Goal: Task Accomplishment & Management: Use online tool/utility

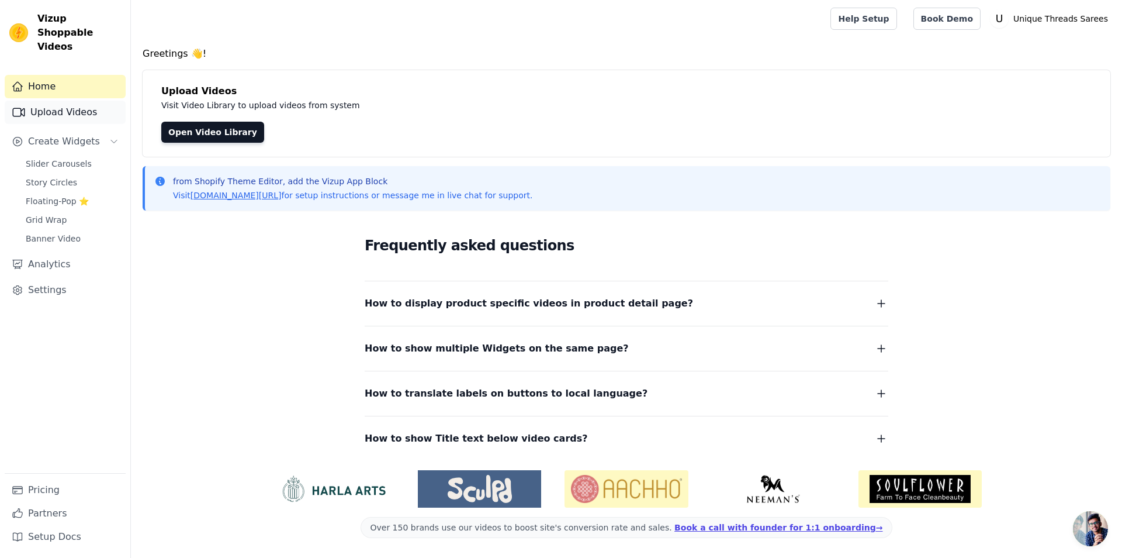
click at [72, 101] on link "Upload Videos" at bounding box center [65, 112] width 121 height 23
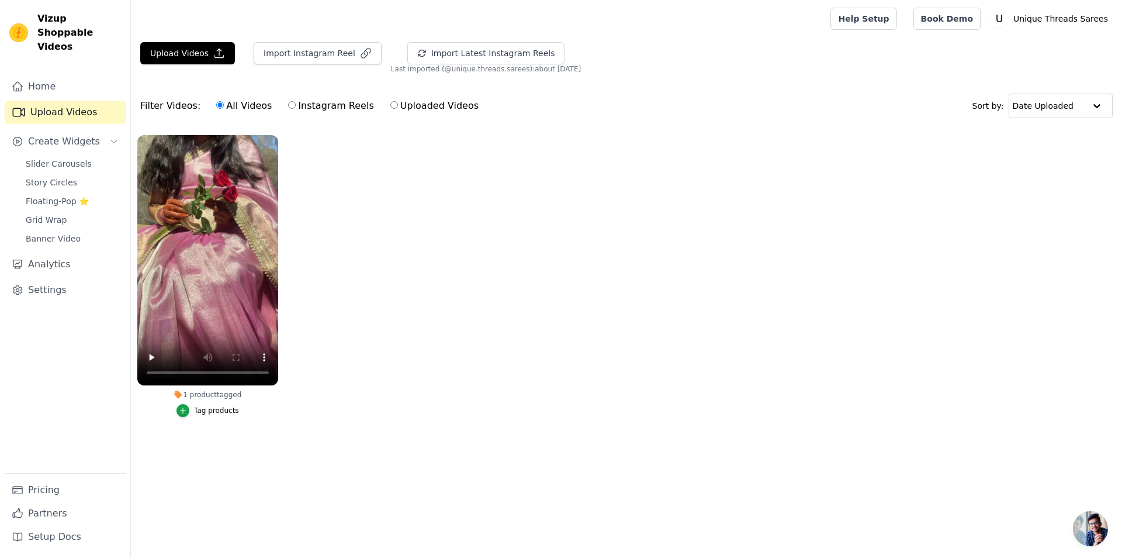
click at [227, 412] on div "Tag products" at bounding box center [216, 410] width 45 height 9
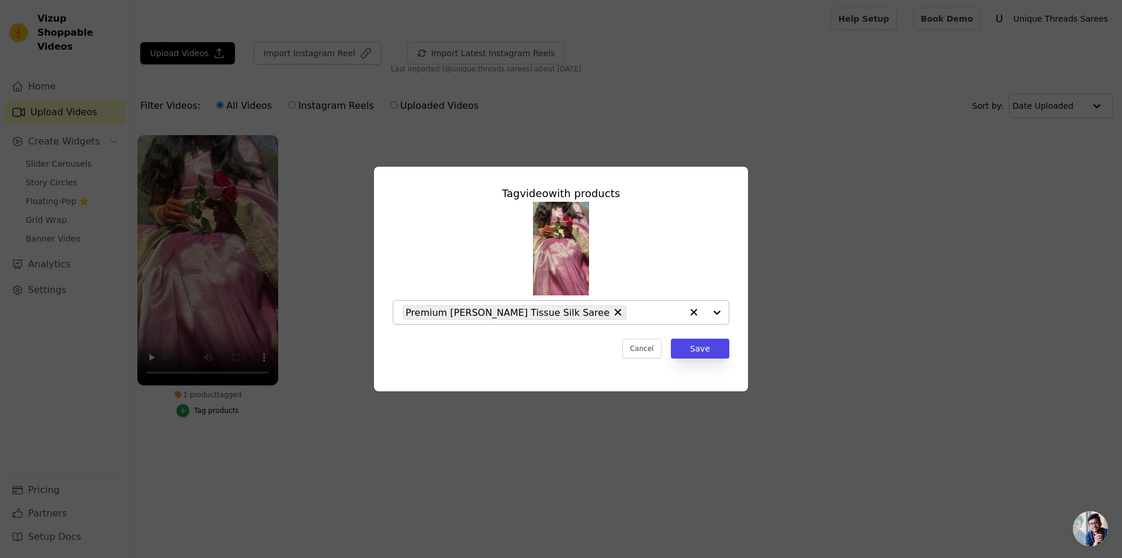
click at [588, 314] on div "Premium Janhvi Kapoor Tissue Silk Saree" at bounding box center [515, 312] width 224 height 15
click at [691, 356] on button "Save" at bounding box center [700, 348] width 58 height 20
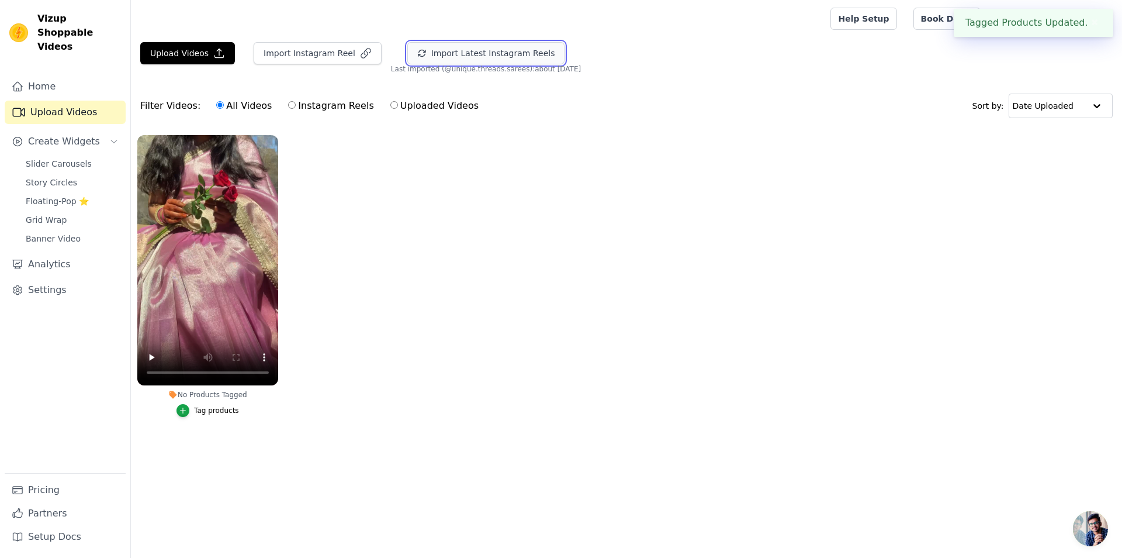
click at [468, 58] on button "Import Latest Instagram Reels" at bounding box center [486, 53] width 158 height 22
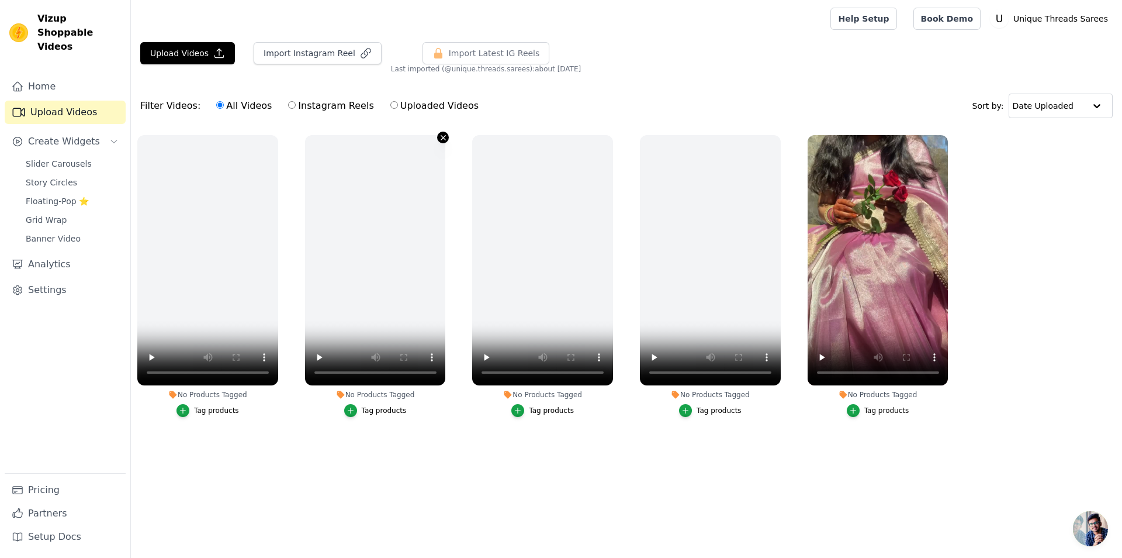
click at [445, 135] on icon "button" at bounding box center [443, 137] width 9 height 9
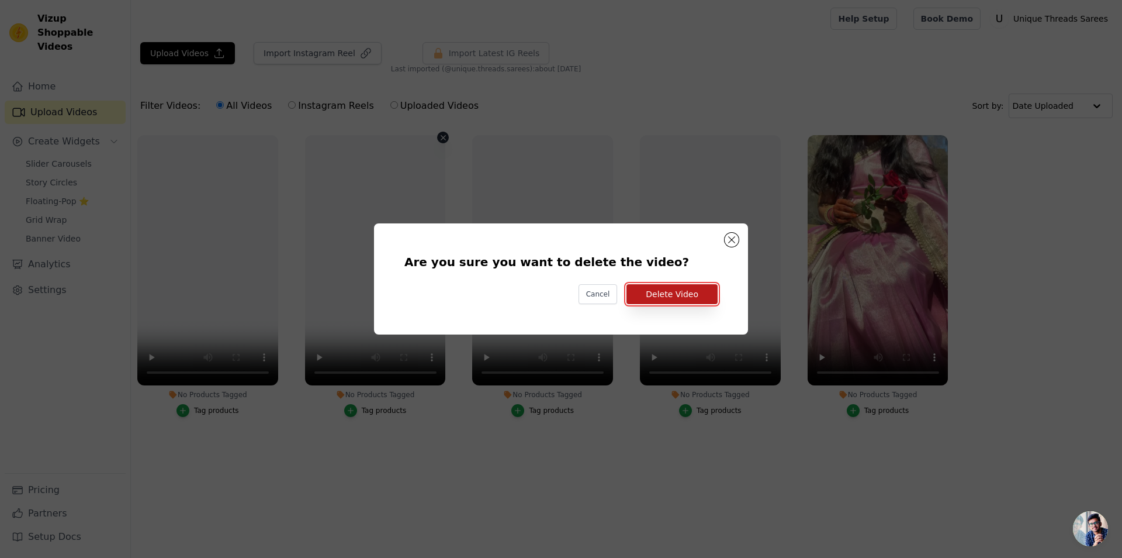
click at [694, 294] on button "Delete Video" at bounding box center [672, 294] width 91 height 20
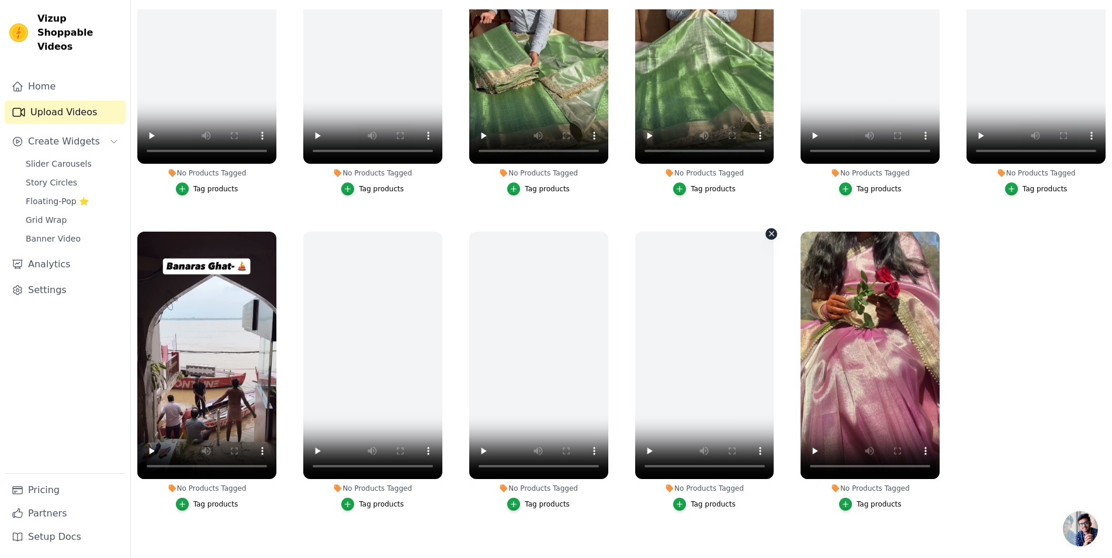
scroll to position [112, 0]
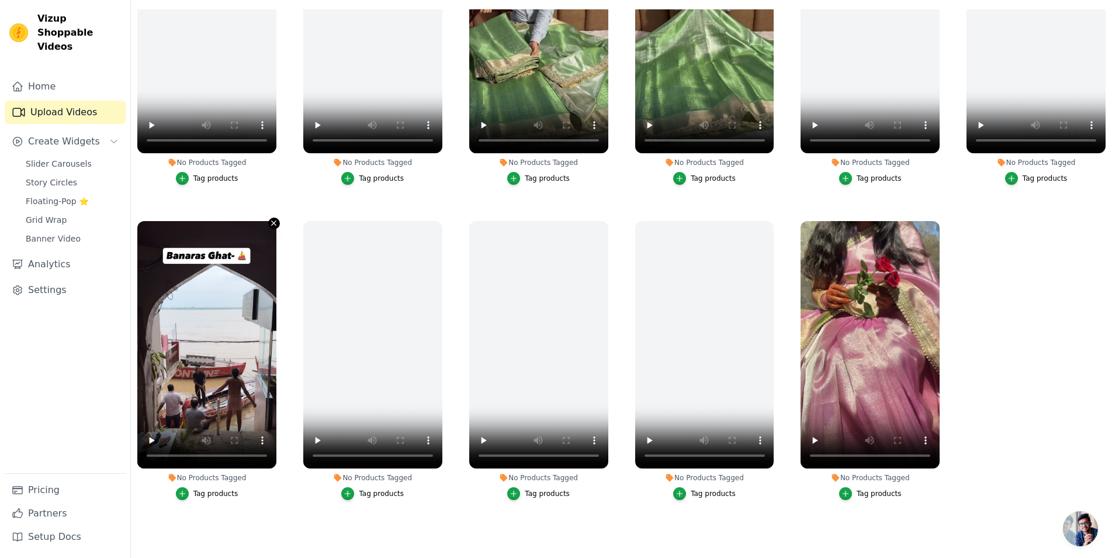
click at [271, 219] on icon "button" at bounding box center [273, 223] width 9 height 9
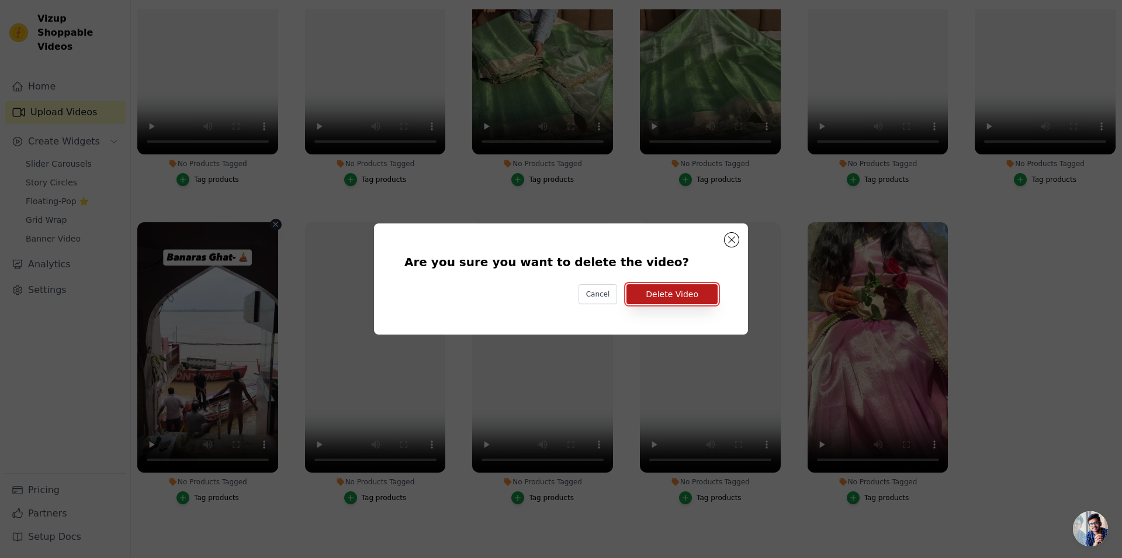
click at [663, 300] on button "Delete Video" at bounding box center [672, 294] width 91 height 20
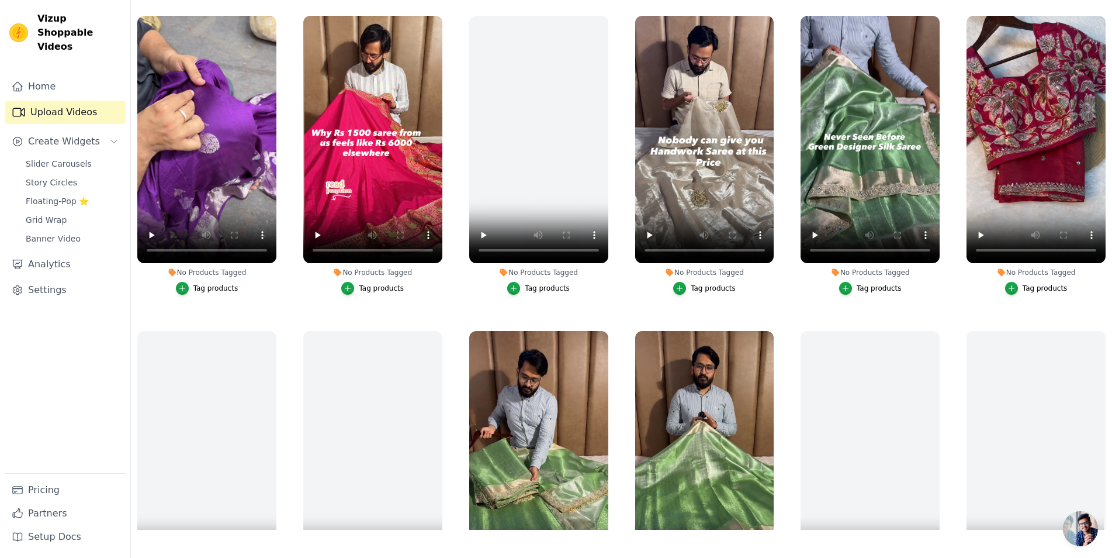
scroll to position [0, 0]
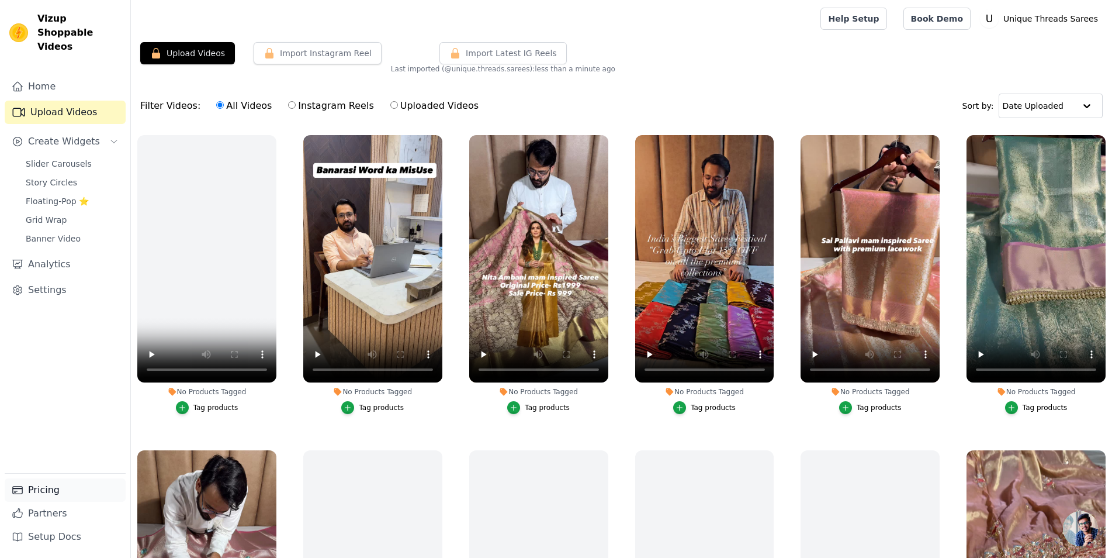
click at [67, 480] on link "Pricing" at bounding box center [65, 489] width 121 height 23
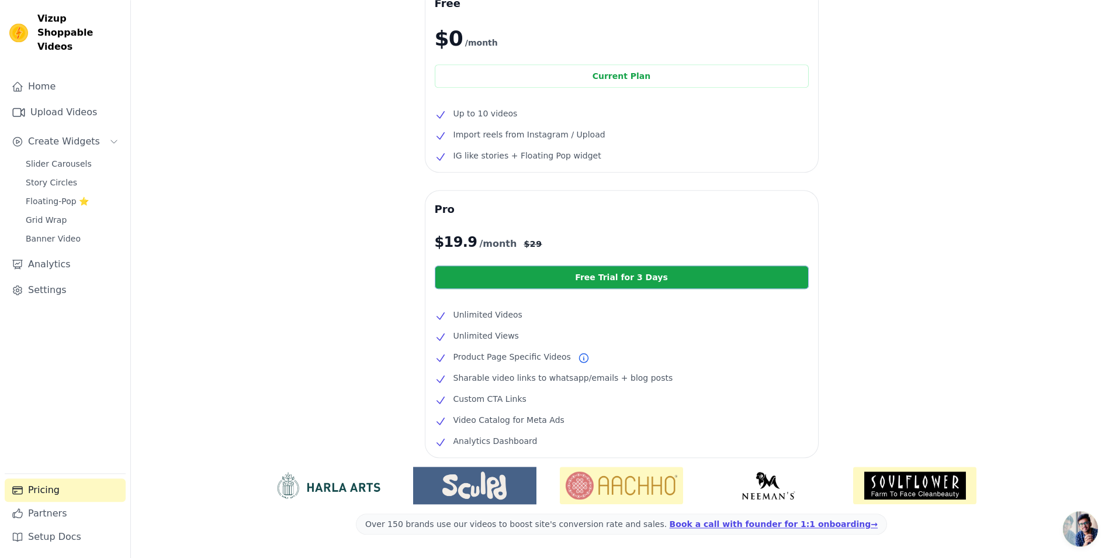
scroll to position [110, 0]
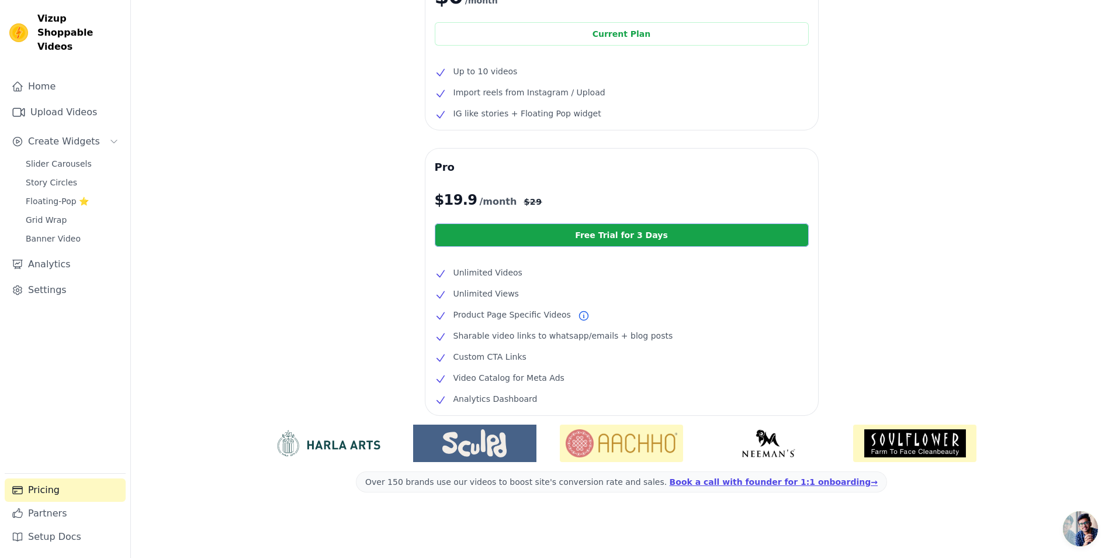
click at [587, 241] on link "Free Trial for 3 Days" at bounding box center [622, 234] width 374 height 23
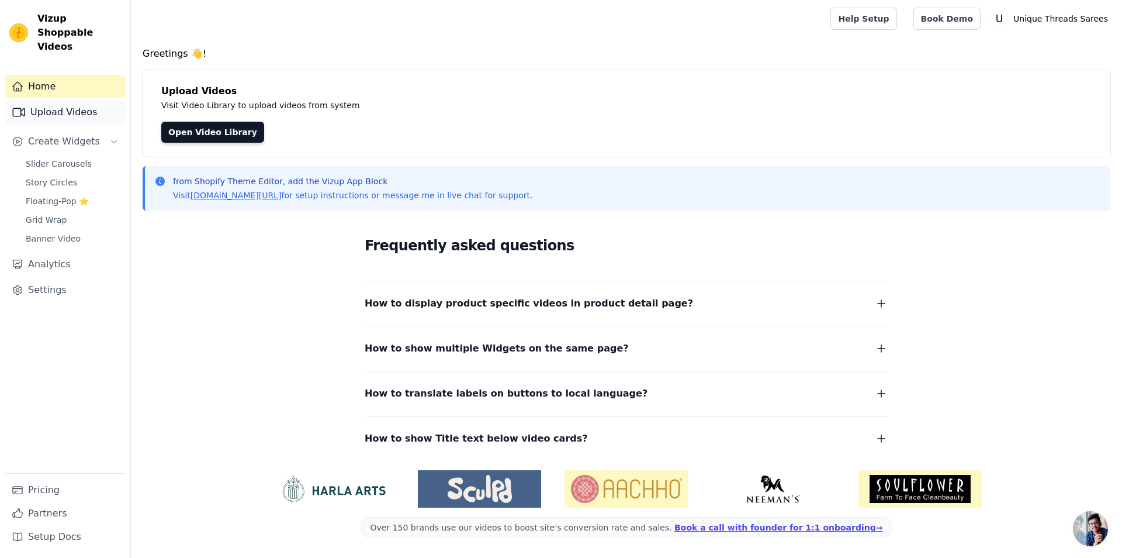
click at [63, 102] on link "Upload Videos" at bounding box center [65, 112] width 121 height 23
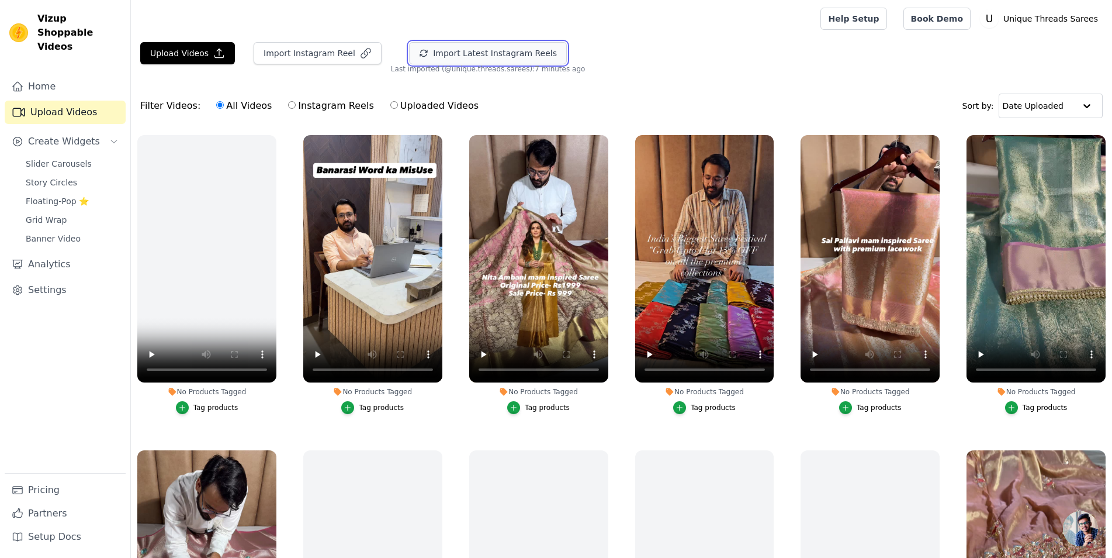
click at [468, 62] on button "Import Latest Instagram Reels" at bounding box center [488, 53] width 158 height 22
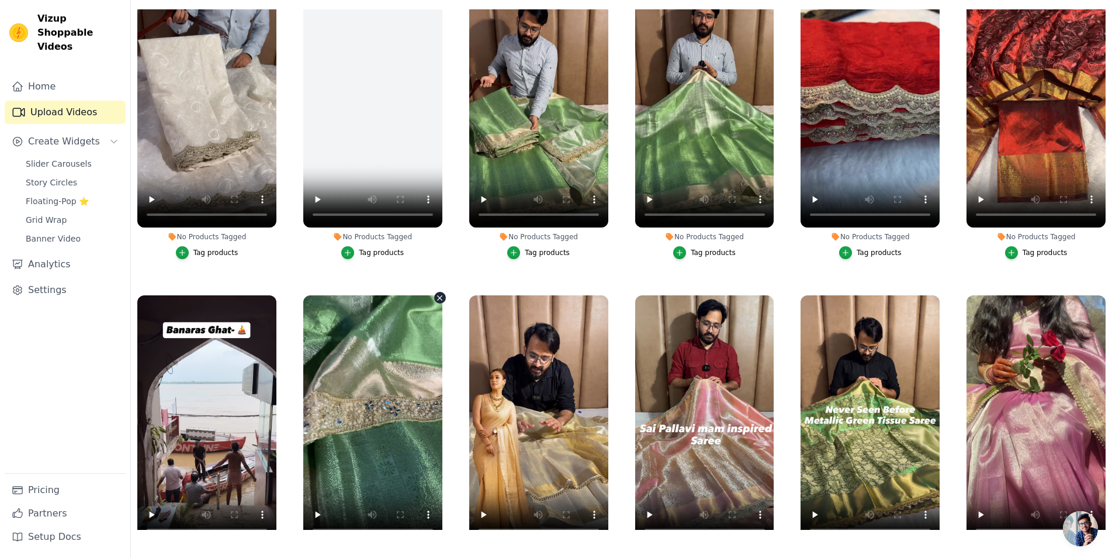
scroll to position [1385, 0]
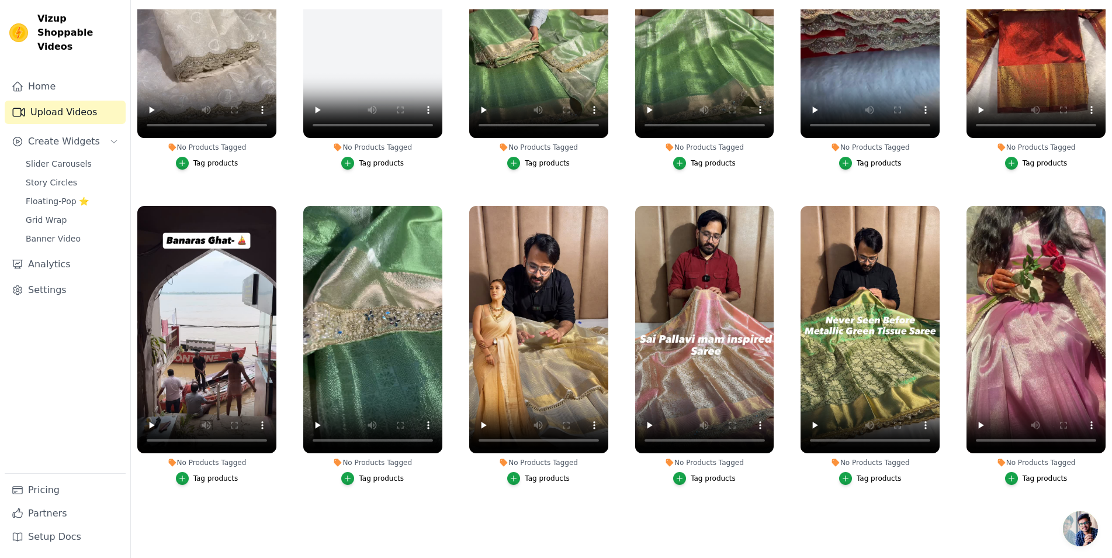
click at [858, 473] on div "Tag products" at bounding box center [879, 477] width 45 height 9
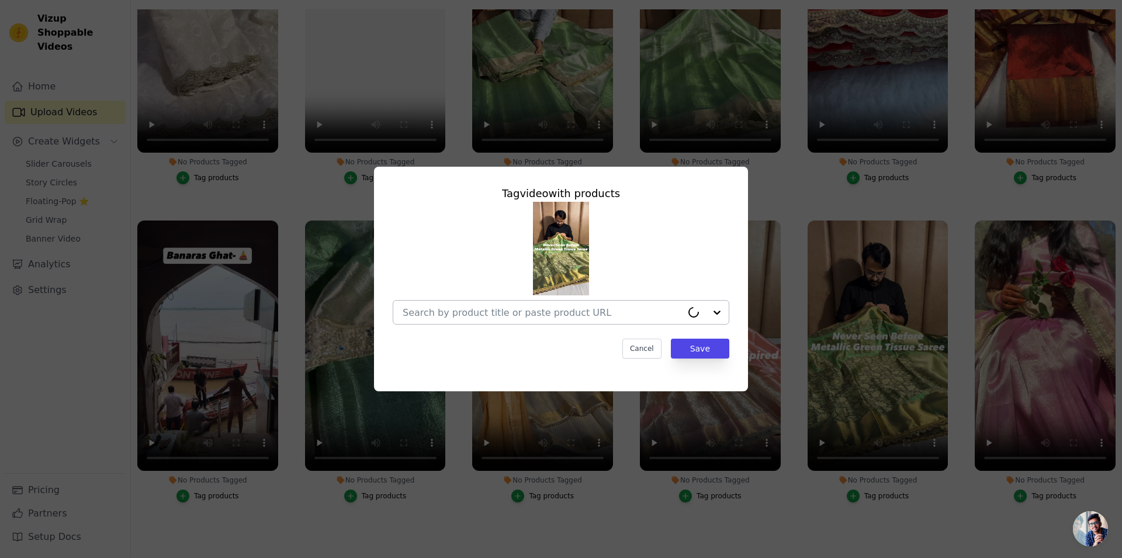
click at [585, 324] on div at bounding box center [561, 312] width 337 height 25
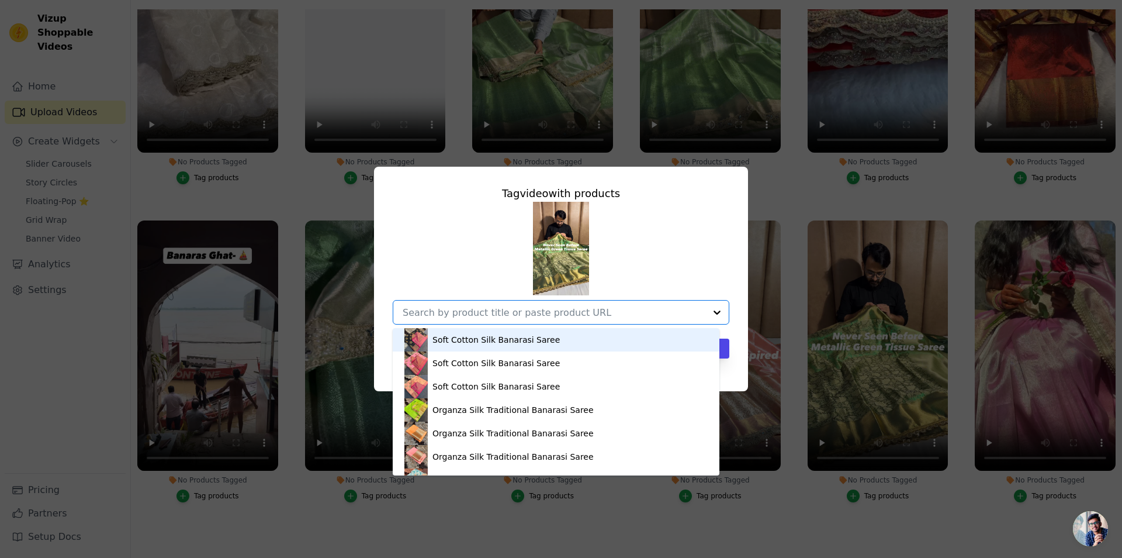
paste input "https://utsarees.in/products/metallic-green-banarasi-tissue-silk-saree-with-exc…"
type input "https://utsarees.in/products/metallic-green-banarasi-tissue-silk-saree-with-exc…"
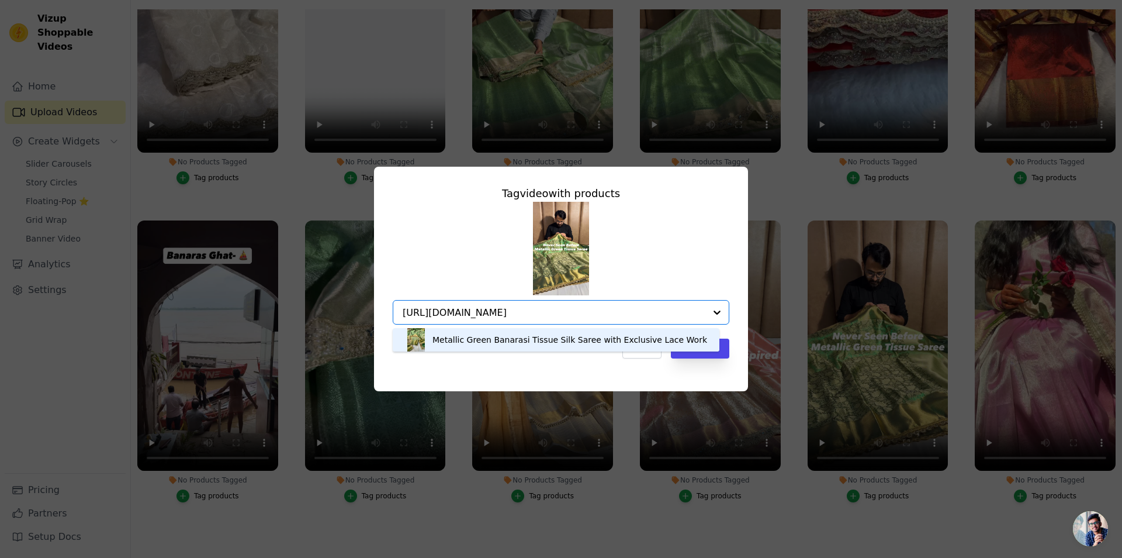
click at [476, 338] on div "Metallic Green Banarasi Tissue Silk Saree with Exclusive Lace Work" at bounding box center [570, 340] width 275 height 12
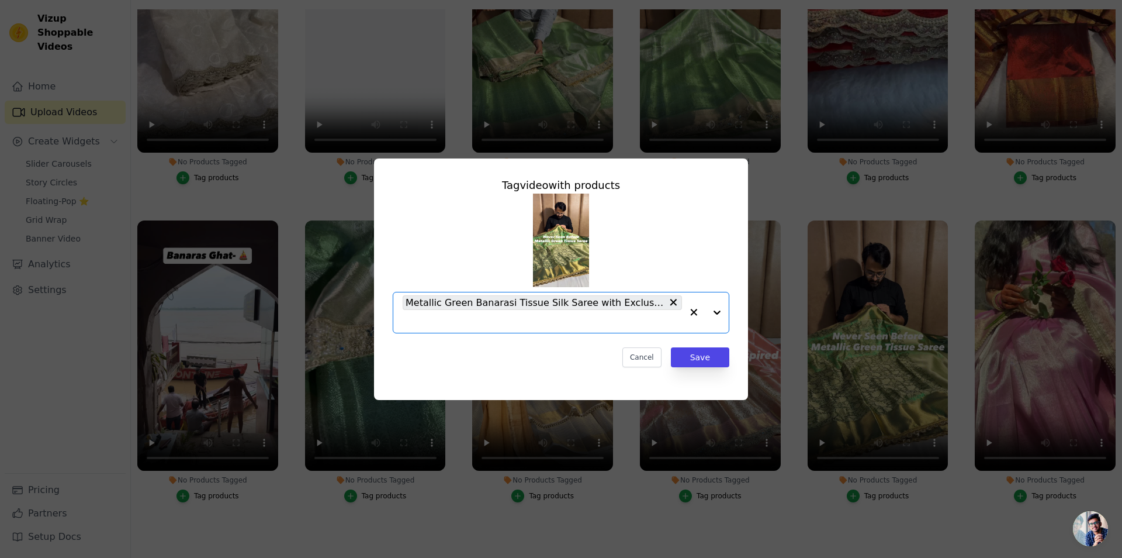
scroll to position [0, 0]
click at [709, 355] on button "Save" at bounding box center [700, 357] width 58 height 20
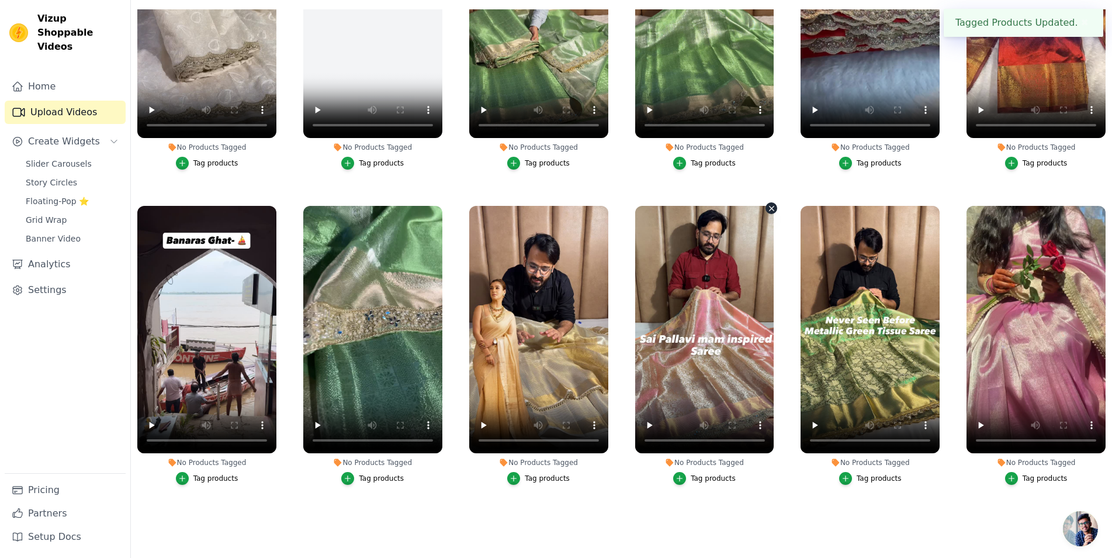
scroll to position [1385, 0]
click at [694, 473] on div "Tag products" at bounding box center [713, 477] width 45 height 9
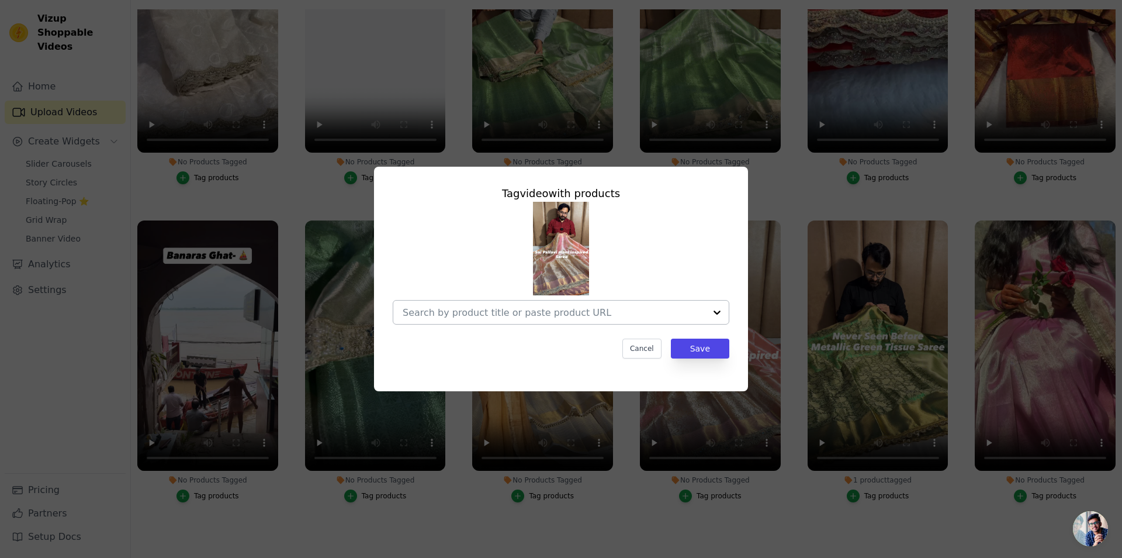
click at [580, 315] on input "No Products Tagged Tag video with products Cancel Save Tag products" at bounding box center [554, 312] width 303 height 11
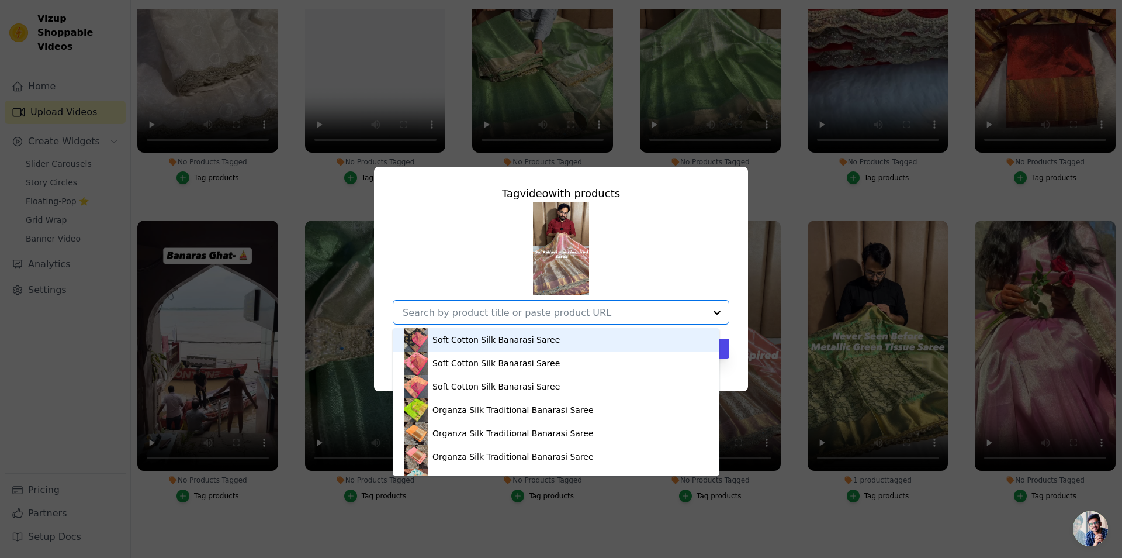
paste input "https://utsarees.in/products/copy-sai-pallavi-maam-inspired-premium-kanjivaram-…"
type input "https://utsarees.in/products/copy-sai-pallavi-maam-inspired-premium-kanjivaram-…"
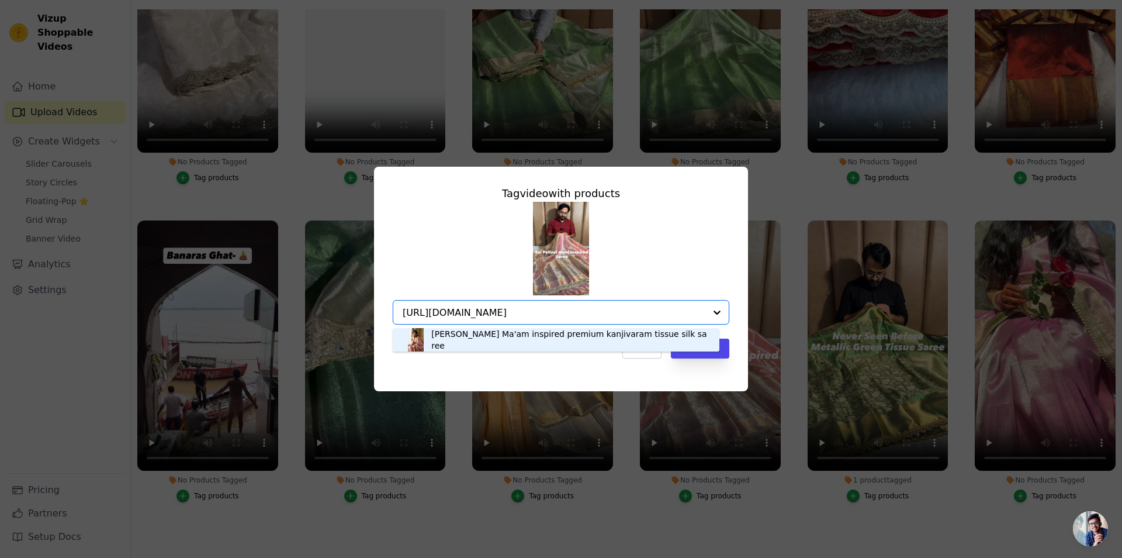
click at [579, 344] on div "[PERSON_NAME] Ma'am inspired premium kanjivaram tissue silk saree" at bounding box center [569, 339] width 276 height 23
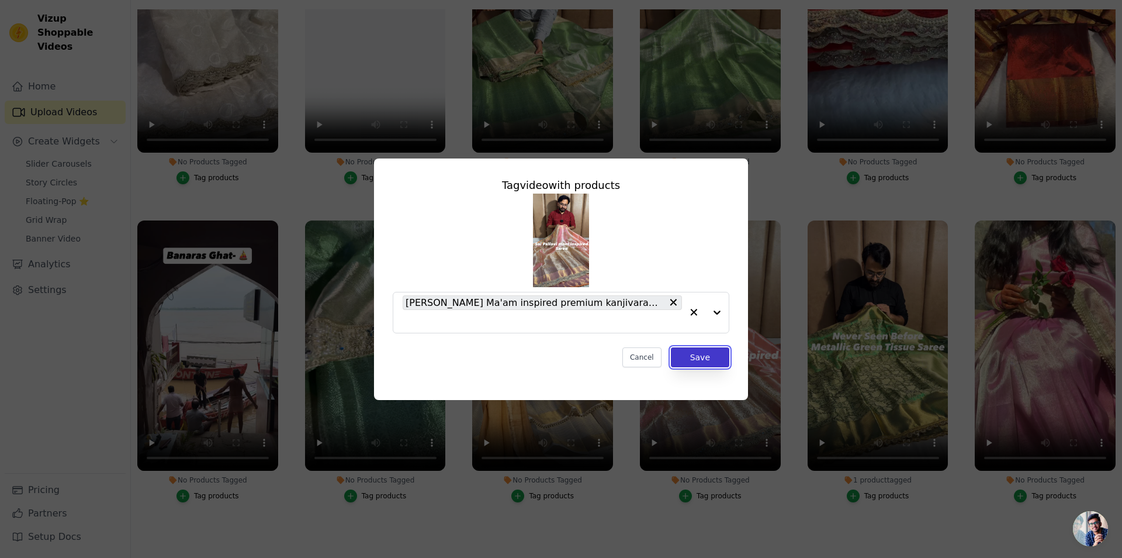
click at [693, 355] on button "Save" at bounding box center [700, 357] width 58 height 20
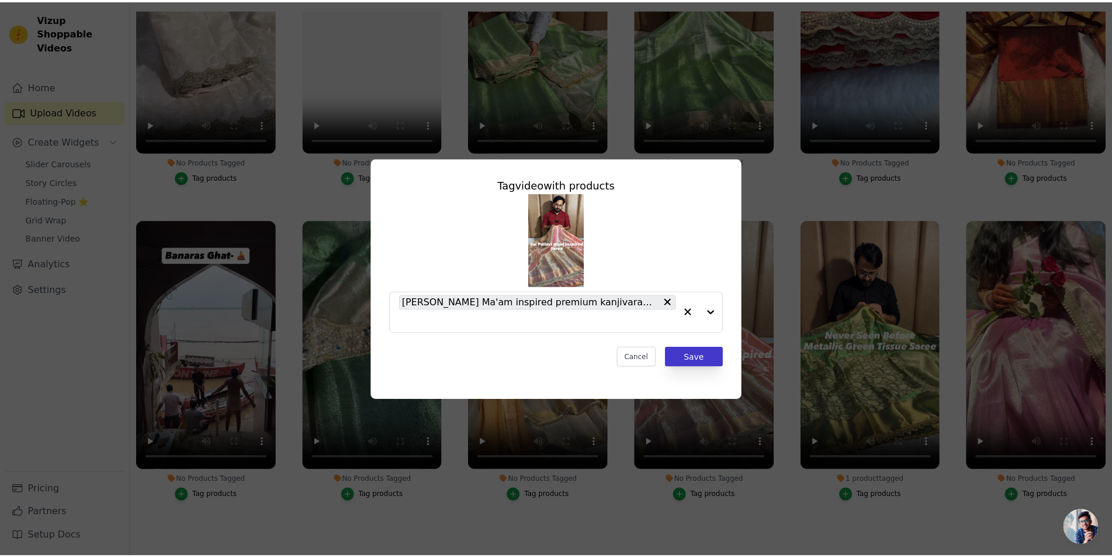
scroll to position [1385, 0]
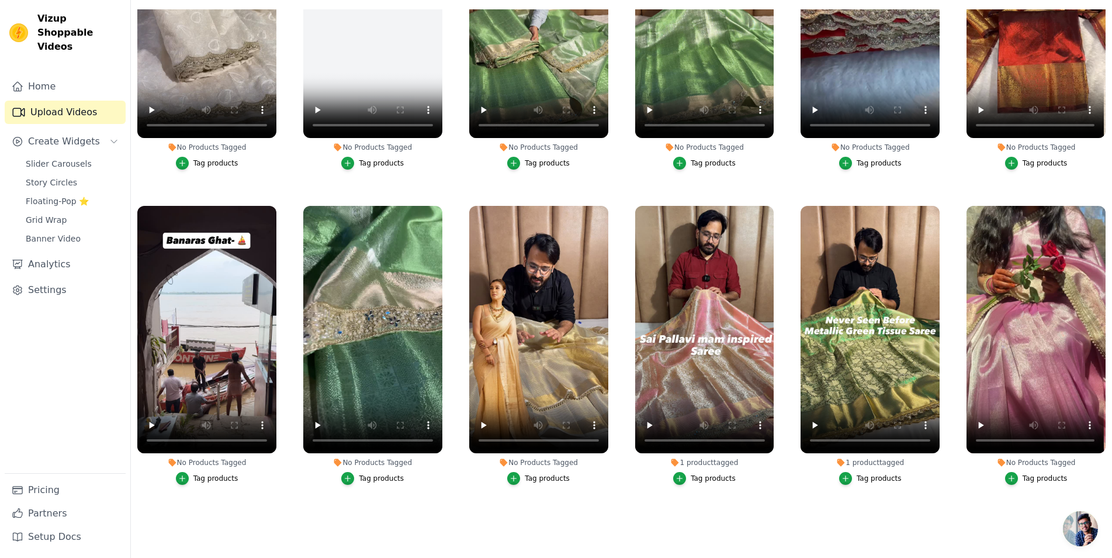
click at [538, 475] on button "Tag products" at bounding box center [538, 478] width 63 height 13
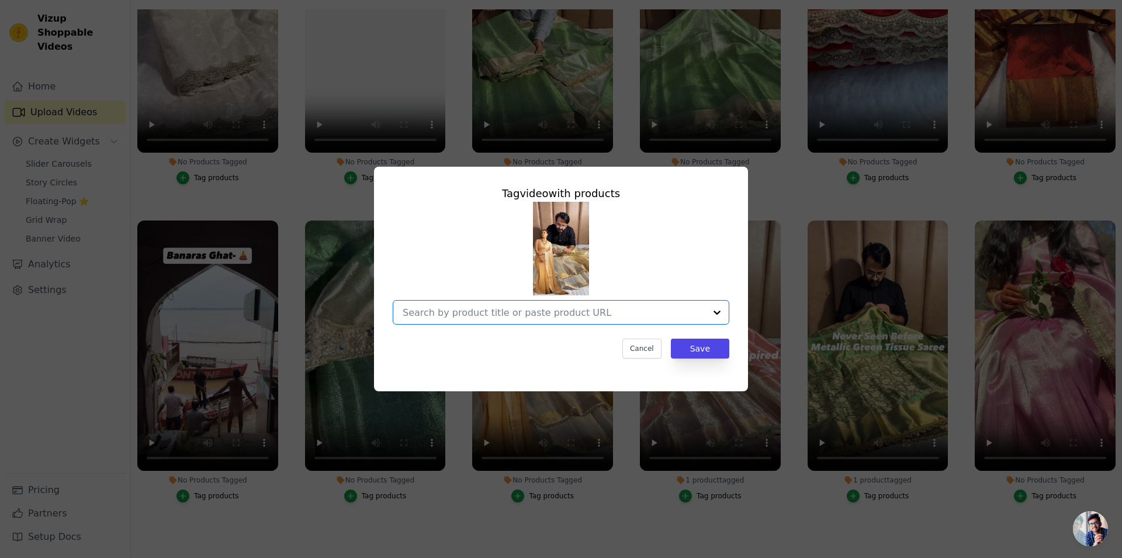
click at [554, 317] on input "No Products Tagged Tag video with products Option undefined, selected. Select i…" at bounding box center [554, 312] width 303 height 11
paste input "https://utsarees.in/products/nayanthara-mam-inspired-tissue-silk-saree-with-lac…"
type input "https://utsarees.in/products/nayanthara-mam-inspired-tissue-silk-saree-with-lac…"
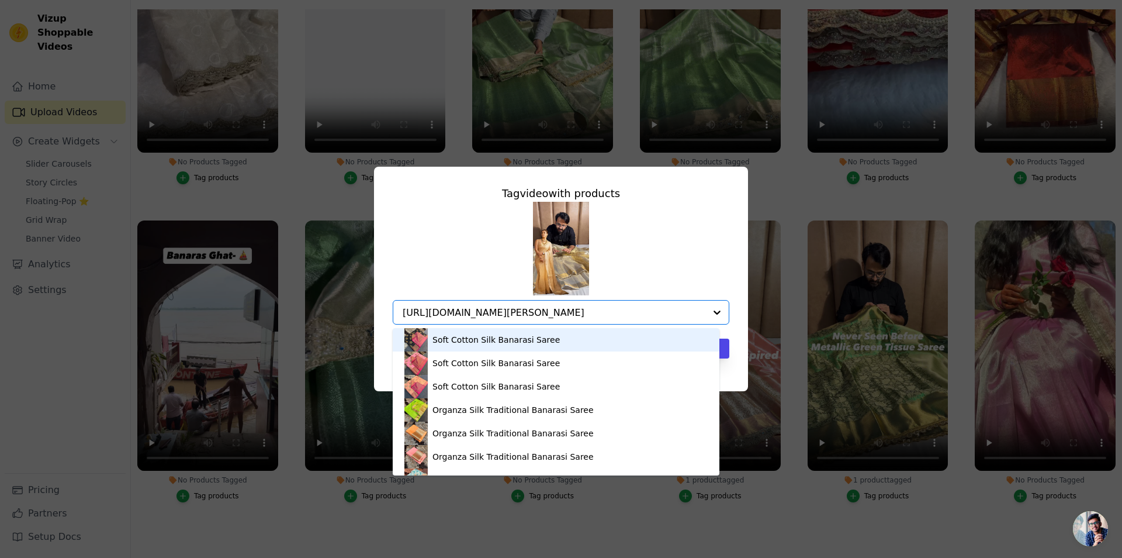
scroll to position [0, 212]
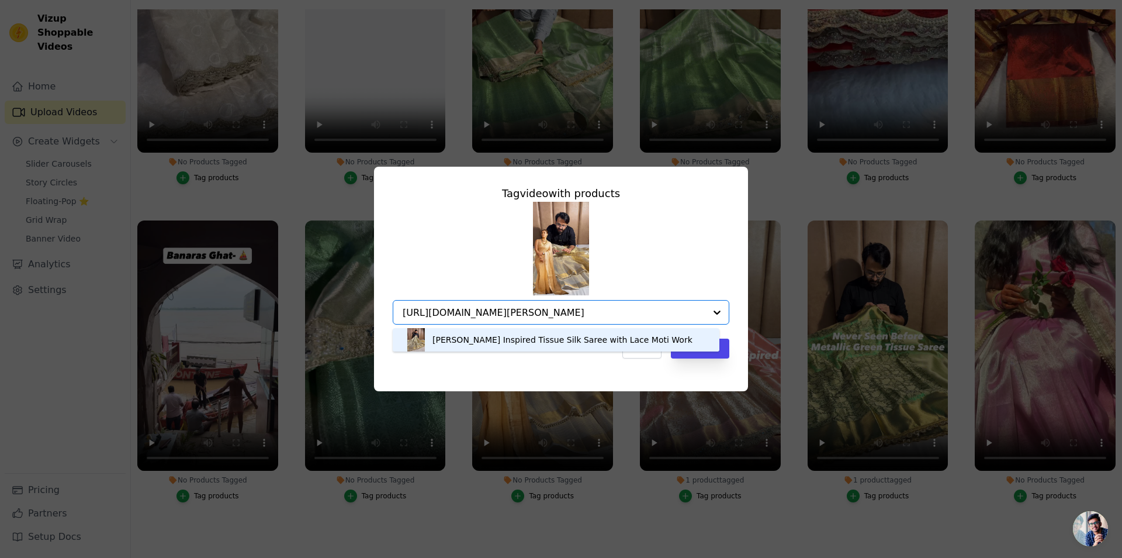
click at [552, 338] on div "[PERSON_NAME] Inspired Tissue Silk Saree with Lace Moti Work" at bounding box center [563, 340] width 260 height 12
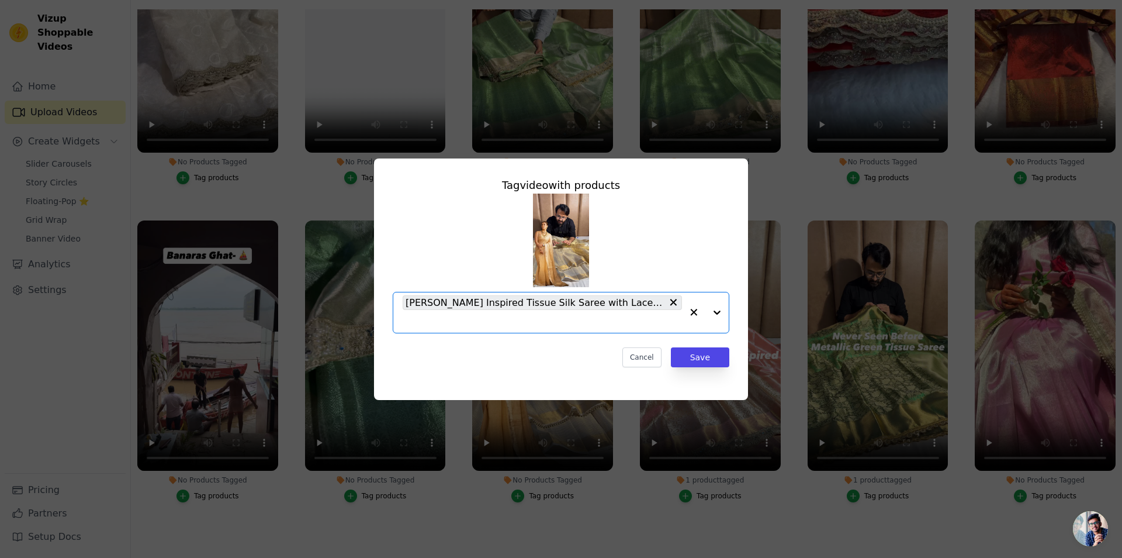
scroll to position [0, 0]
click at [696, 353] on button "Save" at bounding box center [700, 357] width 58 height 20
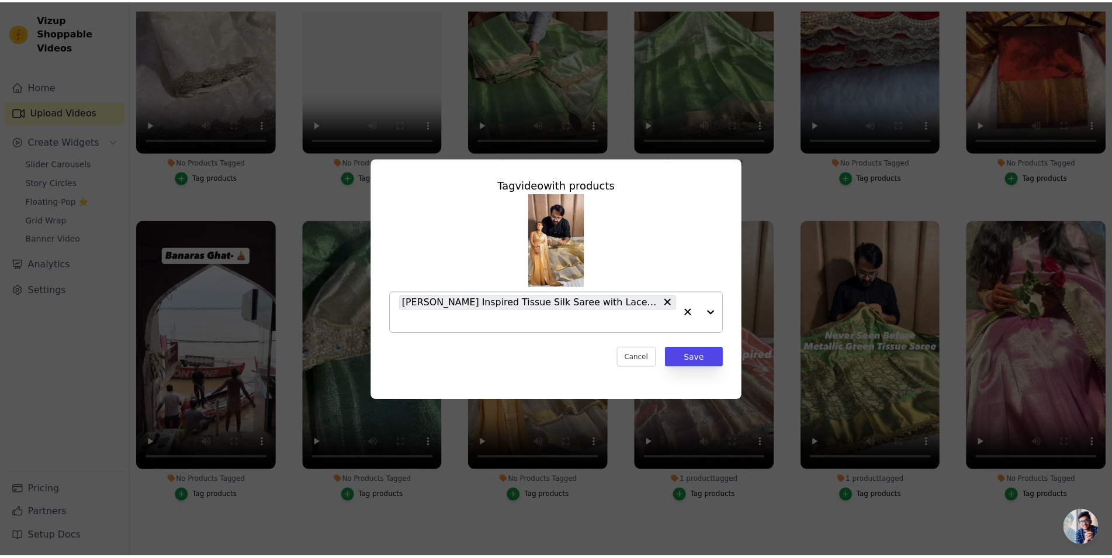
scroll to position [1385, 0]
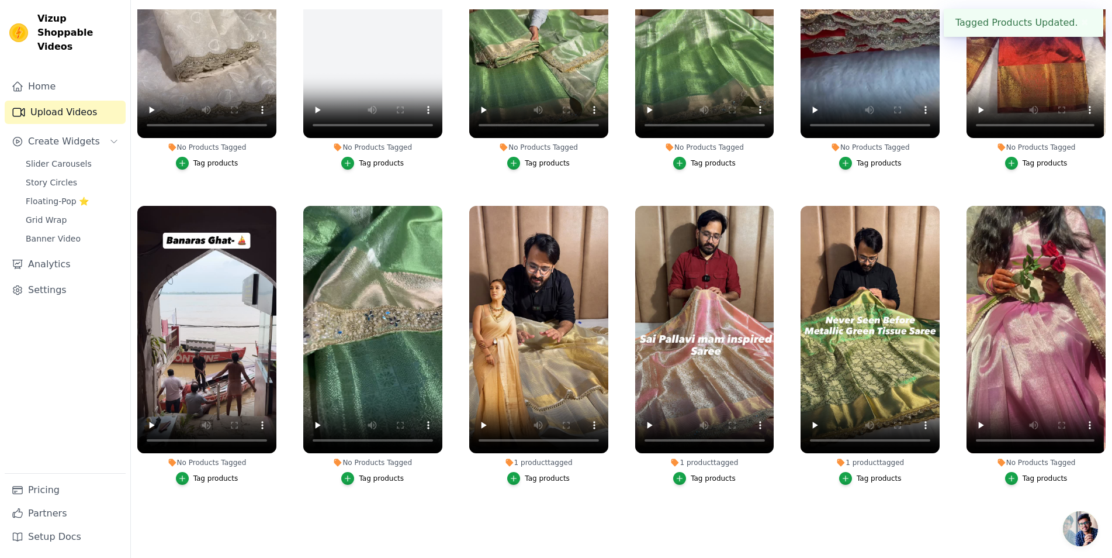
click at [372, 473] on div "Tag products" at bounding box center [381, 477] width 45 height 9
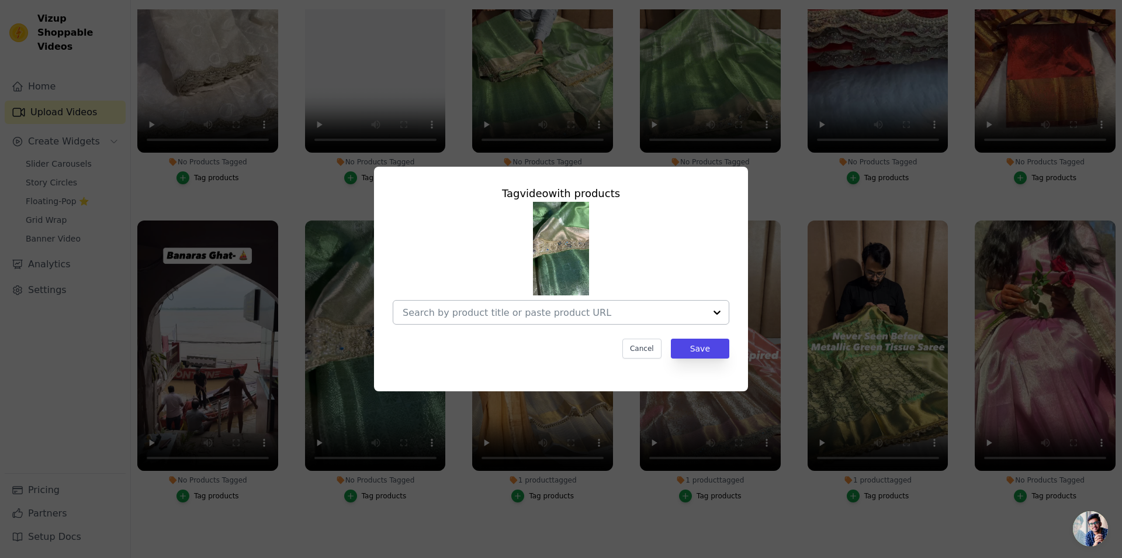
click at [513, 308] on input "No Products Tagged Tag video with products Cancel Save Tag products" at bounding box center [554, 312] width 303 height 11
paste input "https://utsarees.in/collections/fresh-arrivals/products/sai-pallavi-maam-inspir…"
type input "https://utsarees.in/collections/fresh-arrivals/products/sai-pallavi-maam-inspir…"
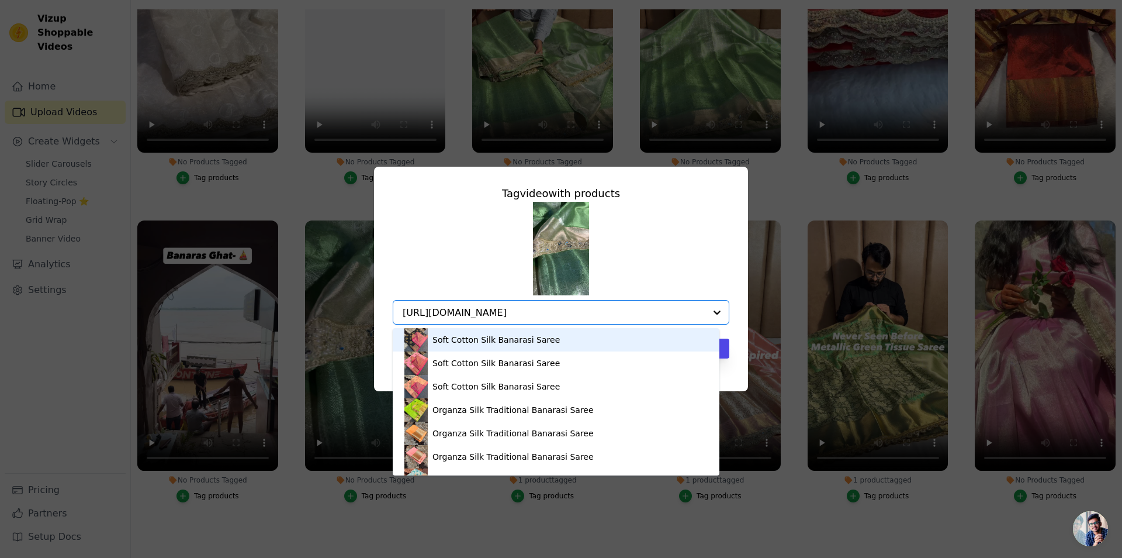
scroll to position [0, 194]
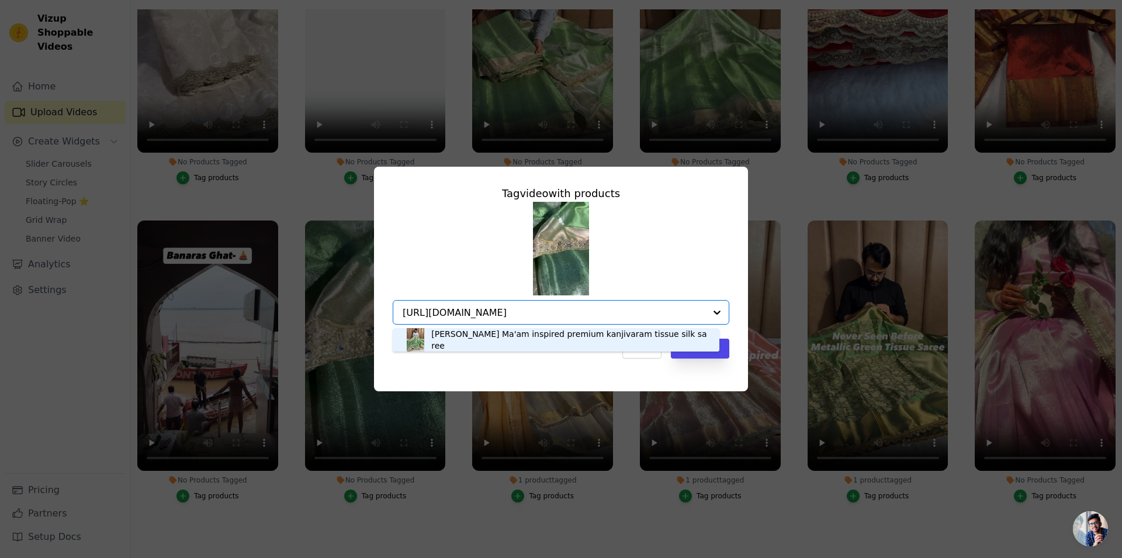
click at [535, 335] on div "[PERSON_NAME] Ma'am inspired premium kanjivaram tissue silk saree" at bounding box center [569, 339] width 276 height 23
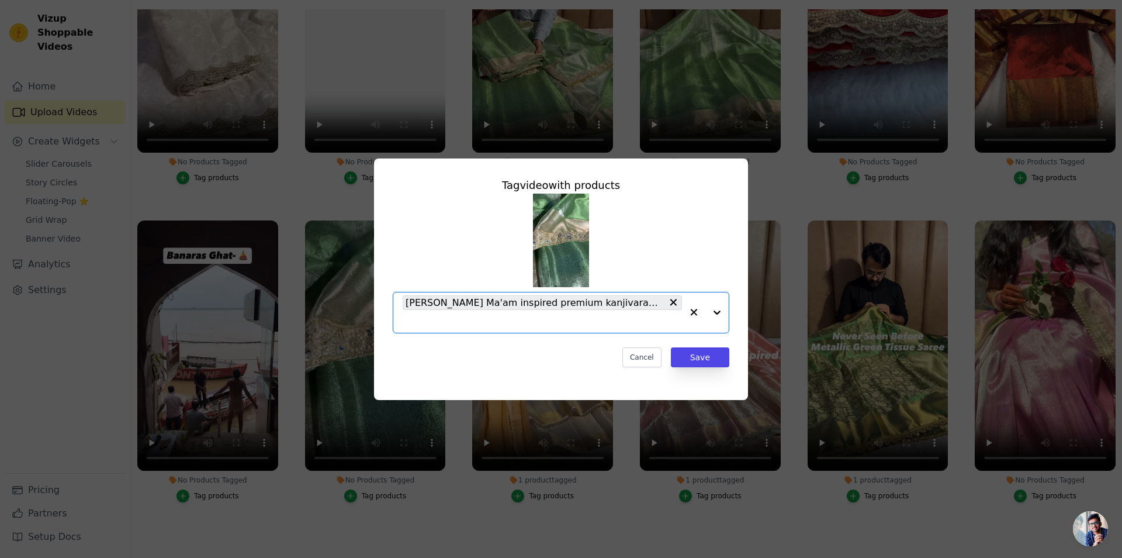
scroll to position [0, 0]
click at [718, 357] on button "Save" at bounding box center [700, 357] width 58 height 20
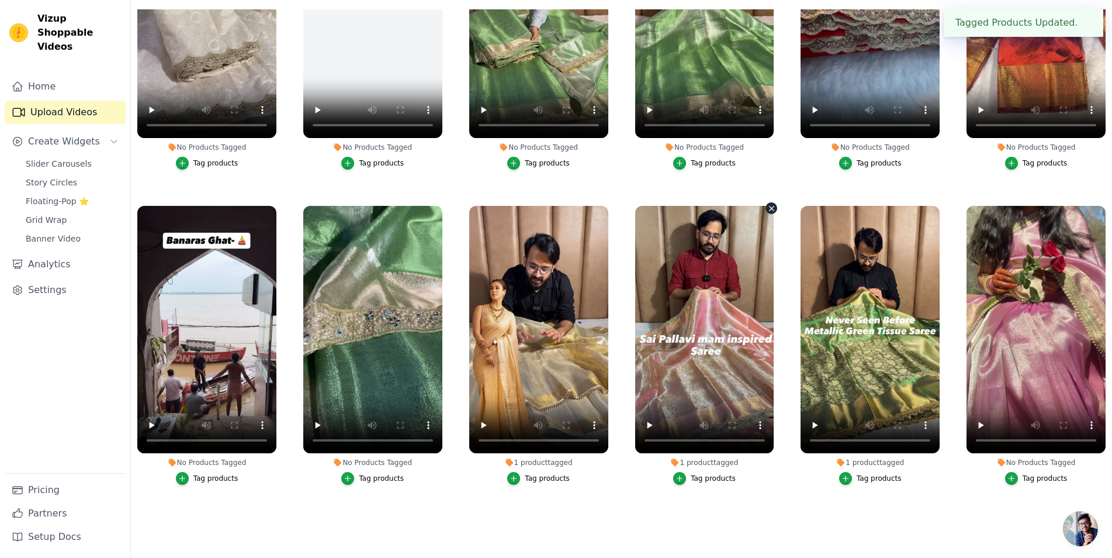
scroll to position [1385, 0]
click at [275, 204] on icon "button" at bounding box center [273, 208] width 9 height 9
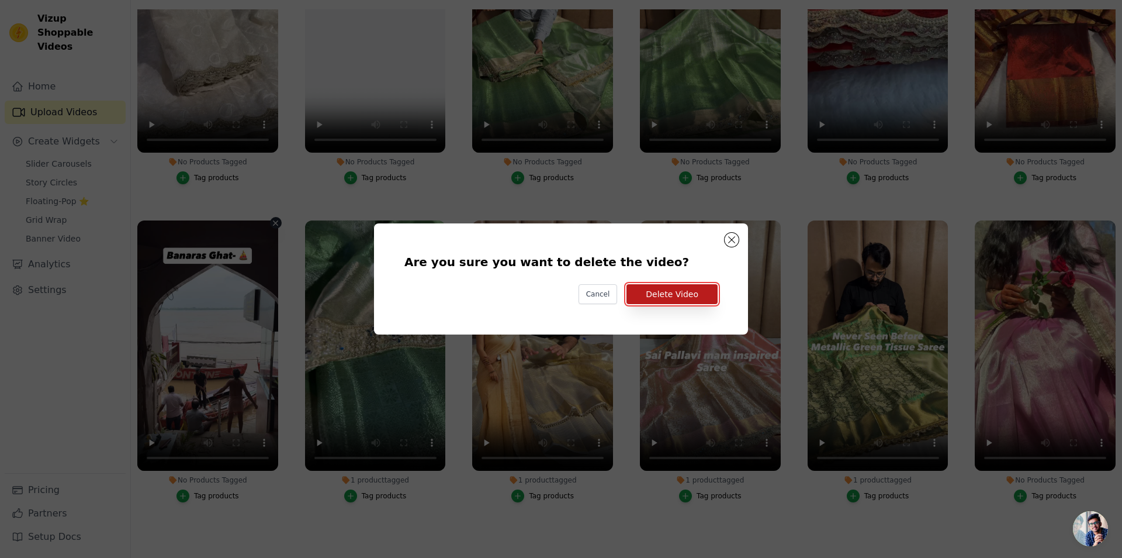
click at [662, 290] on button "Delete Video" at bounding box center [672, 294] width 91 height 20
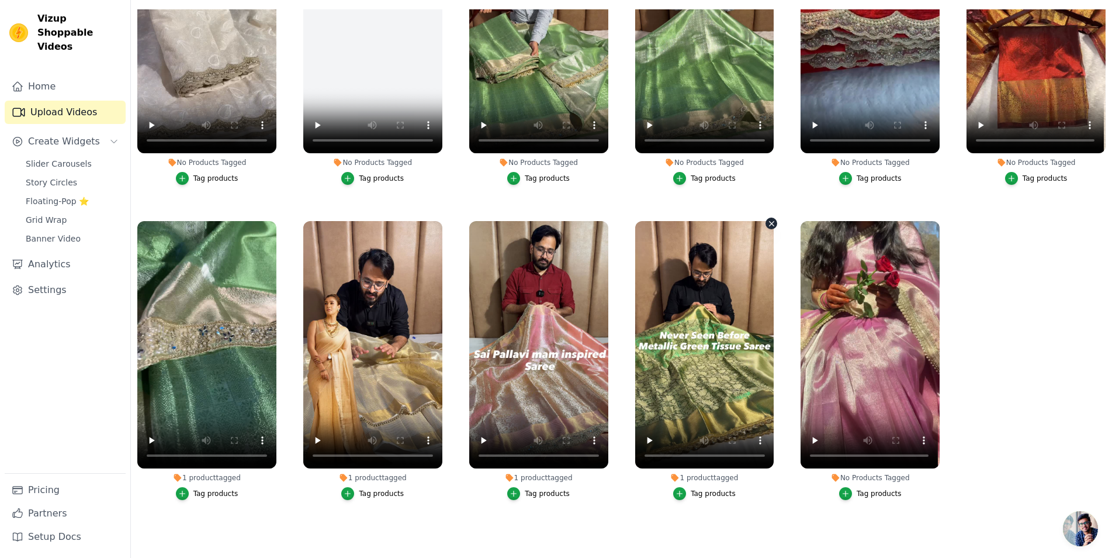
scroll to position [1366, 0]
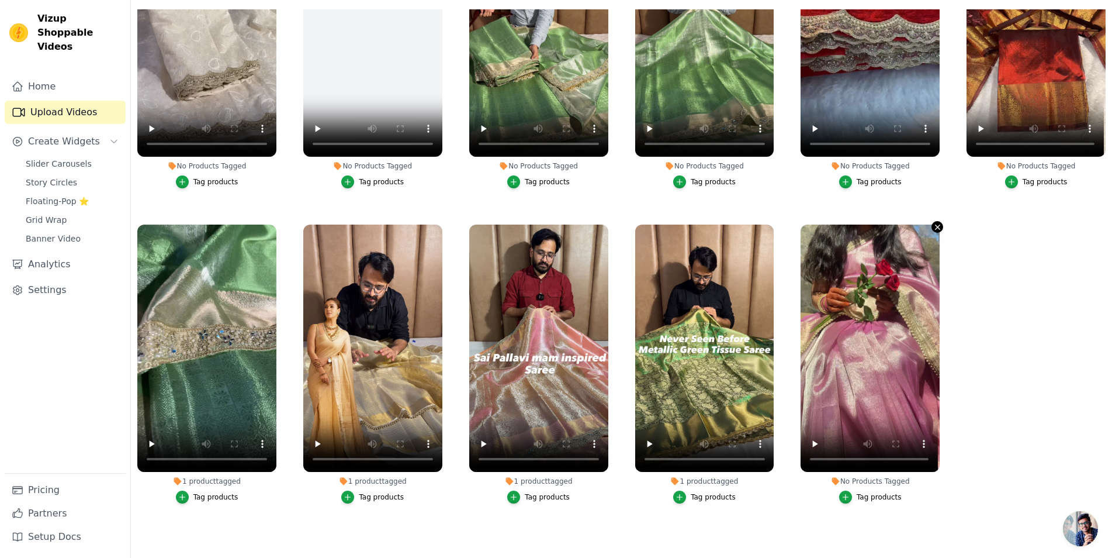
click at [937, 223] on icon "button" at bounding box center [938, 227] width 9 height 9
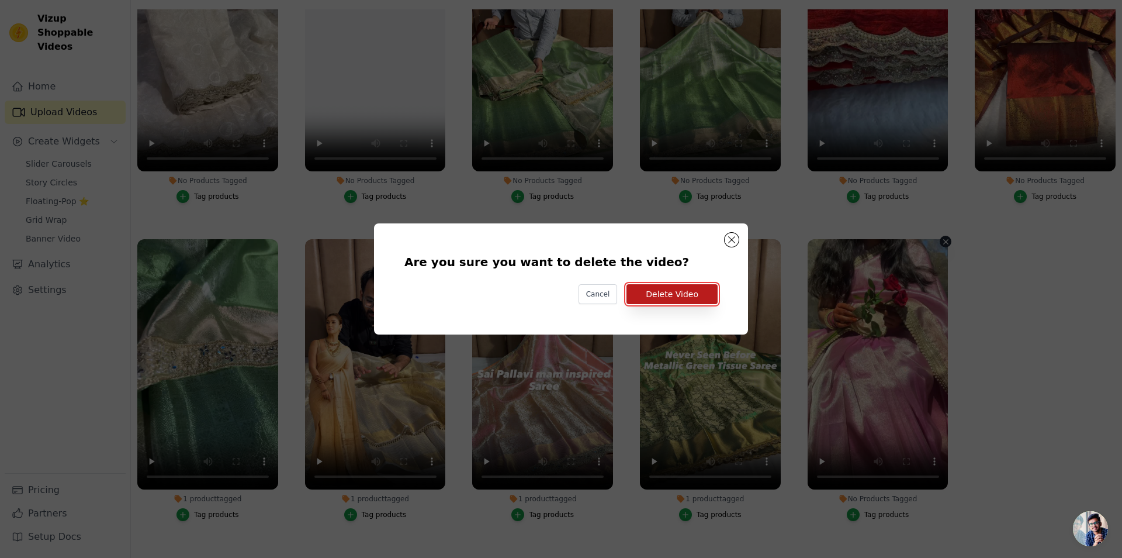
click at [663, 300] on button "Delete Video" at bounding box center [672, 294] width 91 height 20
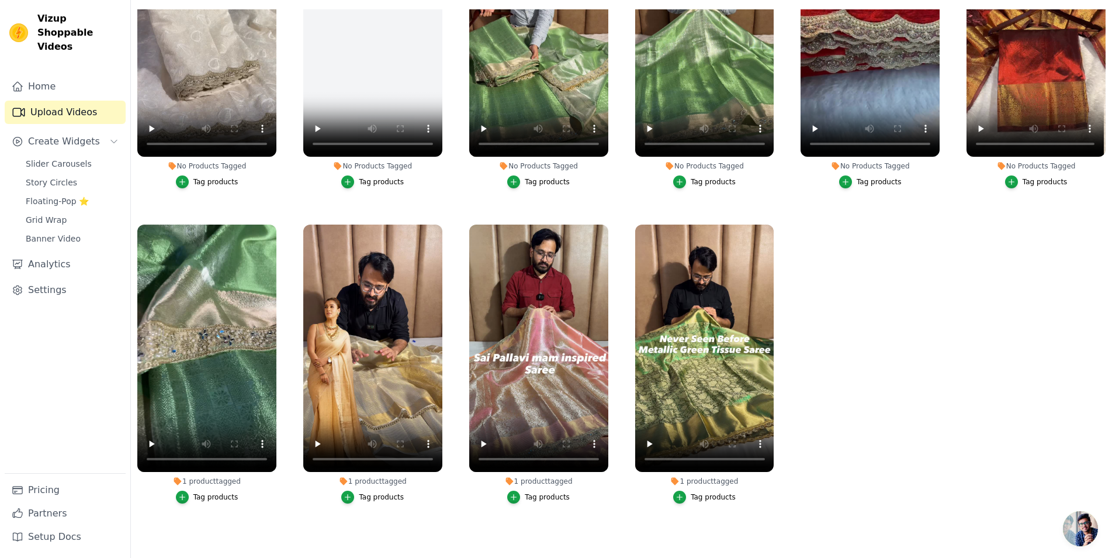
click at [1030, 177] on div "Tag products" at bounding box center [1045, 181] width 45 height 9
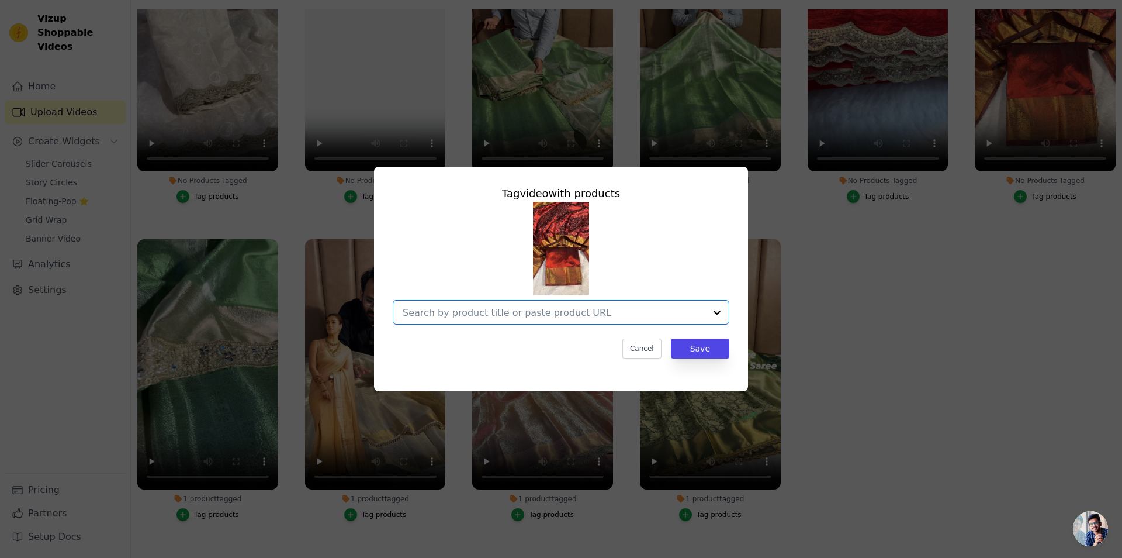
click at [533, 310] on input "No Products Tagged Tag video with products Option undefined, selected. Select i…" at bounding box center [554, 312] width 303 height 11
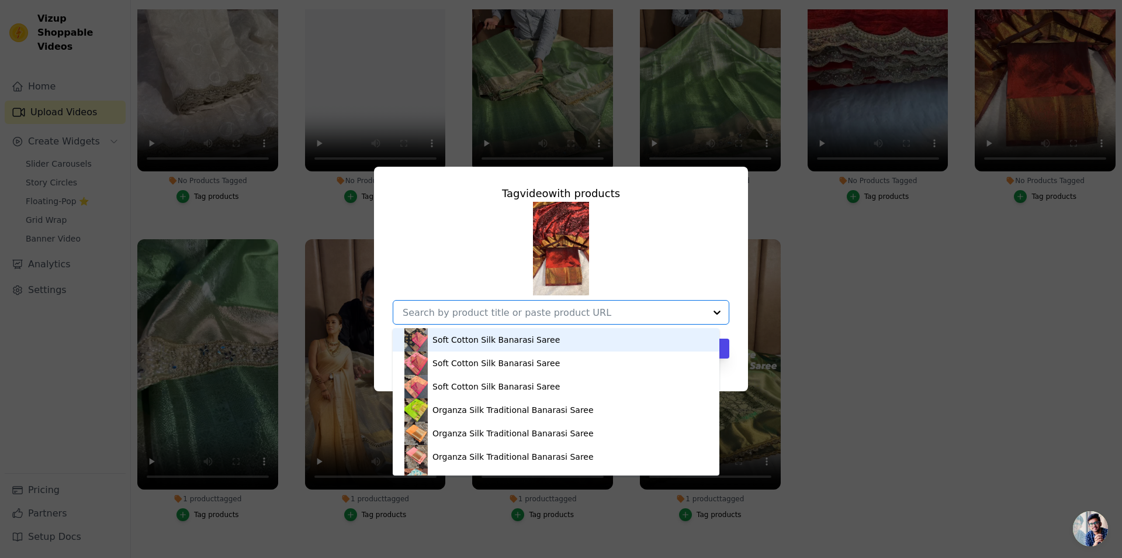
paste input "https://utsarees.in/products/dark-red-banarasi-tissue-chikankari-saree-with-ric…"
type input "https://utsarees.in/products/dark-red-banarasi-tissue-chikankari-saree-with-ric…"
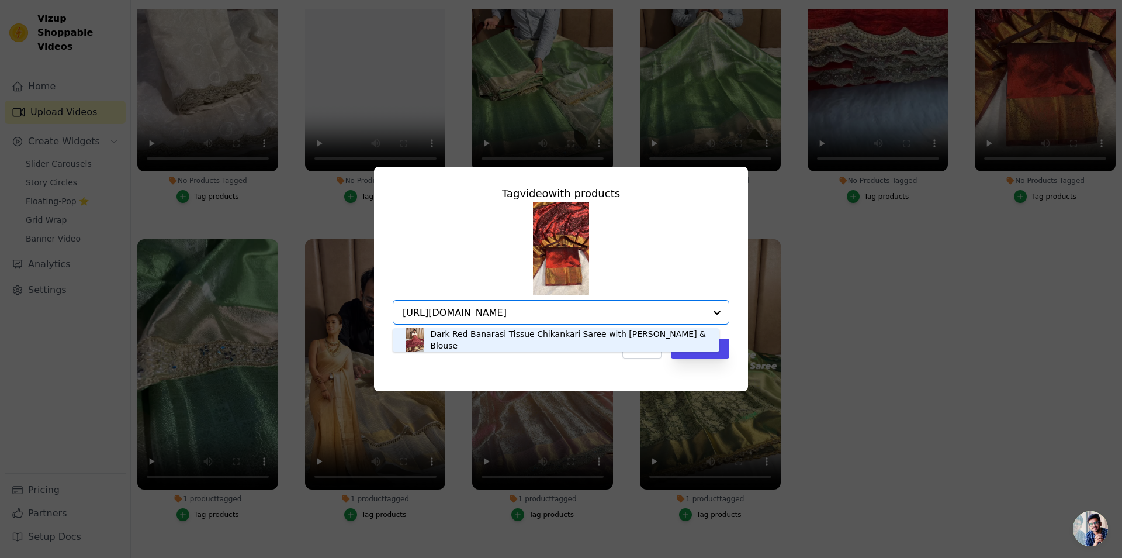
click at [460, 344] on div "Dark Red Banarasi Tissue Chikankari Saree with [PERSON_NAME] & Blouse" at bounding box center [569, 339] width 278 height 23
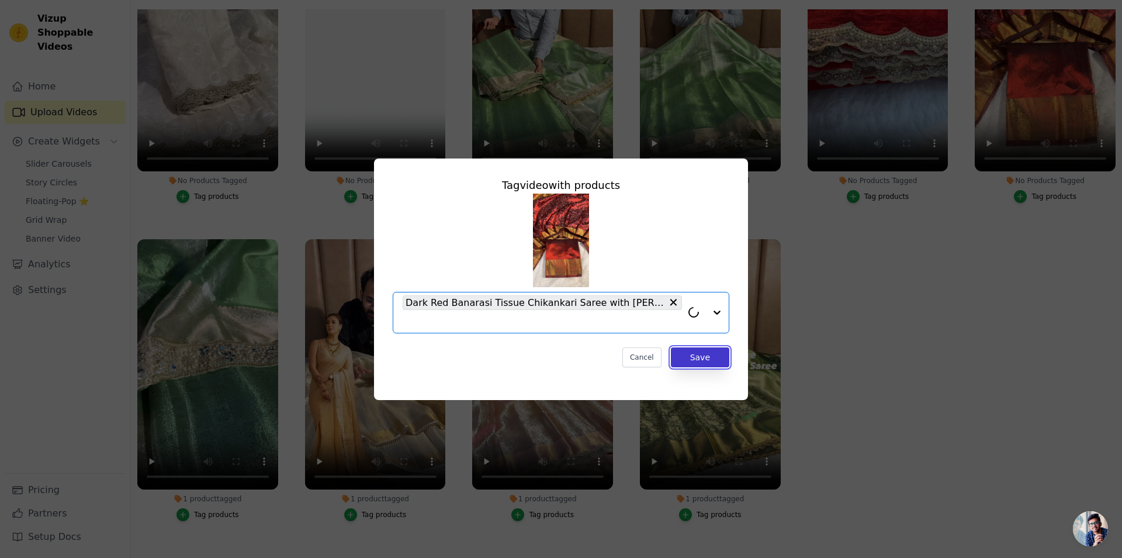
click at [696, 353] on button "Save" at bounding box center [700, 357] width 58 height 20
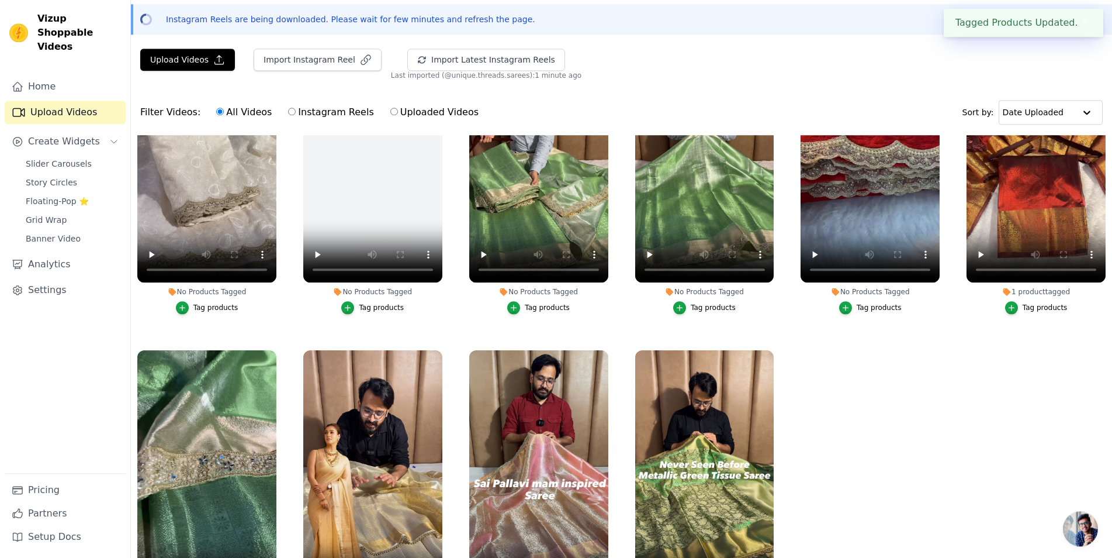
scroll to position [28, 0]
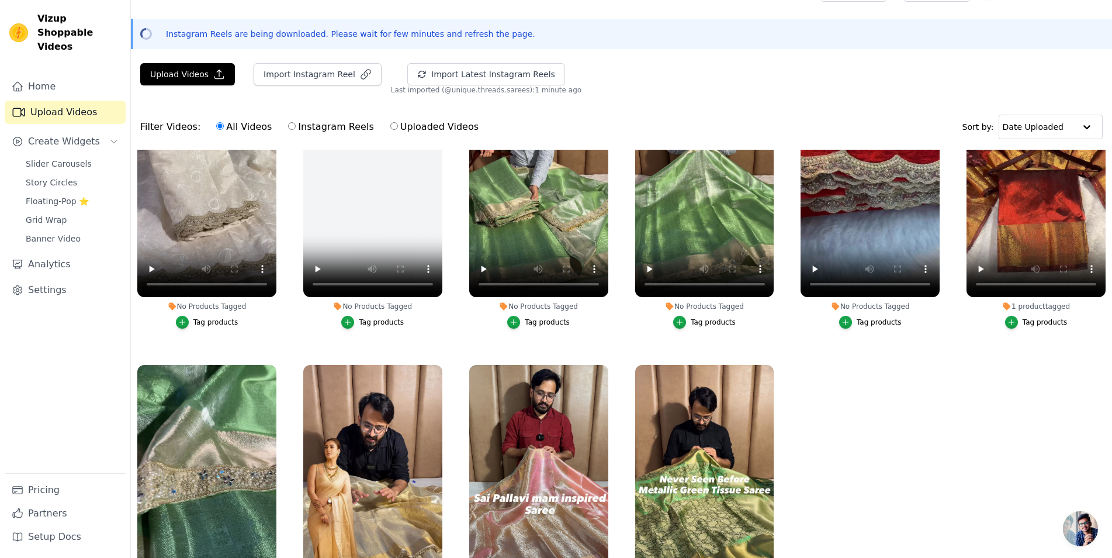
click at [870, 306] on li "No Products Tagged Tag products" at bounding box center [870, 189] width 139 height 279
click at [870, 317] on div "Tag products" at bounding box center [879, 321] width 45 height 9
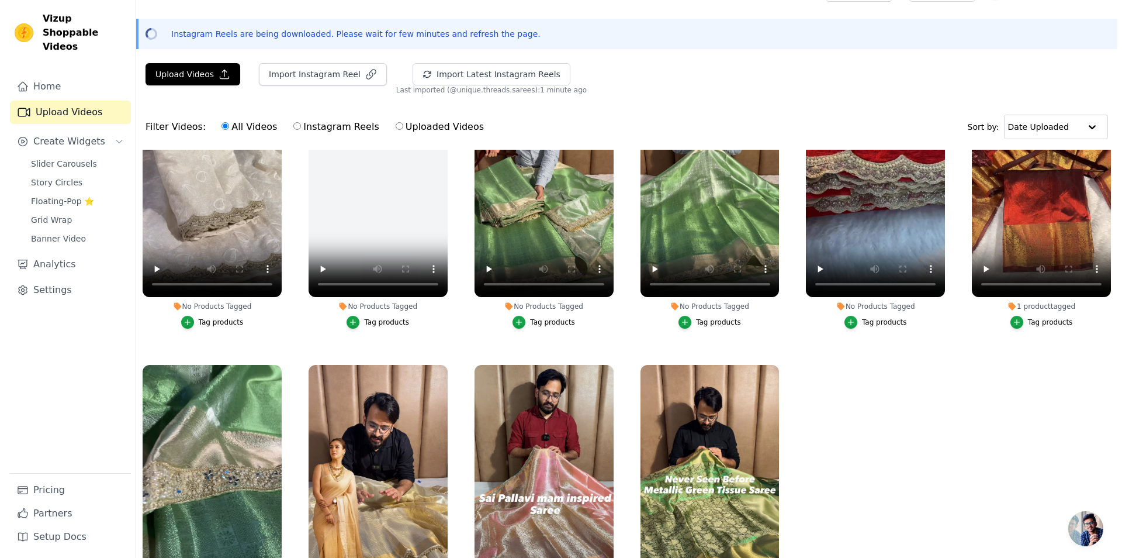
scroll to position [1366, 0]
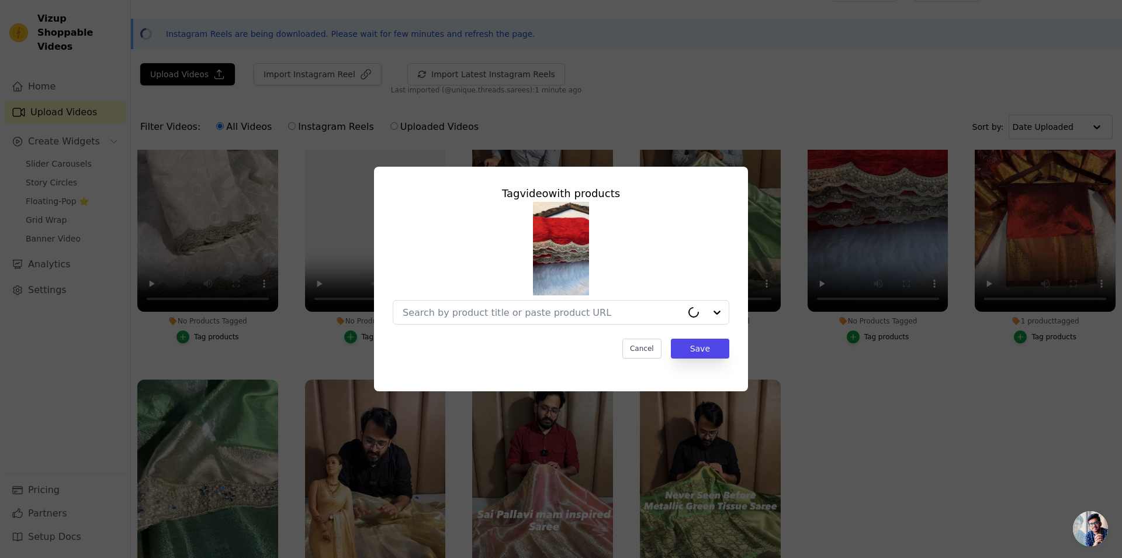
click at [516, 297] on div at bounding box center [561, 263] width 337 height 123
click at [516, 305] on div at bounding box center [554, 311] width 303 height 23
paste input "https://utsarees.in/products/bridal-red-pure-mul-cotton-silk-chikankari-embroid…"
type input "https://utsarees.in/products/bridal-red-pure-mul-cotton-silk-chikankari-embroid…"
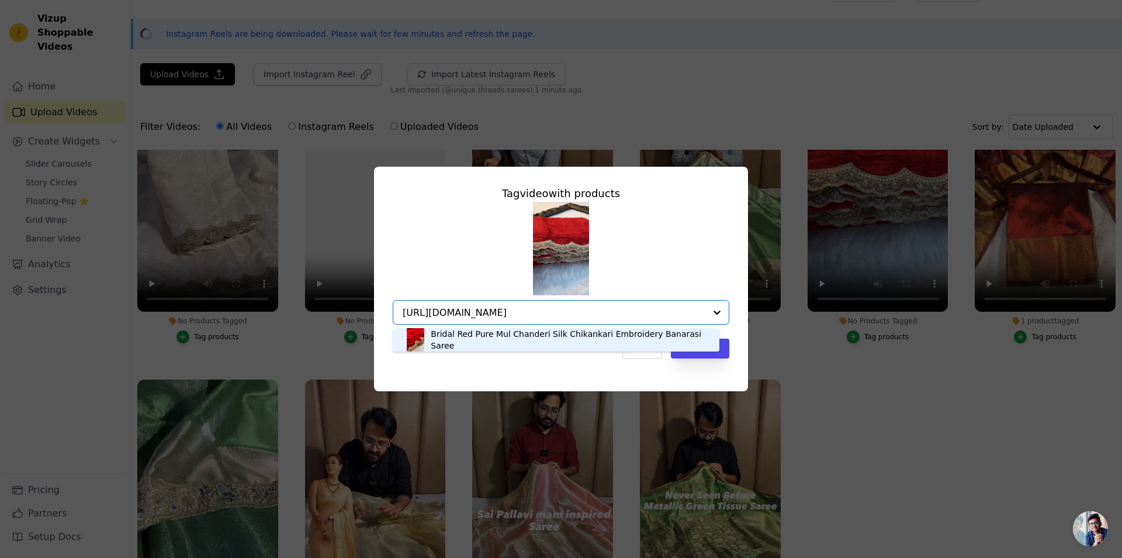
click at [479, 344] on div "Bridal Red Pure Mul Chanderi Silk Chikankari Embroidery Banarasi Saree" at bounding box center [569, 339] width 277 height 23
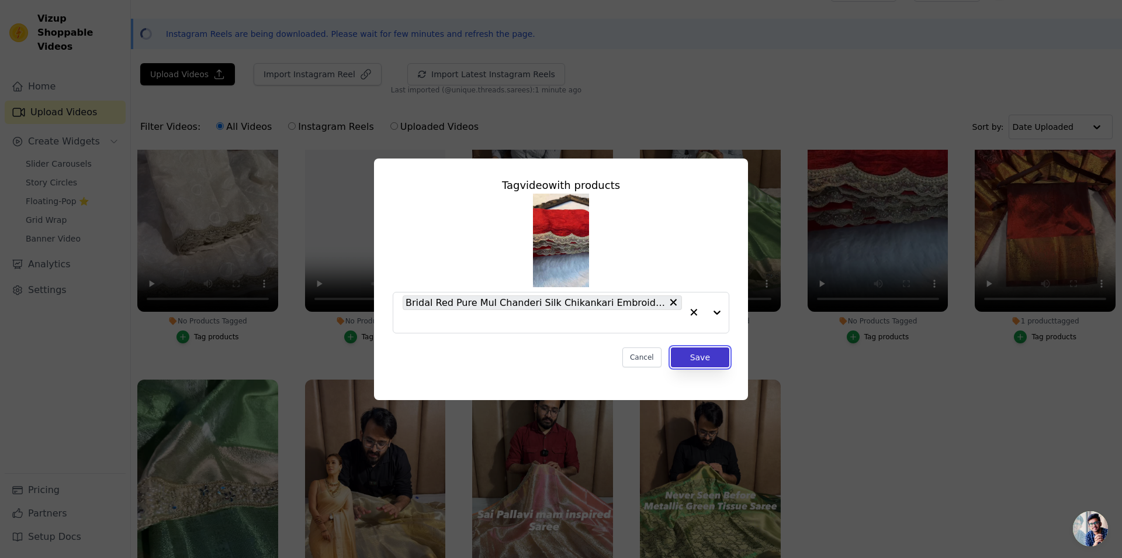
click at [694, 356] on button "Save" at bounding box center [700, 357] width 58 height 20
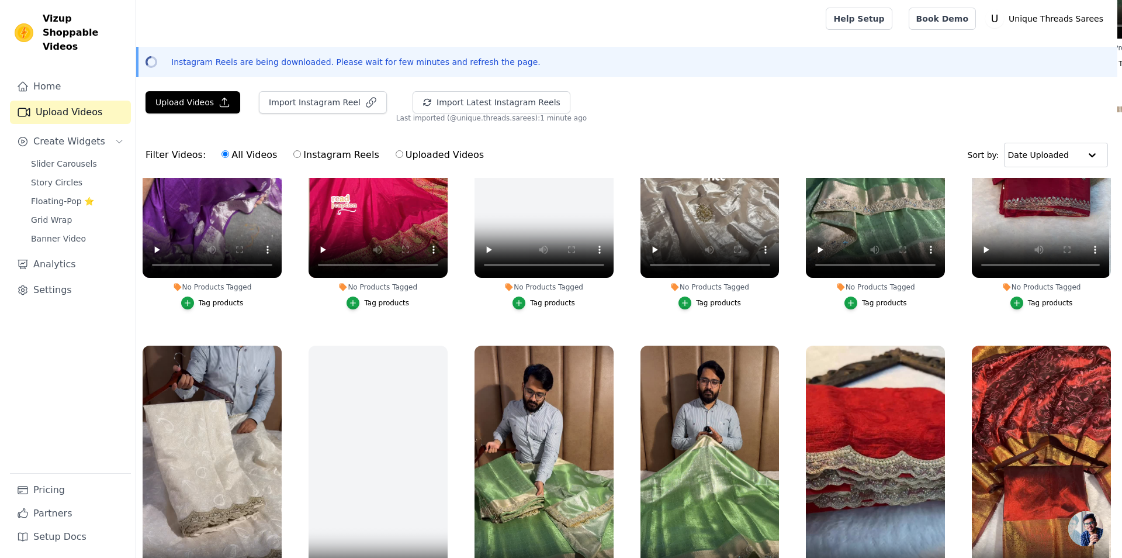
scroll to position [1105, 0]
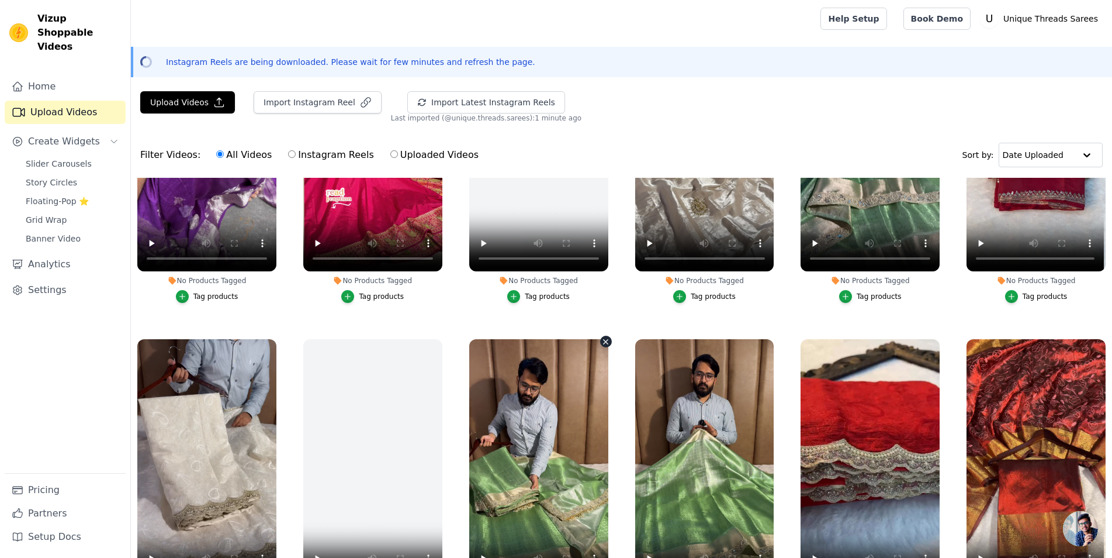
click at [604, 340] on icon "button" at bounding box center [606, 342] width 5 height 5
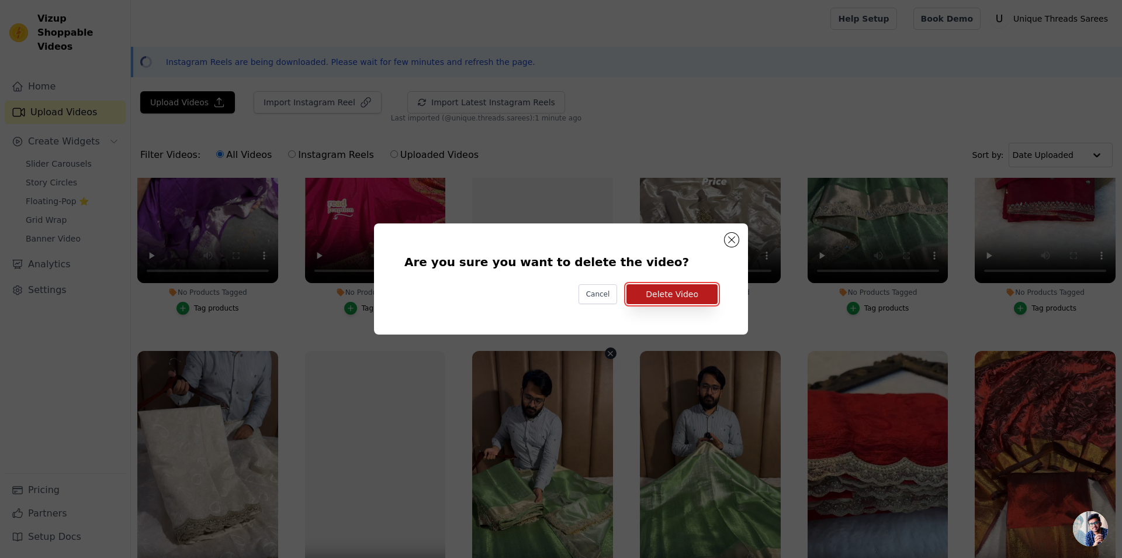
click at [689, 291] on button "Delete Video" at bounding box center [672, 294] width 91 height 20
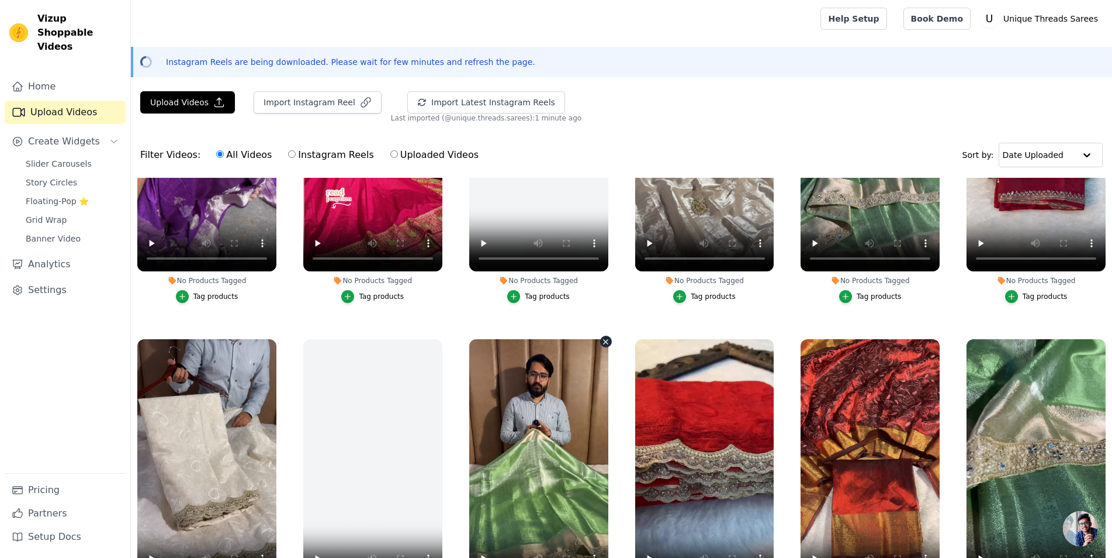
click at [604, 340] on icon "button" at bounding box center [606, 342] width 5 height 5
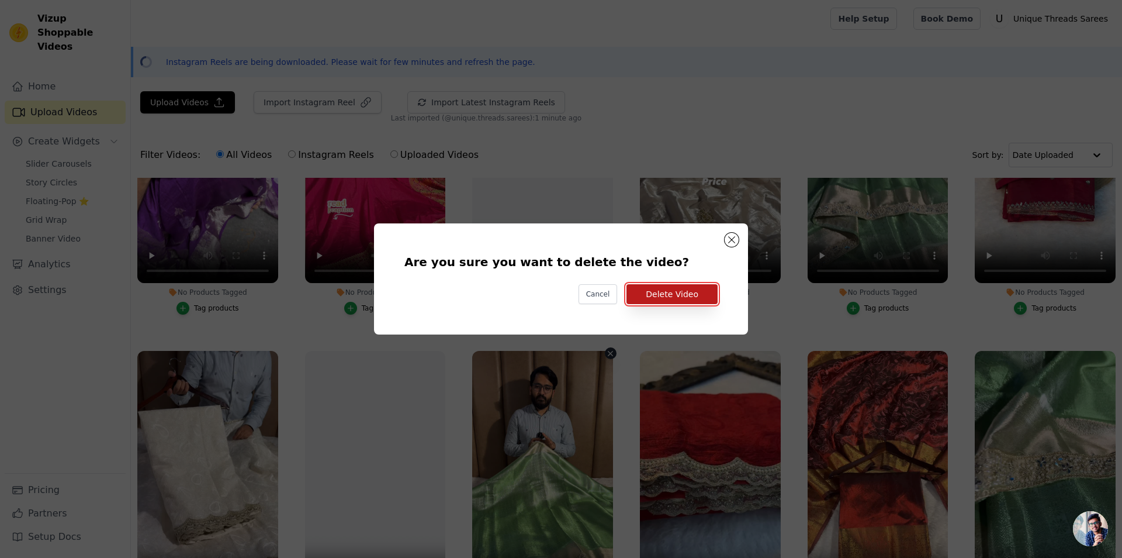
click at [672, 296] on button "Delete Video" at bounding box center [672, 294] width 91 height 20
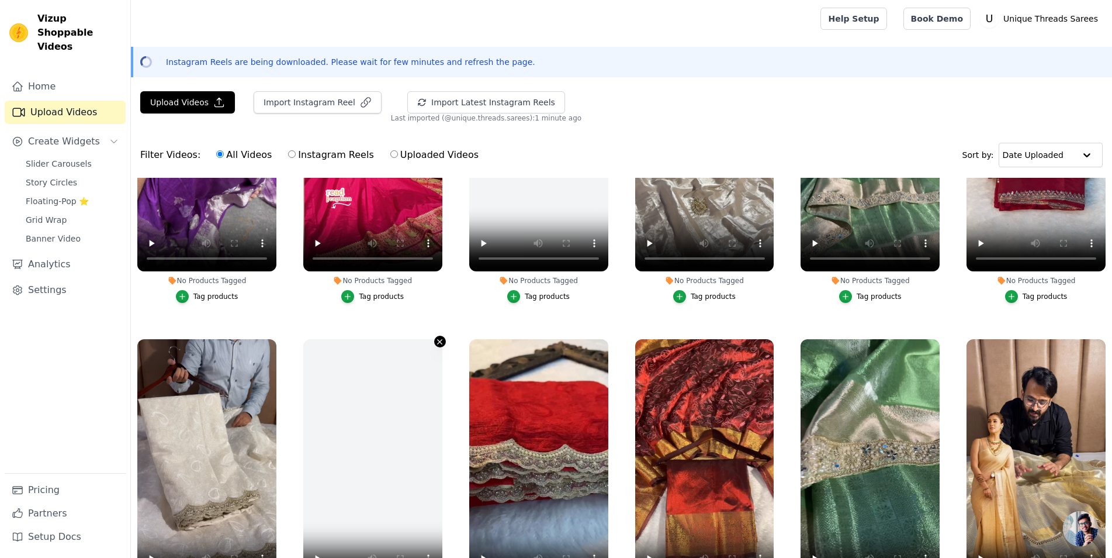
click at [438, 337] on icon "button" at bounding box center [439, 341] width 9 height 9
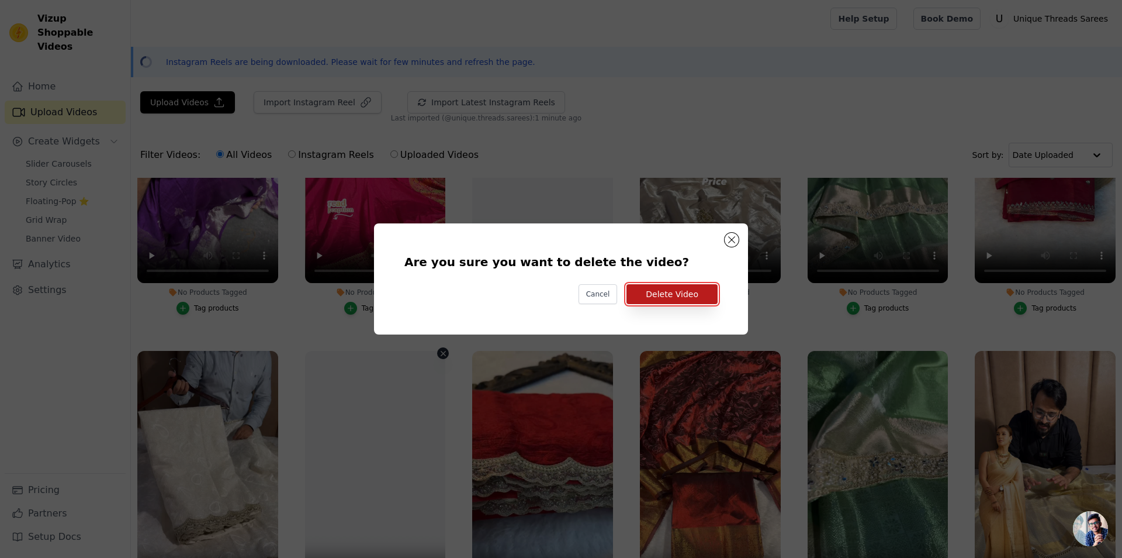
click at [677, 300] on button "Delete Video" at bounding box center [672, 294] width 91 height 20
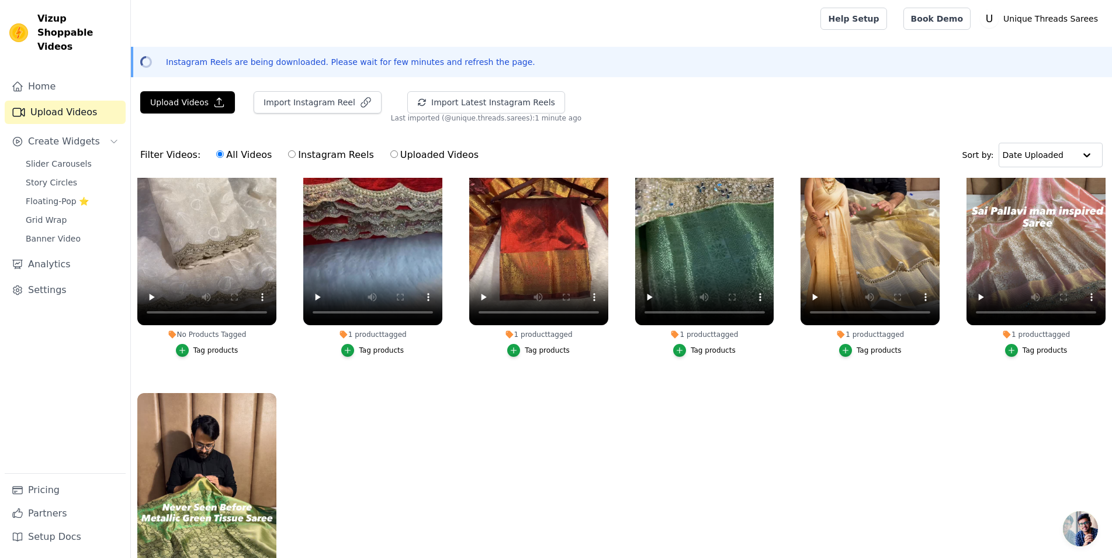
click at [212, 345] on div "Tag products" at bounding box center [215, 349] width 45 height 9
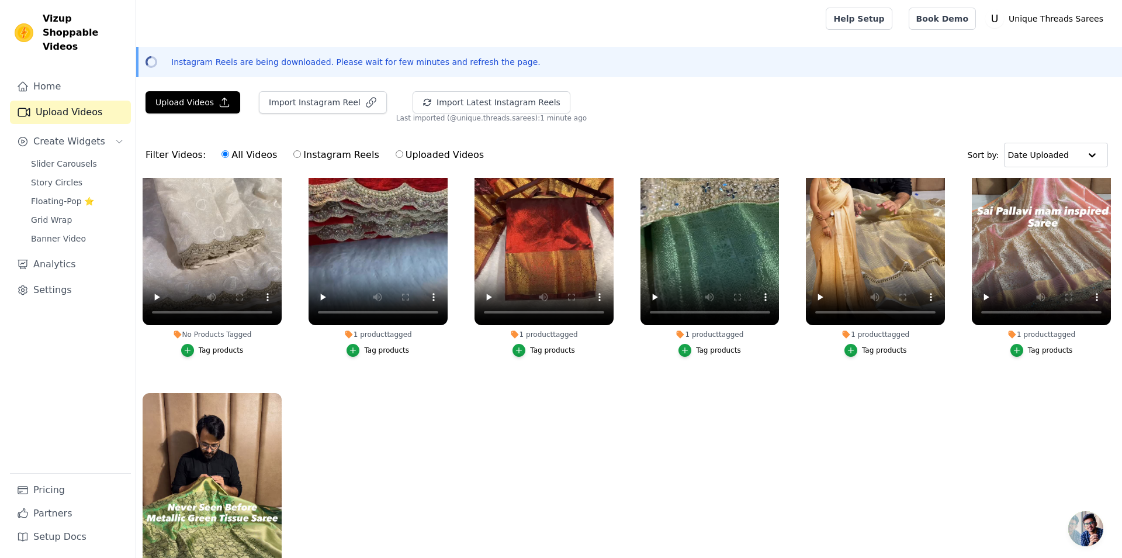
scroll to position [1366, 0]
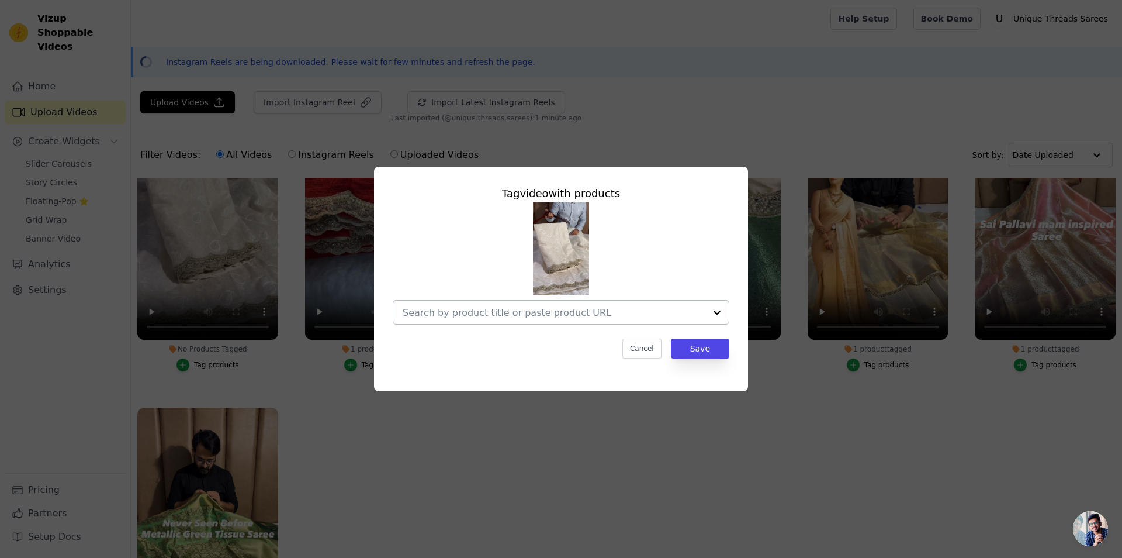
click at [599, 308] on input "No Products Tagged Tag video with products Cancel Save Tag products" at bounding box center [554, 312] width 303 height 11
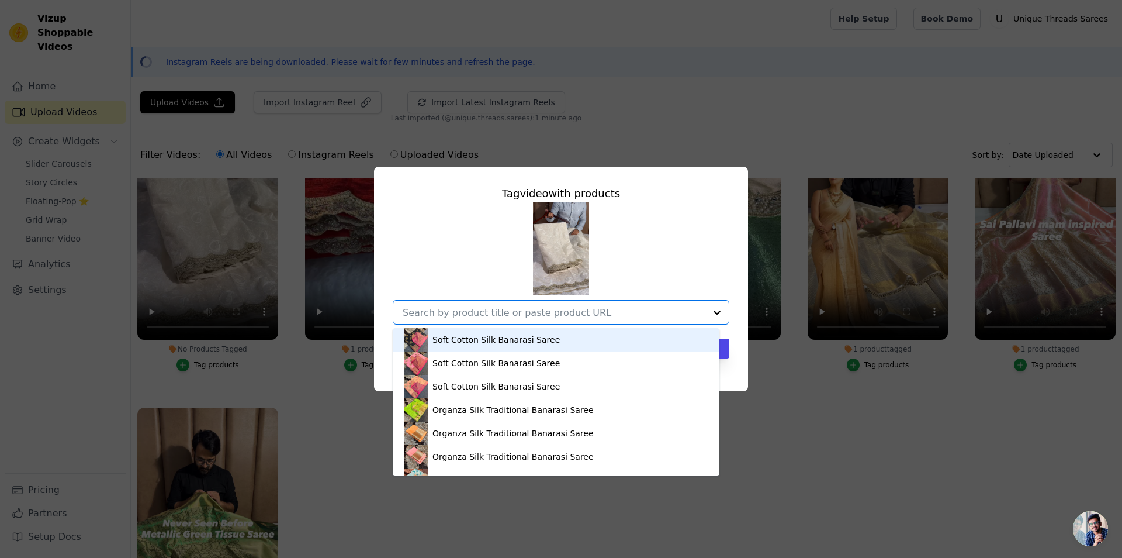
paste input "https://utsarees.in/products/pure-mul-cotton-chikankari-saree-with-motiwork-lac…"
type input "https://utsarees.in/products/pure-mul-cotton-chikankari-saree-with-motiwork-lac…"
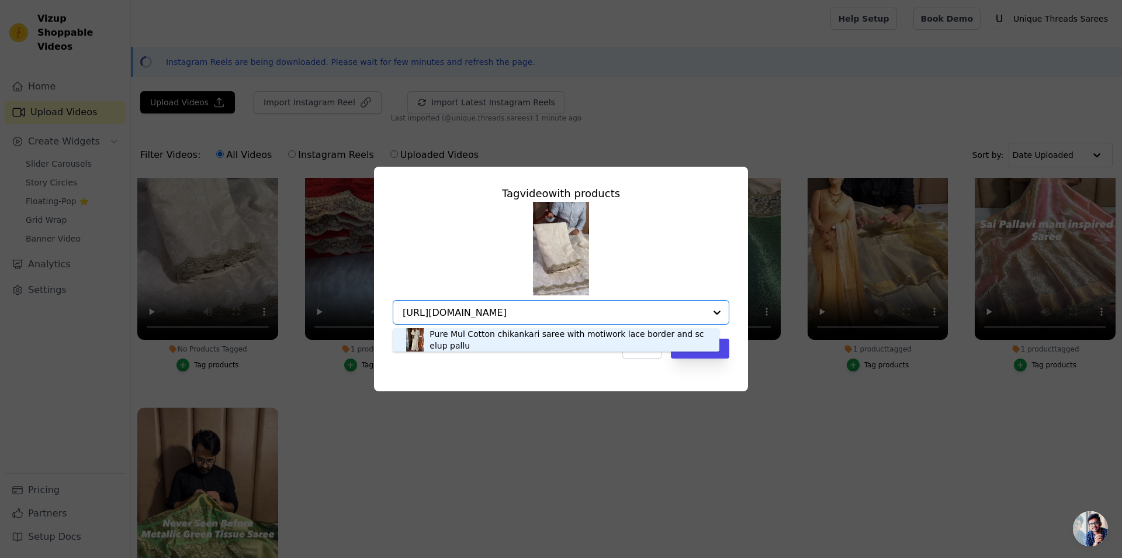
click at [499, 343] on div "Pure Mul Cotton chikankari saree with motiwork lace border and scelup pallu" at bounding box center [569, 339] width 278 height 23
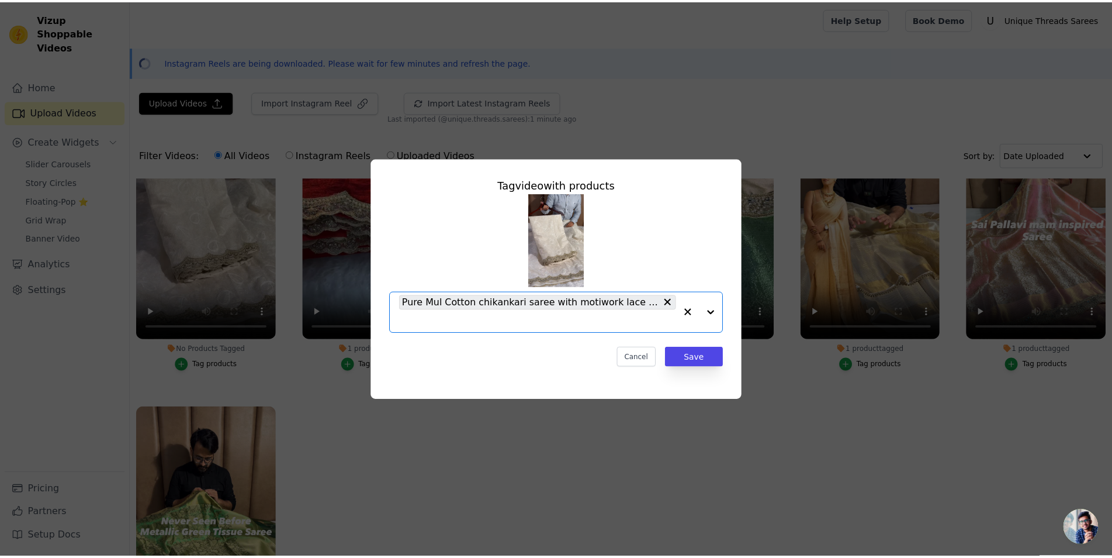
scroll to position [0, 0]
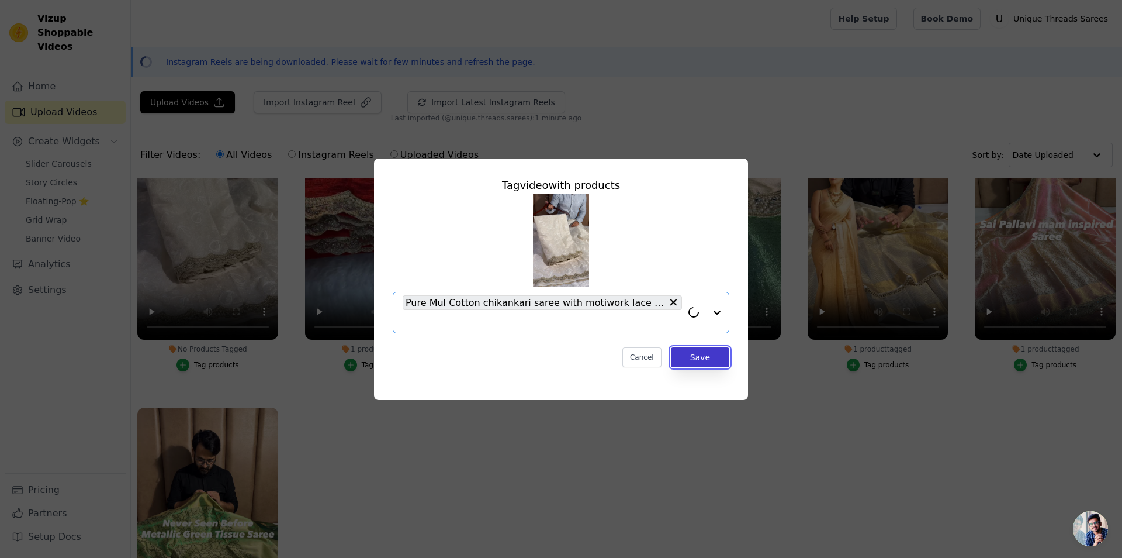
click at [720, 357] on button "Save" at bounding box center [700, 357] width 58 height 20
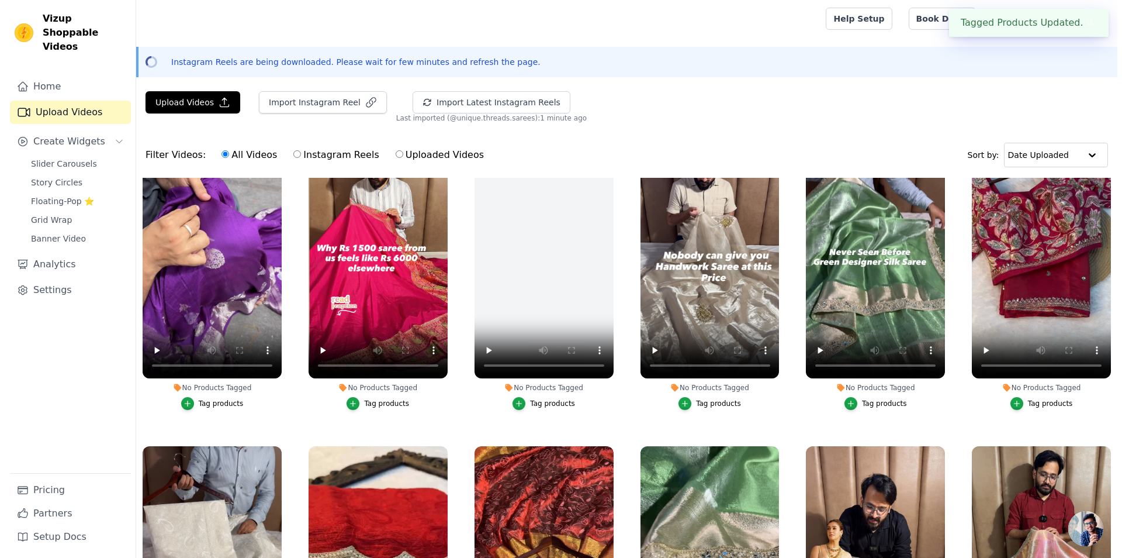
scroll to position [630, 0]
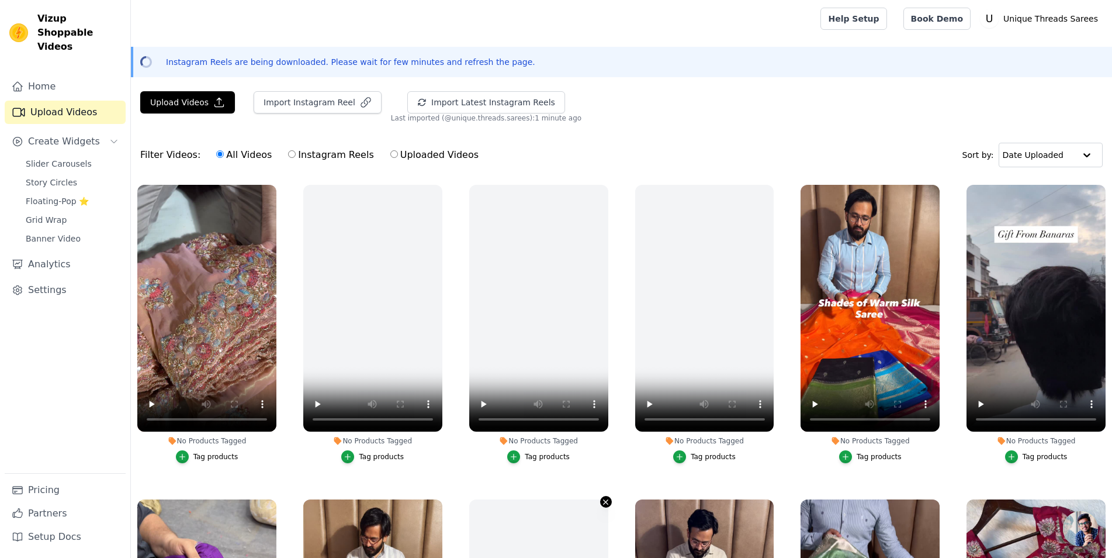
click at [604, 497] on icon "button" at bounding box center [605, 501] width 9 height 9
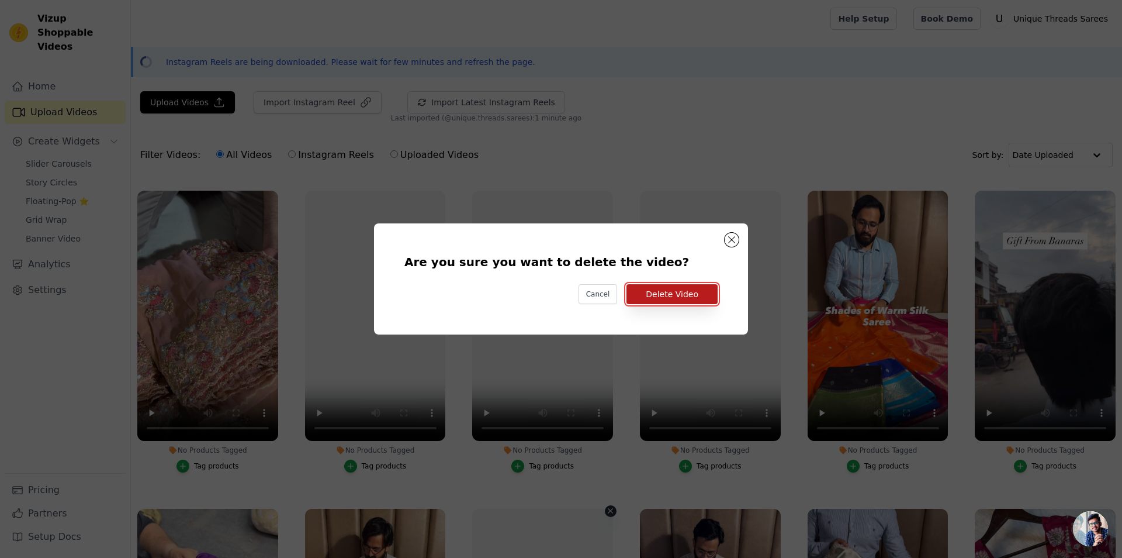
click at [683, 298] on button "Delete Video" at bounding box center [672, 294] width 91 height 20
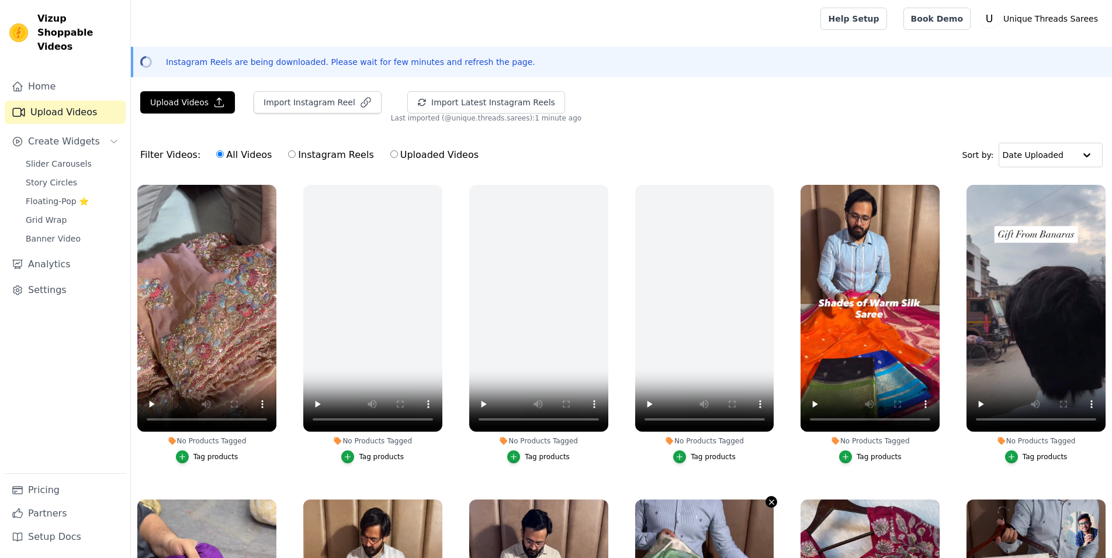
click at [768, 497] on icon "button" at bounding box center [772, 501] width 9 height 9
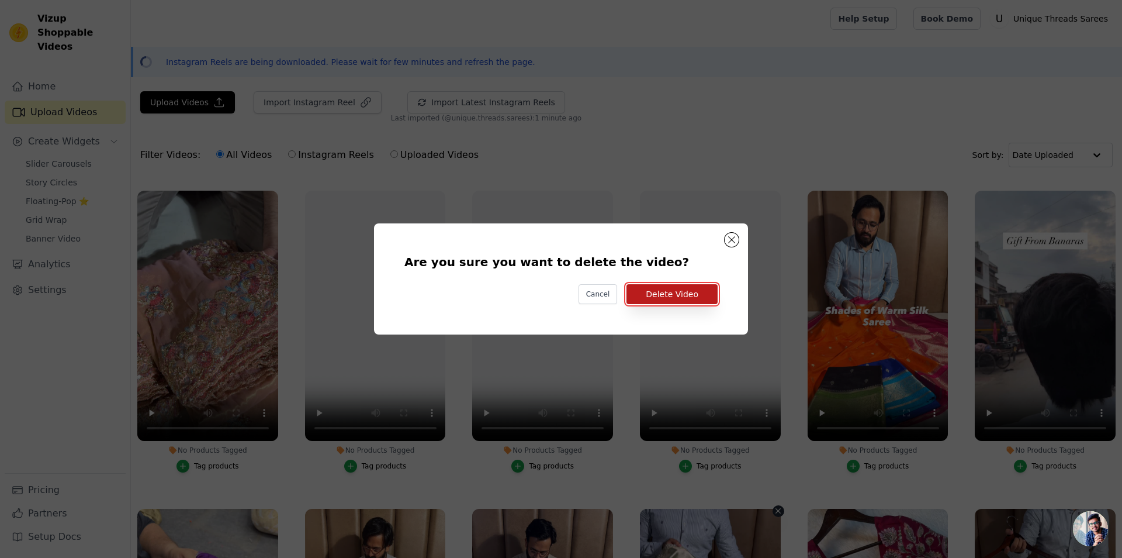
click at [701, 293] on button "Delete Video" at bounding box center [672, 294] width 91 height 20
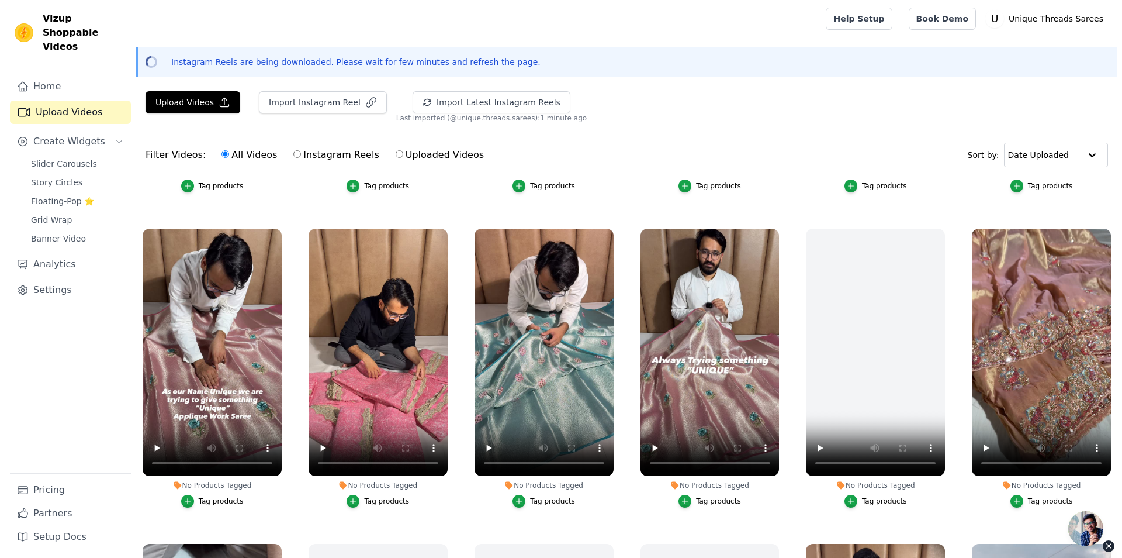
scroll to position [261, 0]
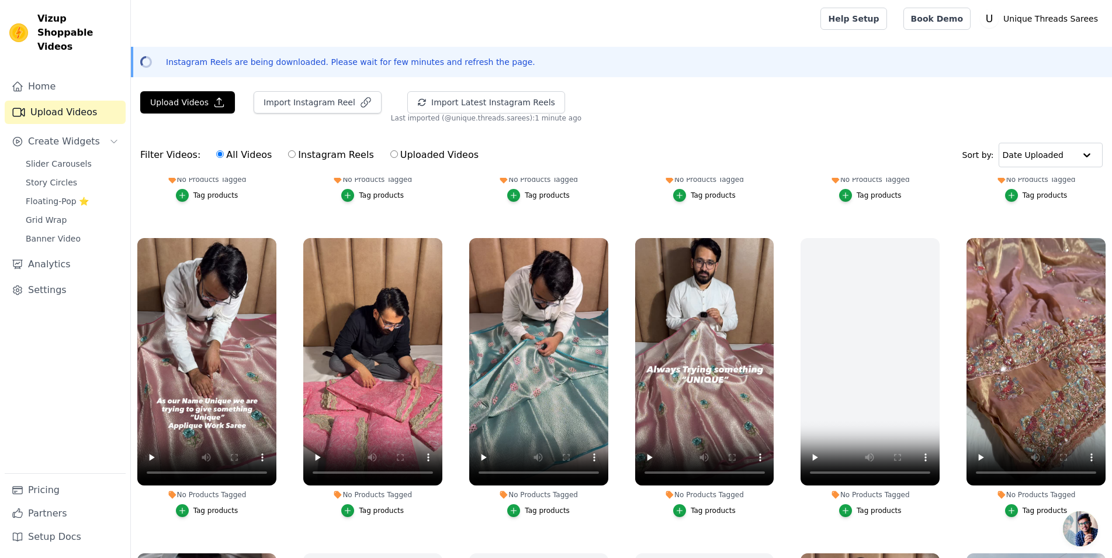
click at [540, 511] on div "Tag products" at bounding box center [547, 510] width 45 height 9
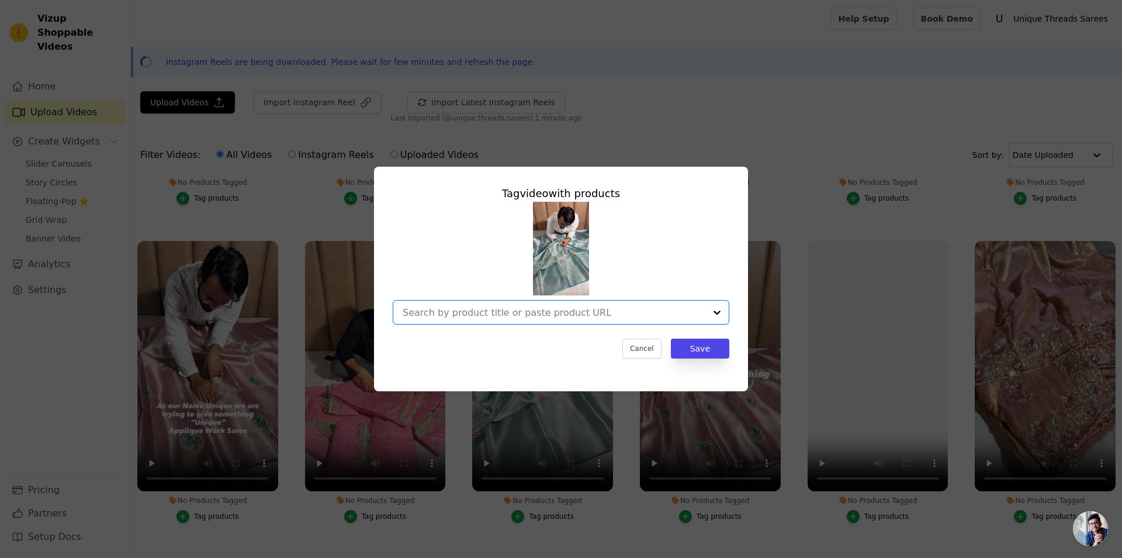
click at [547, 313] on input "No Products Tagged Tag video with products Option undefined, selected. Select i…" at bounding box center [554, 312] width 303 height 11
paste input "https://utsarees.in/collections/fresh-arrivals/products/never-seen-before-apliq…"
type input "https://utsarees.in/collections/fresh-arrivals/products/never-seen-before-apliq…"
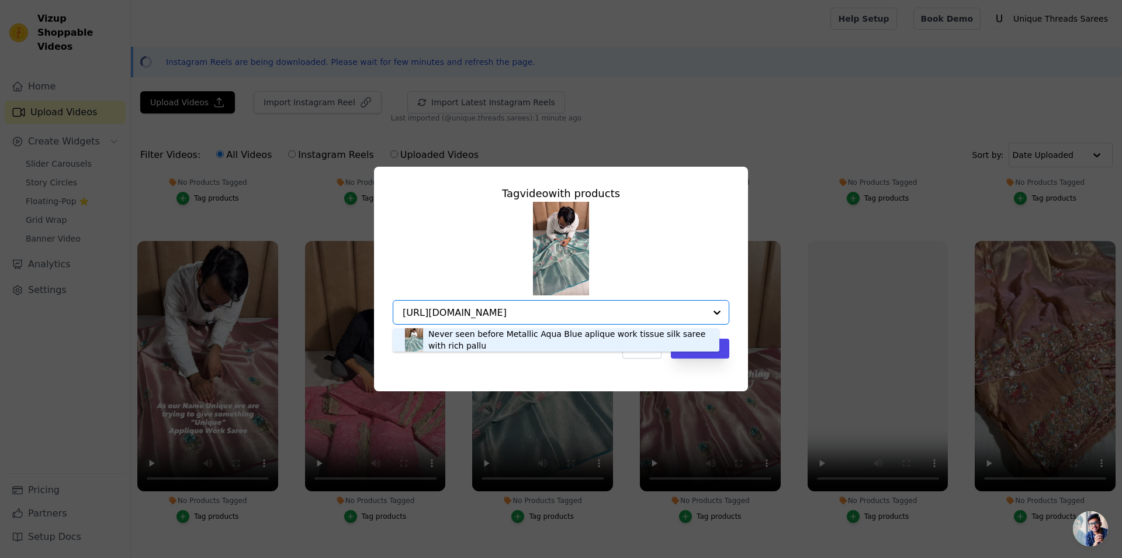
click at [492, 337] on div "Never seen before Metallic Aqua Blue aplique work tissue silk saree with rich p…" at bounding box center [567, 339] width 279 height 23
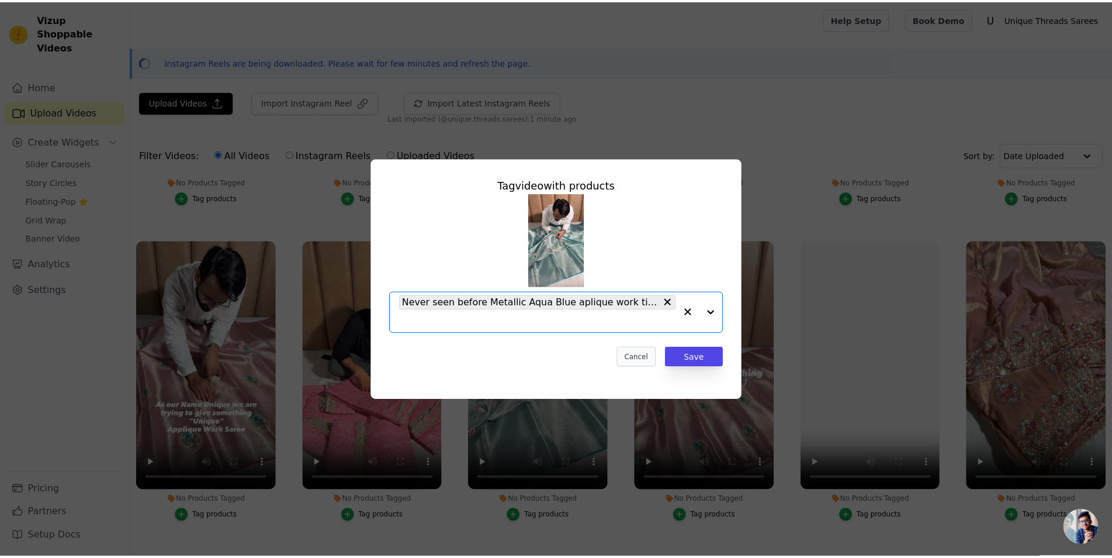
scroll to position [0, 0]
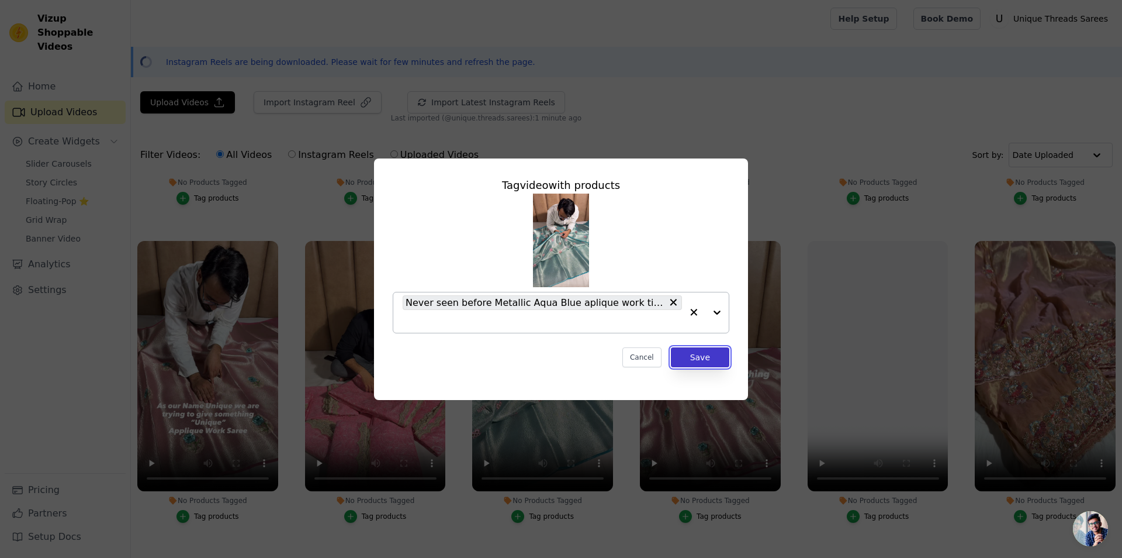
click at [699, 358] on button "Save" at bounding box center [700, 357] width 58 height 20
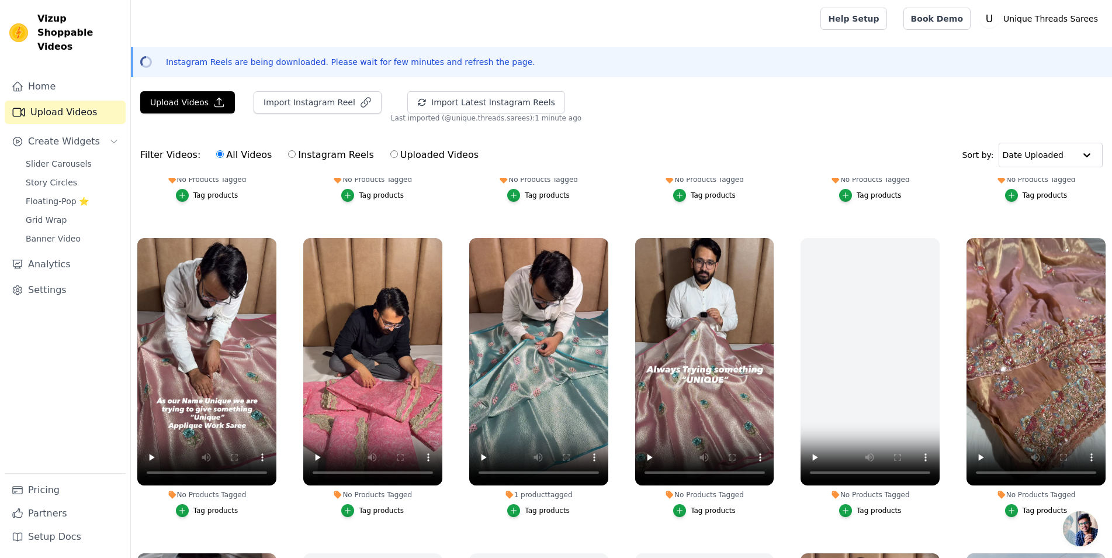
click at [695, 507] on div "Tag products" at bounding box center [713, 510] width 45 height 9
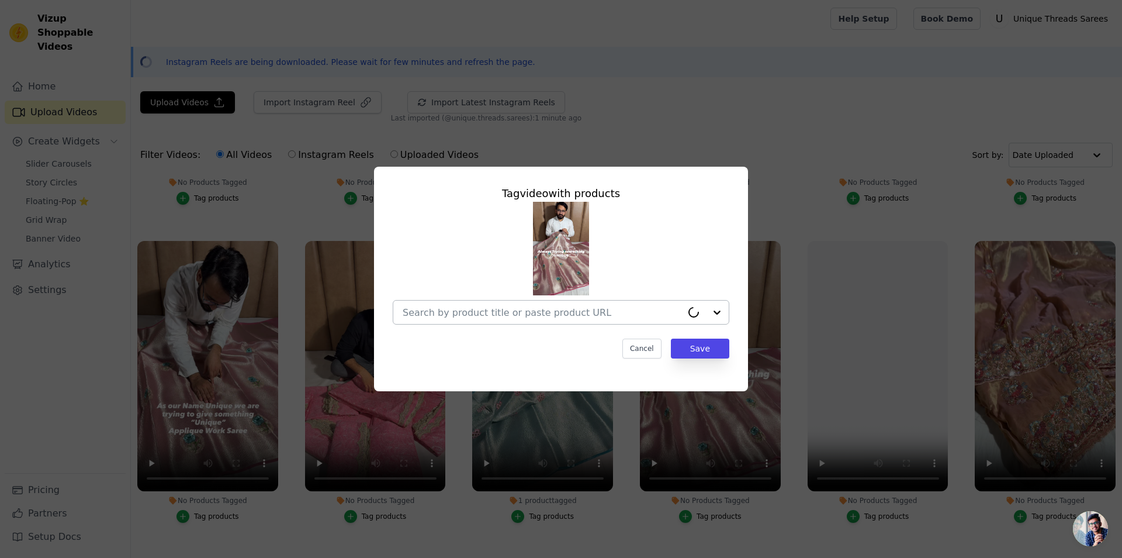
click at [590, 302] on div at bounding box center [542, 311] width 279 height 23
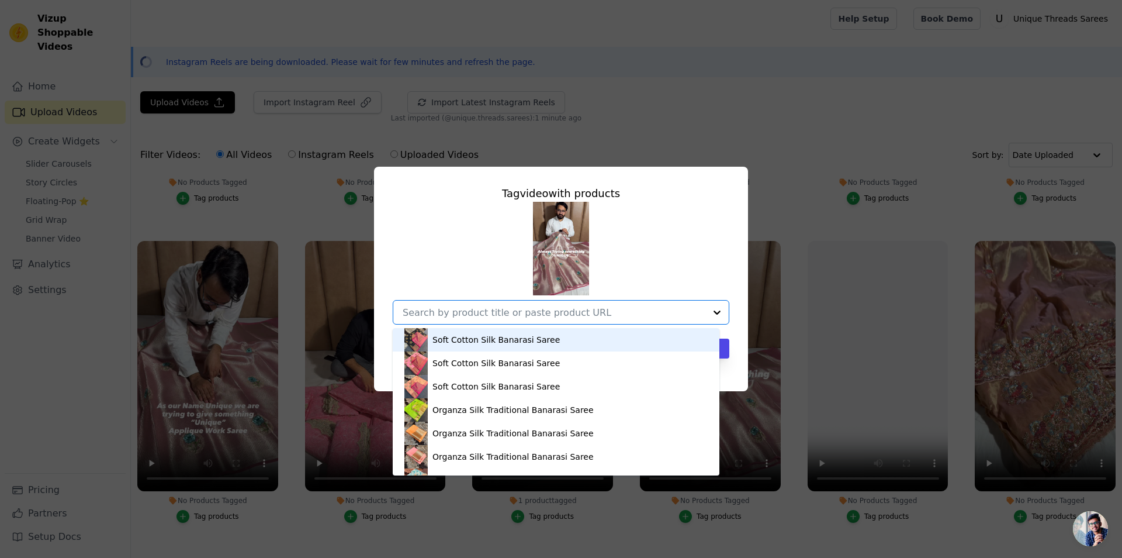
paste input "https://utsarees.in/collections/fresh-arrivals/products/never-seen-before-metal…"
type input "https://utsarees.in/collections/fresh-arrivals/products/never-seen-before-metal…"
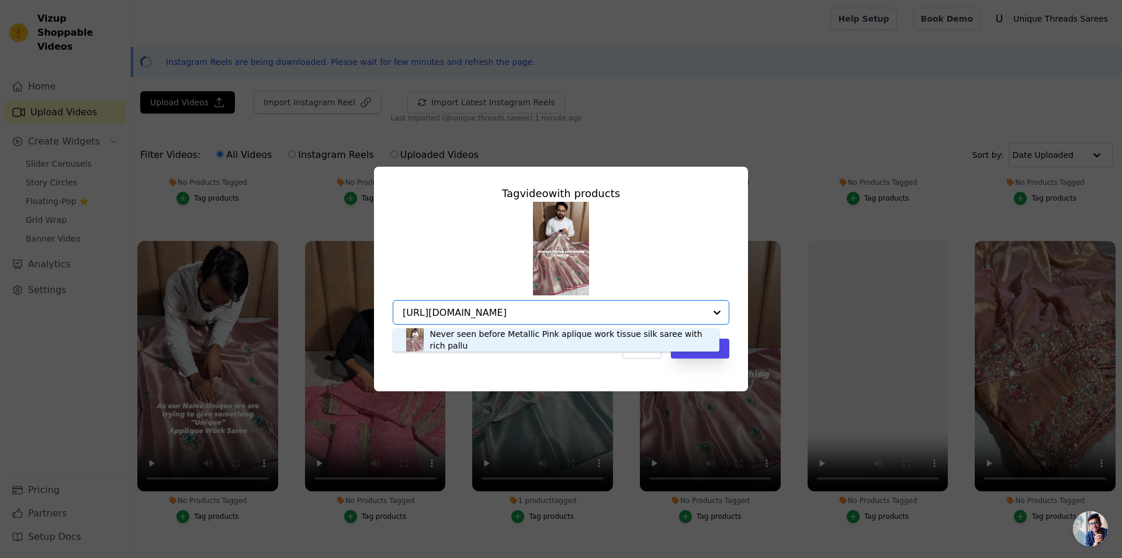
click at [588, 345] on div "Never seen before Metallic Pink aplique work tissue silk saree with rich pallu" at bounding box center [569, 339] width 278 height 23
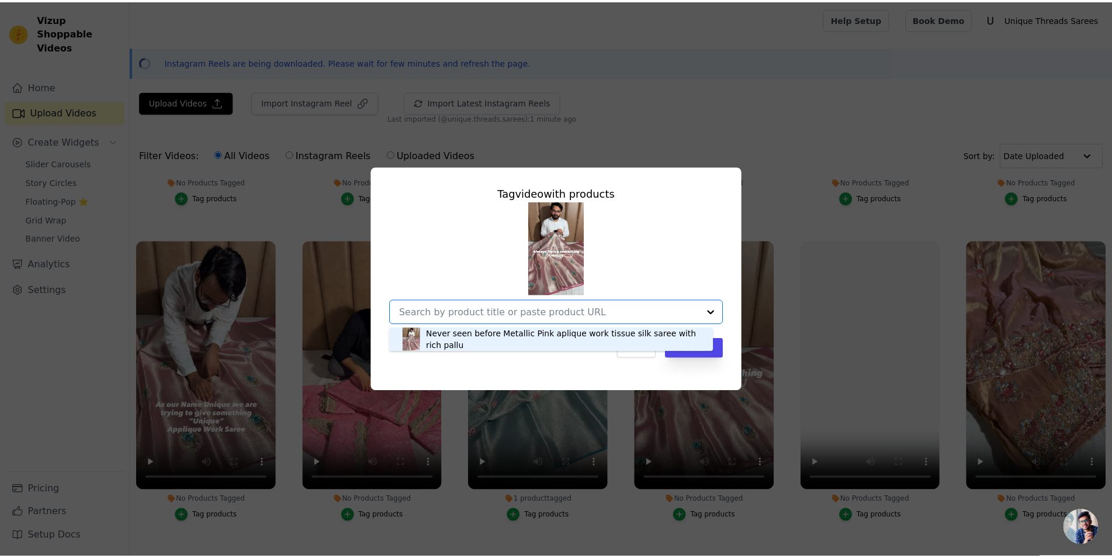
scroll to position [0, 0]
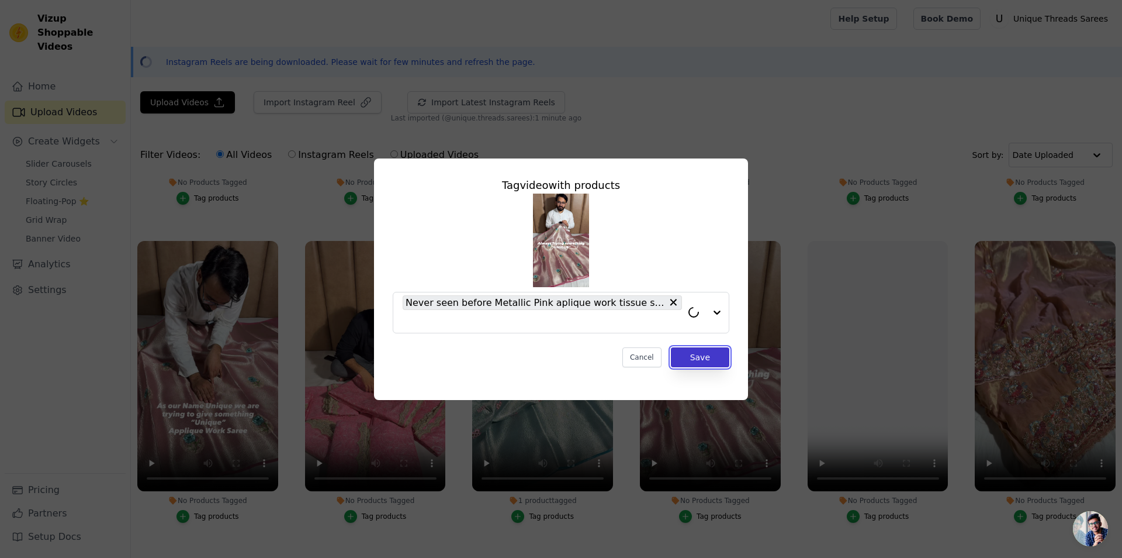
click at [690, 350] on button "Save" at bounding box center [700, 357] width 58 height 20
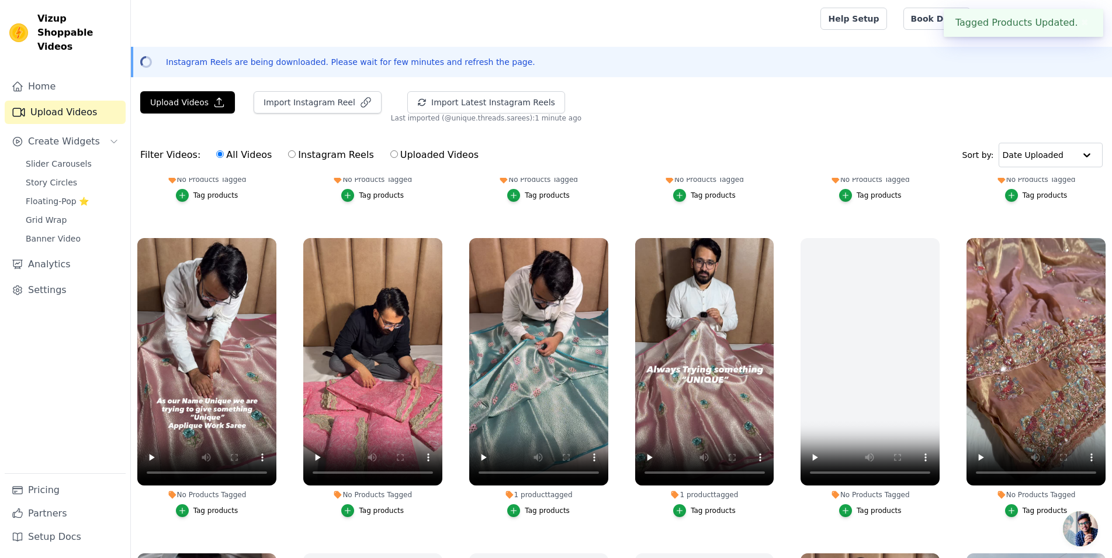
click at [388, 508] on div "Tag products" at bounding box center [381, 510] width 45 height 9
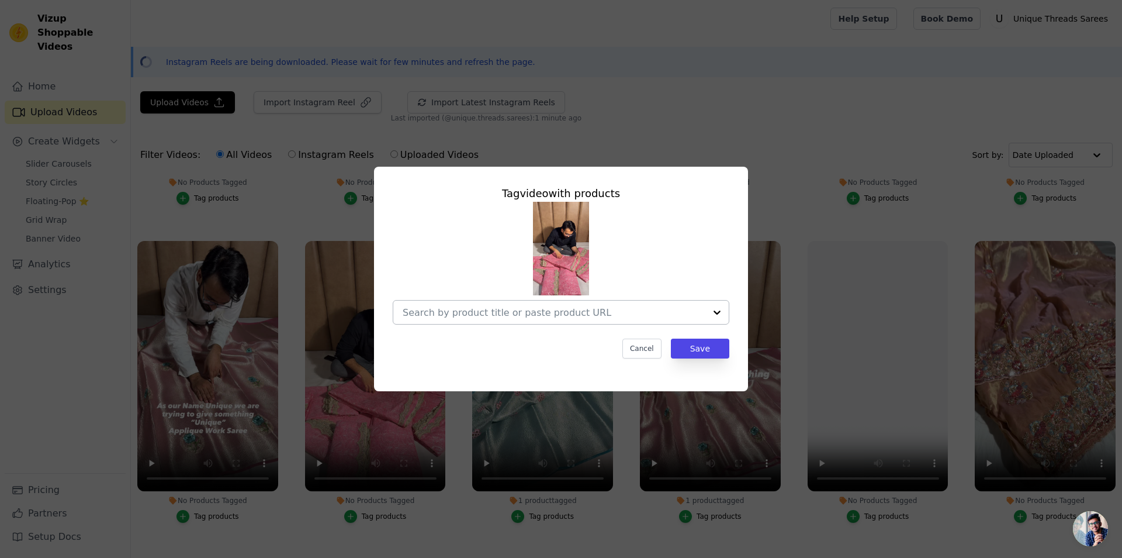
click at [506, 300] on div at bounding box center [554, 311] width 303 height 23
paste input "https://utsarees.in/products/pure-mul-cotton-chikankari-saree-with-motiwork-lac…"
type input "https://utsarees.in/products/pure-mul-cotton-chikankari-saree-with-motiwork-lac…"
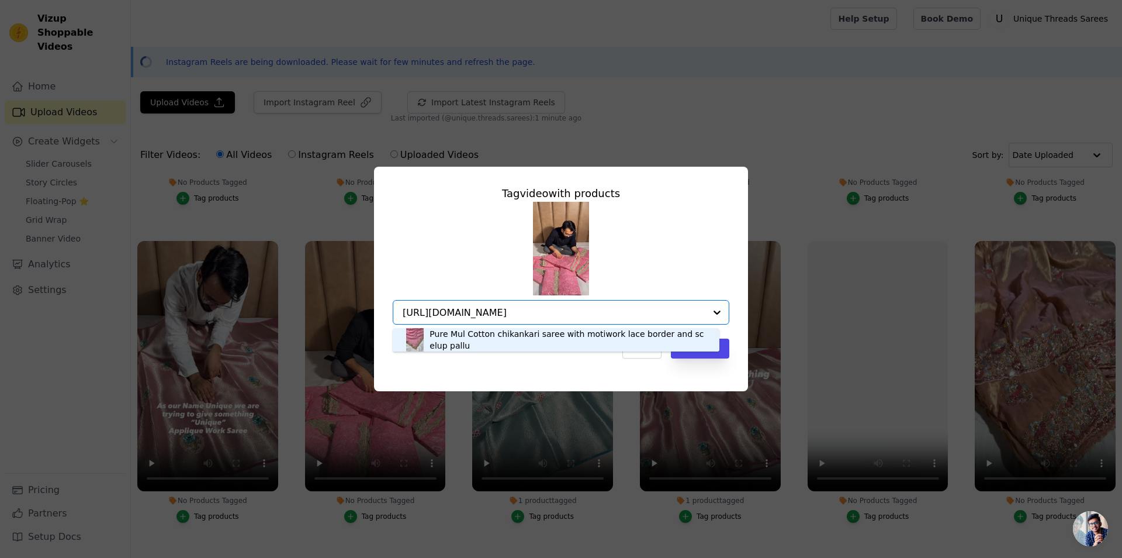
click at [509, 345] on div "Pure Mul Cotton chikankari saree with motiwork lace border and scelup pallu" at bounding box center [569, 339] width 278 height 23
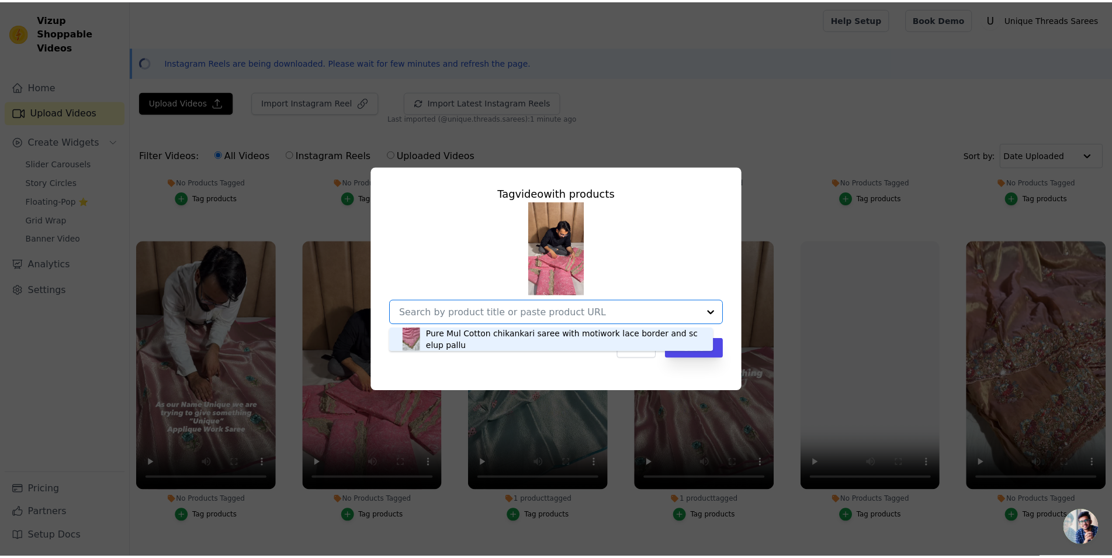
scroll to position [0, 0]
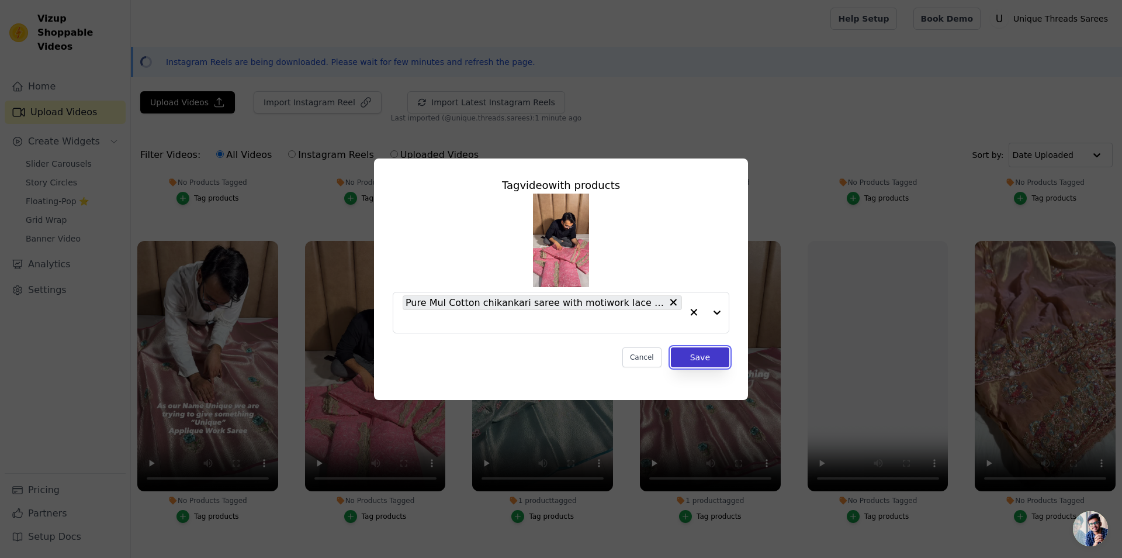
click at [720, 354] on button "Save" at bounding box center [700, 357] width 58 height 20
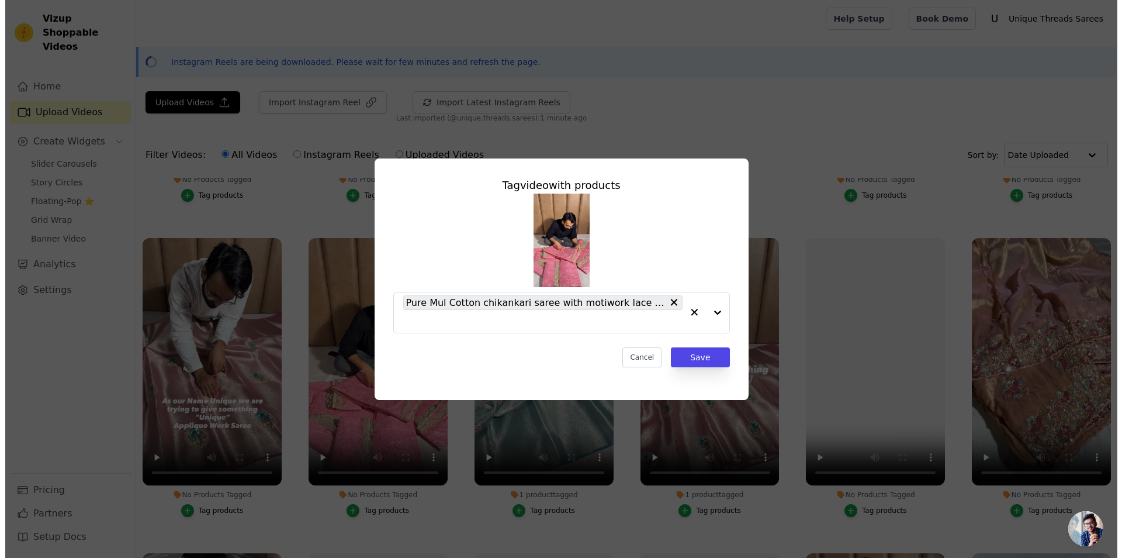
scroll to position [261, 0]
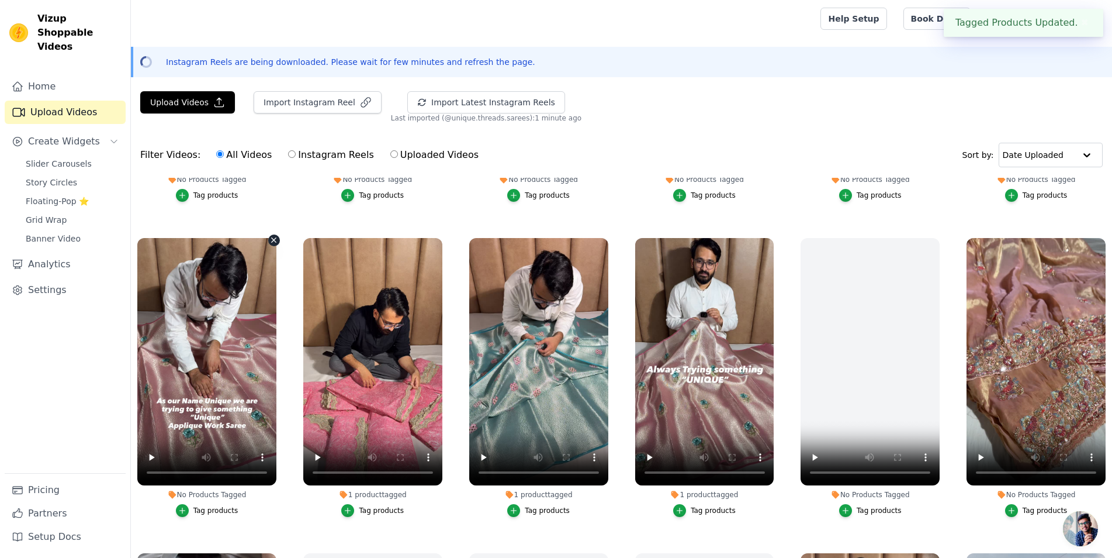
click at [272, 236] on icon "button" at bounding box center [273, 240] width 9 height 9
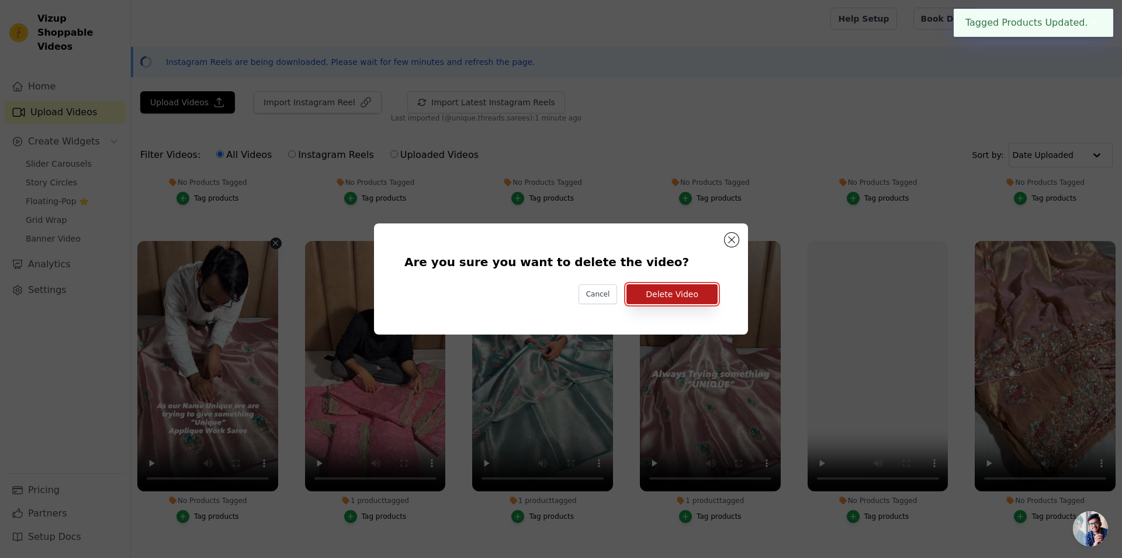
click at [677, 293] on button "Delete Video" at bounding box center [672, 294] width 91 height 20
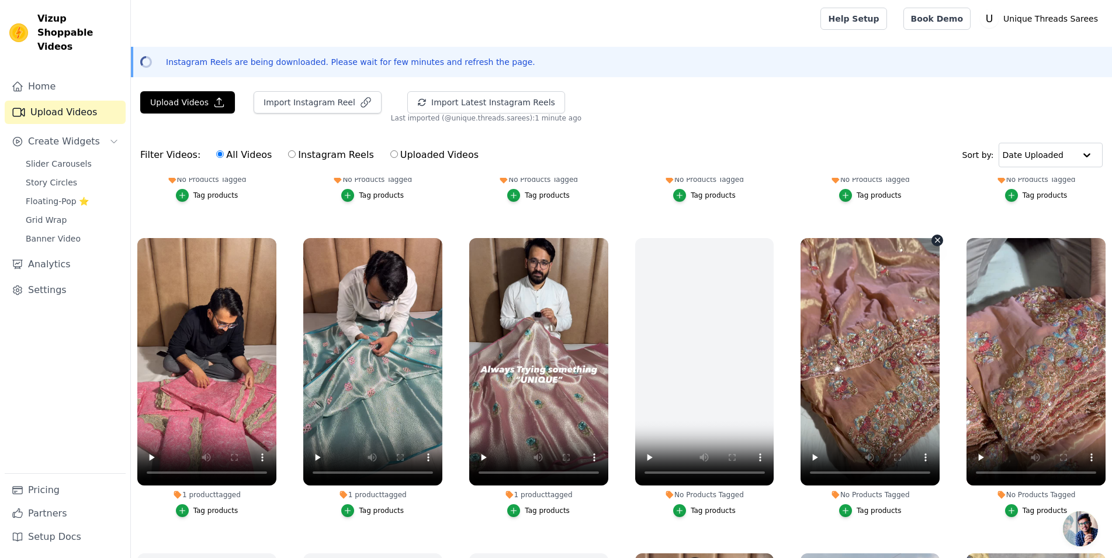
click at [935, 239] on icon "button" at bounding box center [937, 240] width 5 height 5
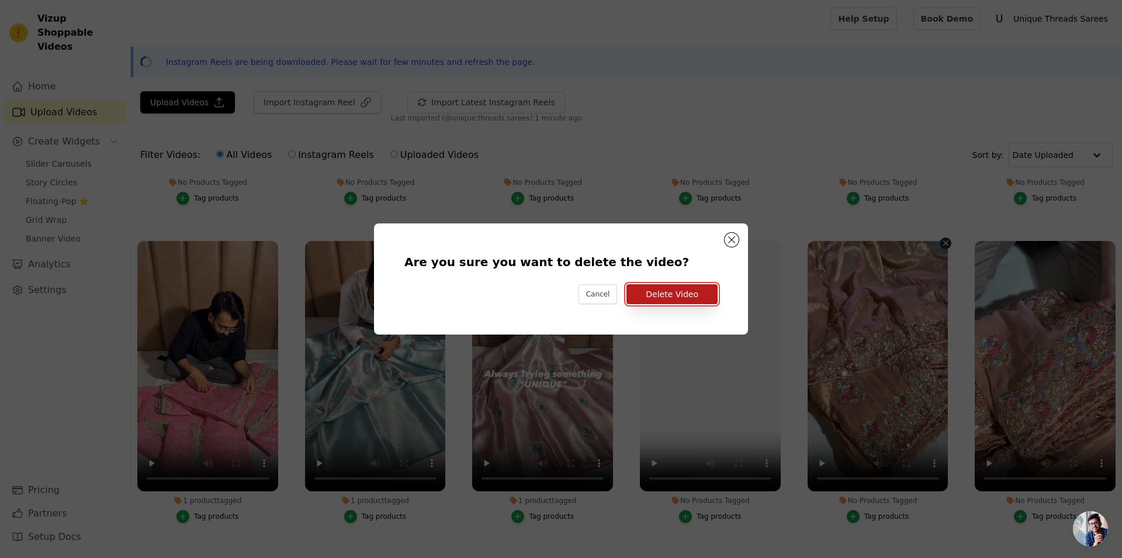
click at [690, 300] on button "Delete Video" at bounding box center [672, 294] width 91 height 20
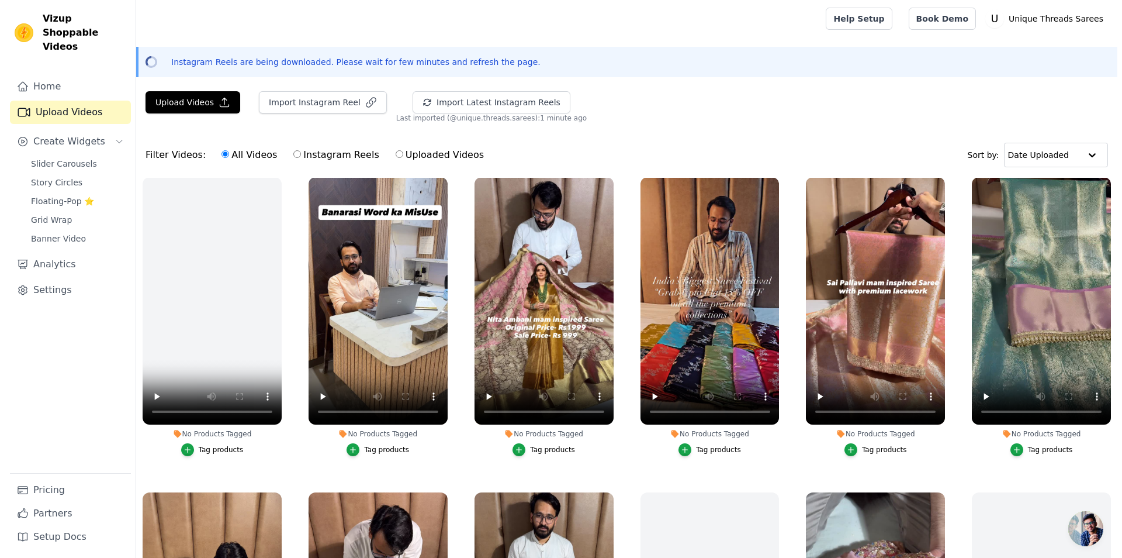
scroll to position [0, 0]
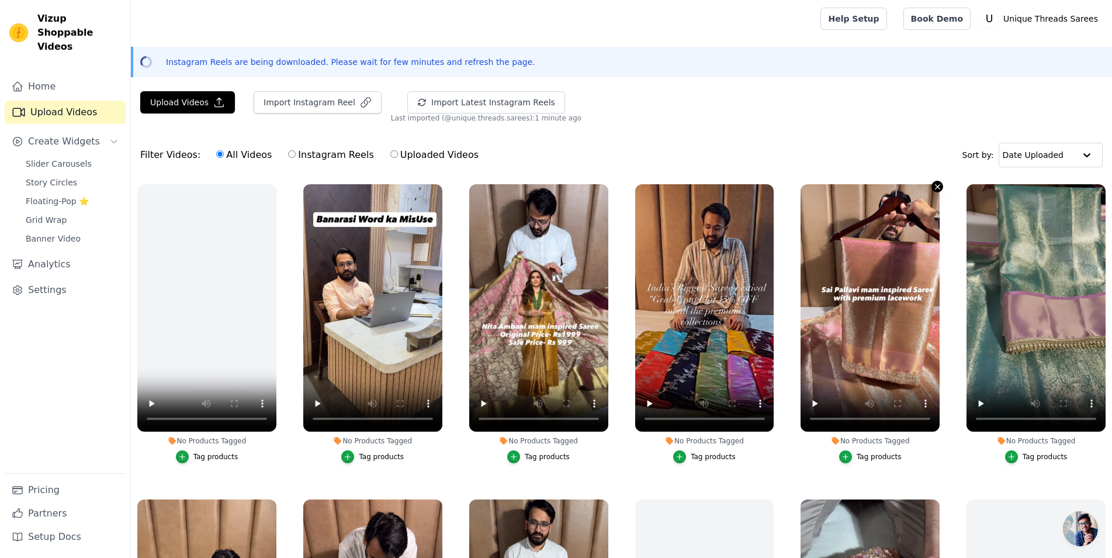
click at [934, 184] on icon "button" at bounding box center [938, 186] width 9 height 9
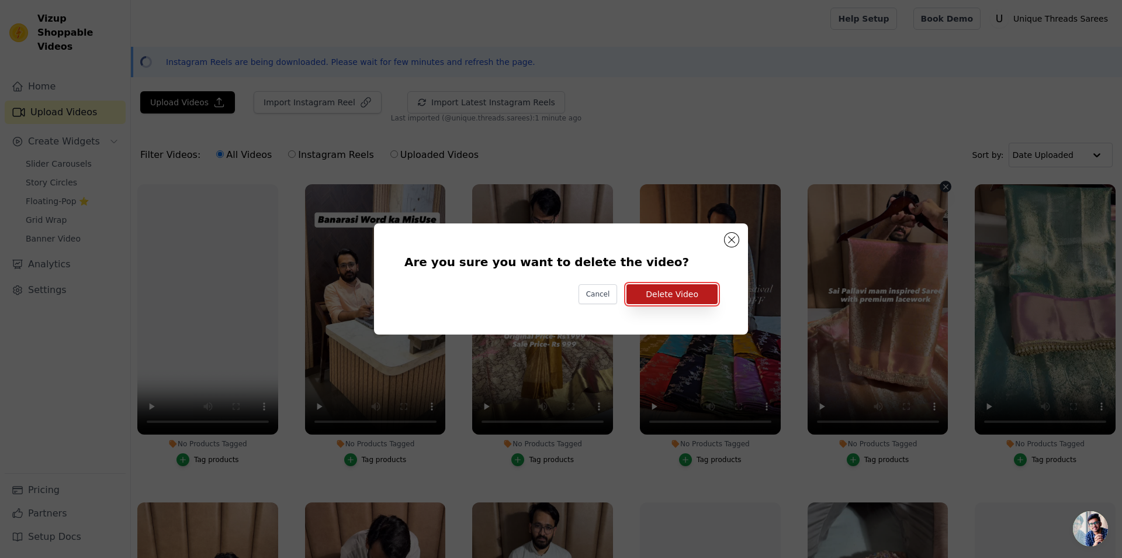
click at [693, 287] on button "Delete Video" at bounding box center [672, 294] width 91 height 20
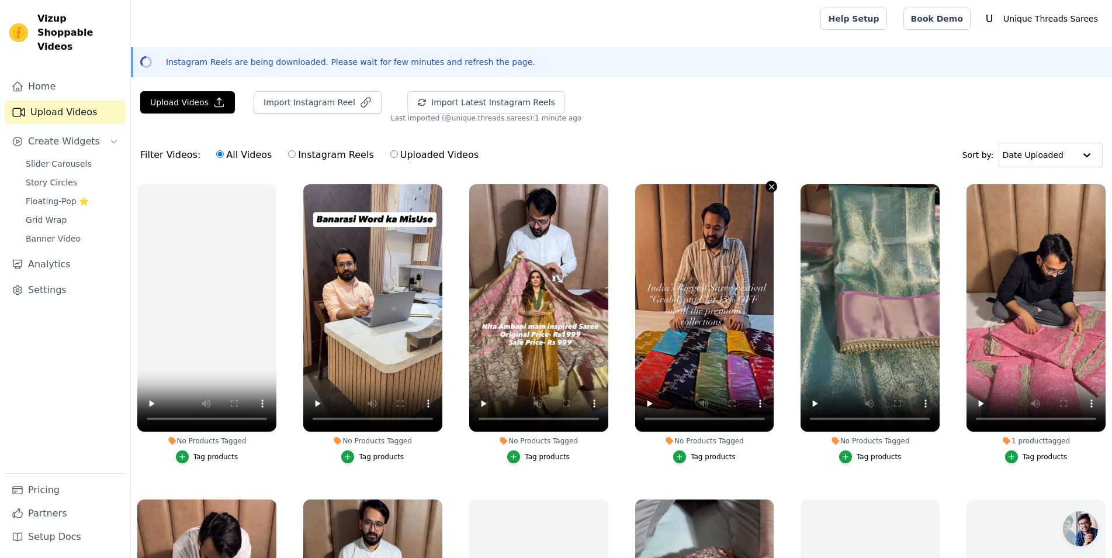
click at [768, 184] on icon "button" at bounding box center [772, 186] width 9 height 9
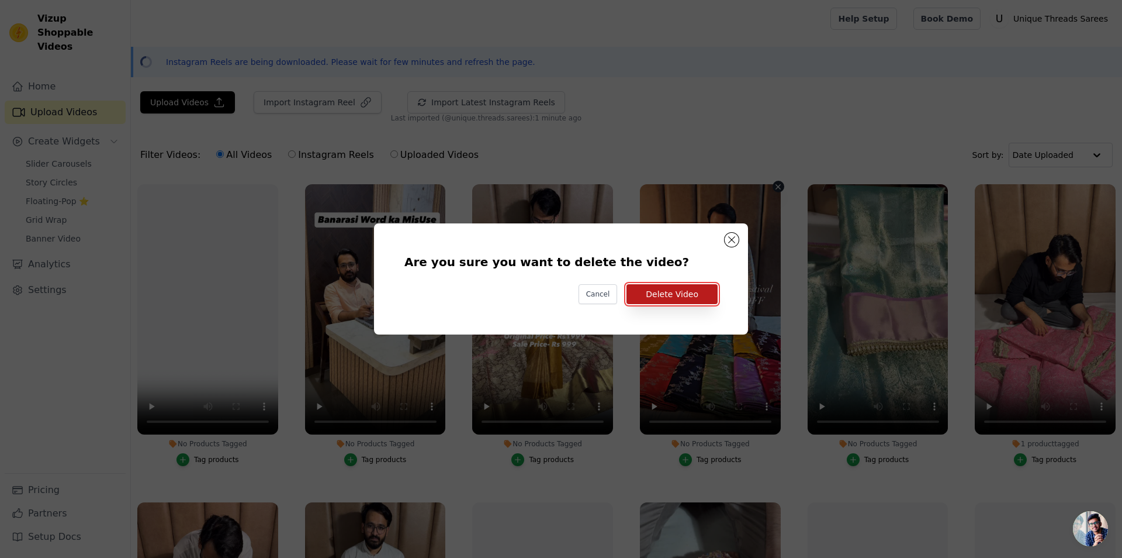
click at [672, 298] on button "Delete Video" at bounding box center [672, 294] width 91 height 20
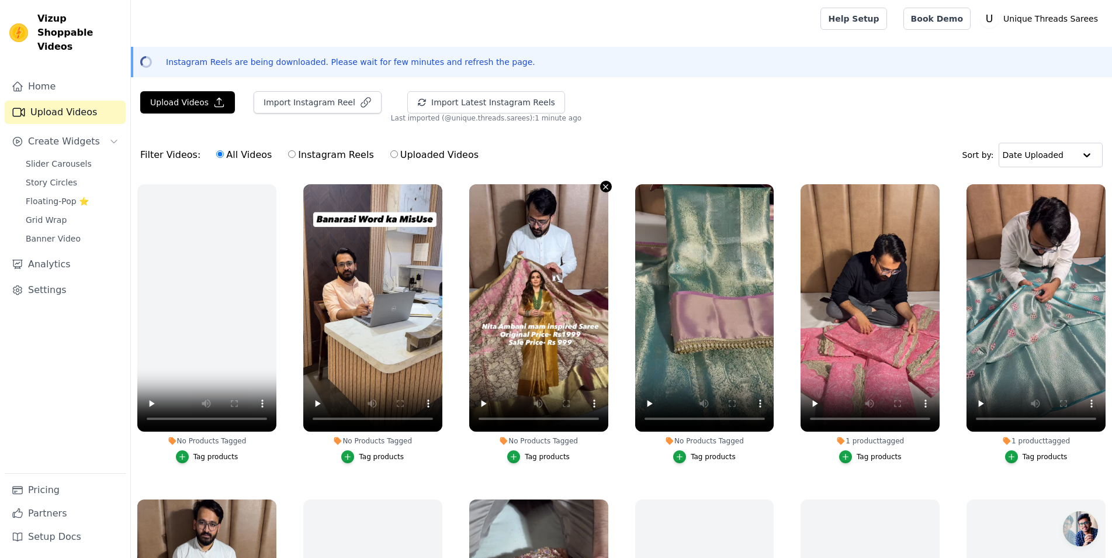
click at [603, 183] on icon "button" at bounding box center [605, 186] width 9 height 9
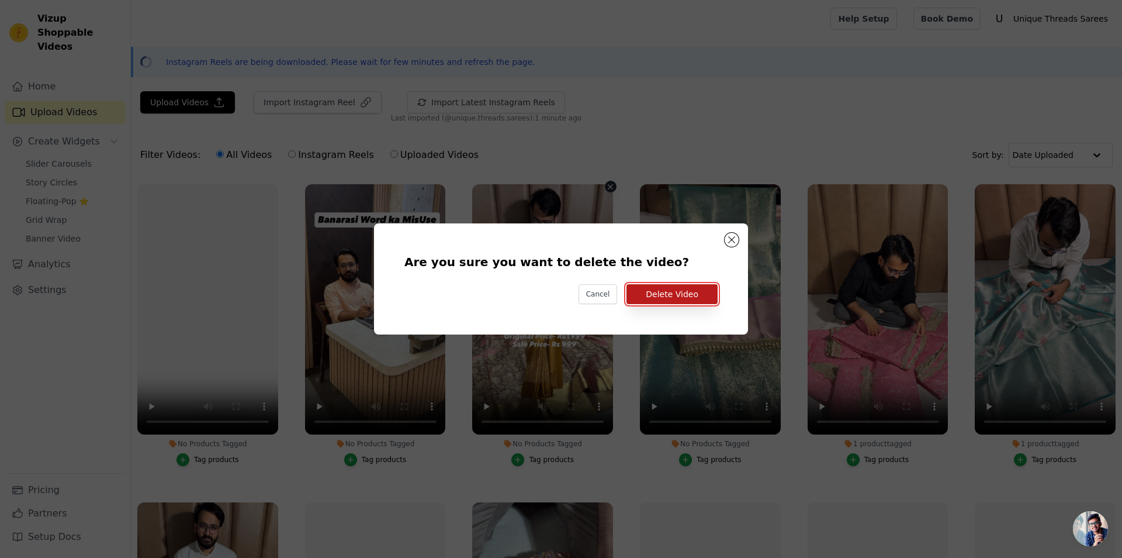
click at [687, 298] on button "Delete Video" at bounding box center [672, 294] width 91 height 20
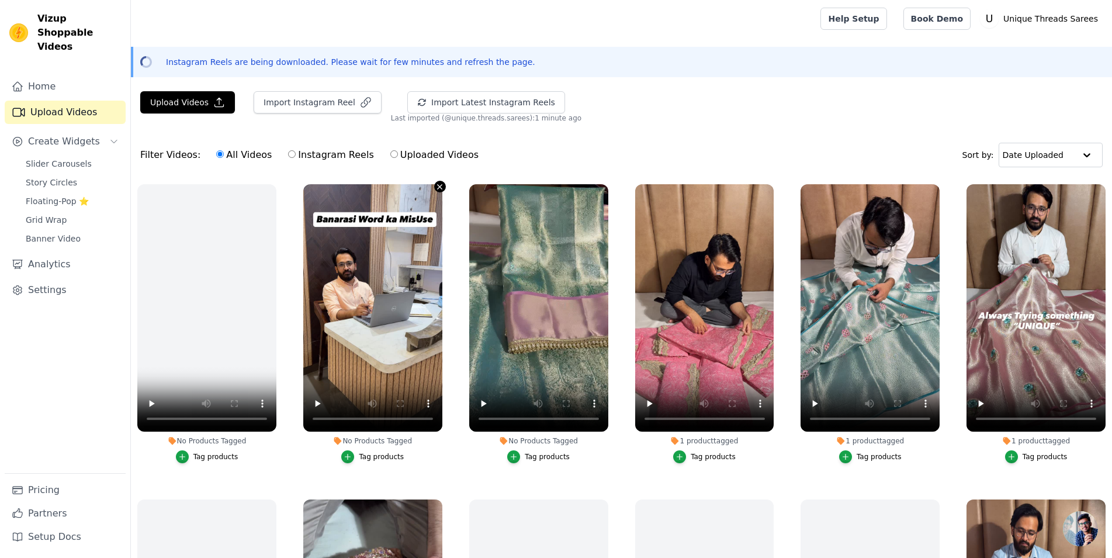
click at [437, 188] on icon "button" at bounding box center [439, 186] width 9 height 9
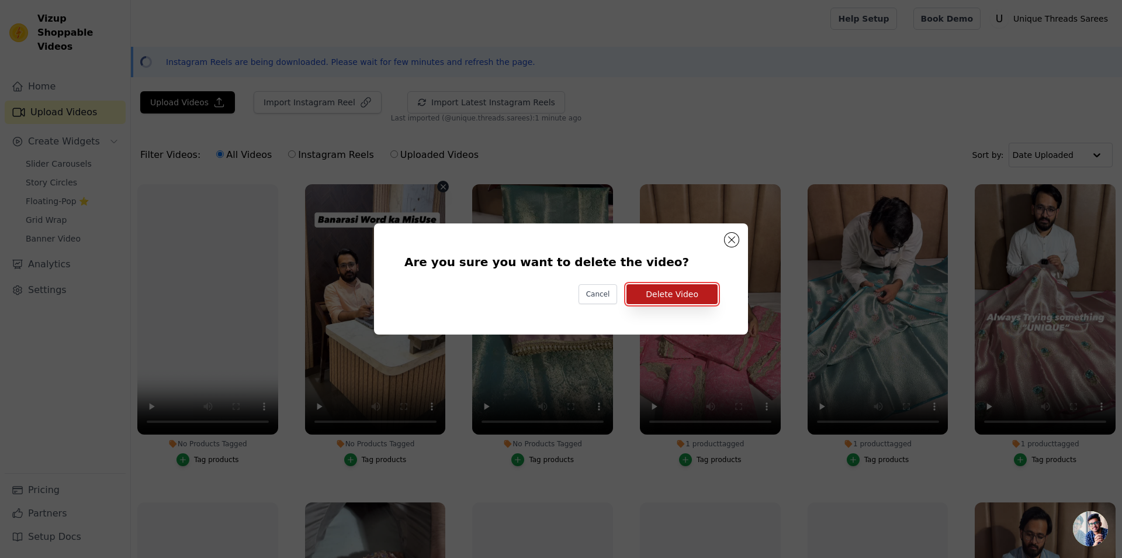
click at [696, 295] on button "Delete Video" at bounding box center [672, 294] width 91 height 20
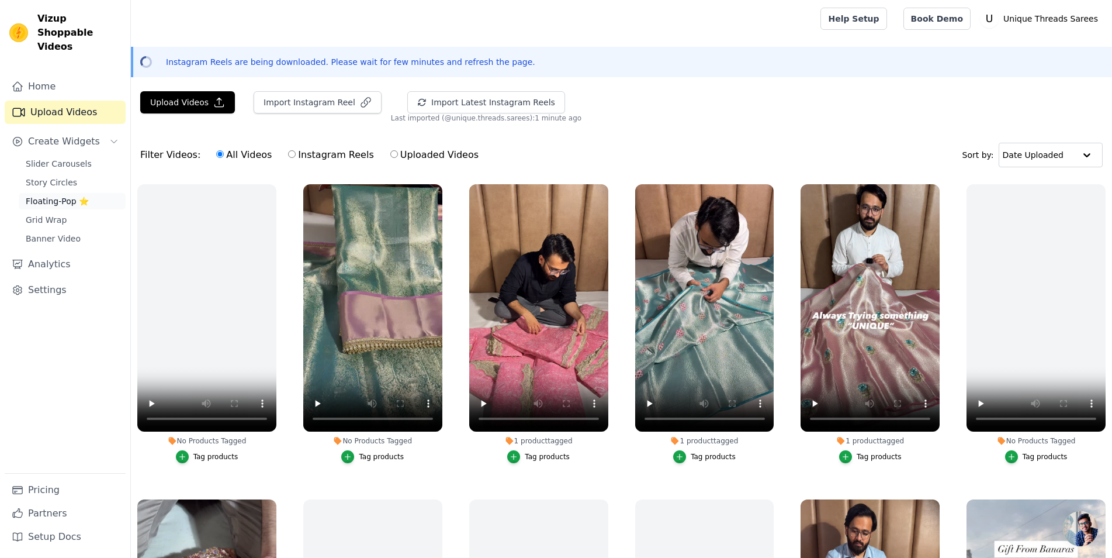
click at [78, 195] on span "Floating-Pop ⭐" at bounding box center [57, 201] width 63 height 12
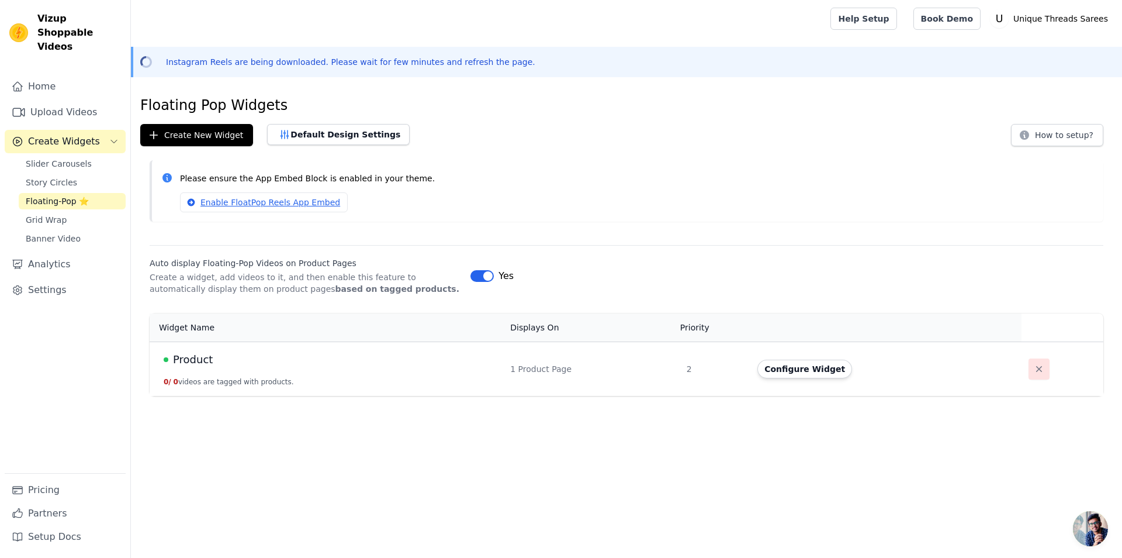
click at [1033, 373] on icon "button" at bounding box center [1039, 369] width 12 height 12
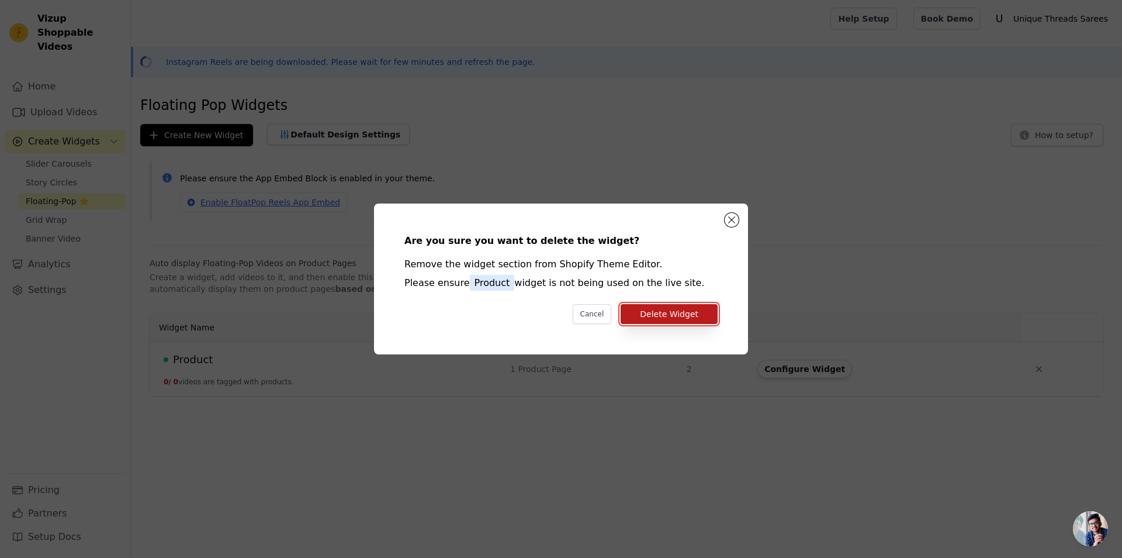
click at [676, 310] on button "Delete Widget" at bounding box center [669, 314] width 97 height 20
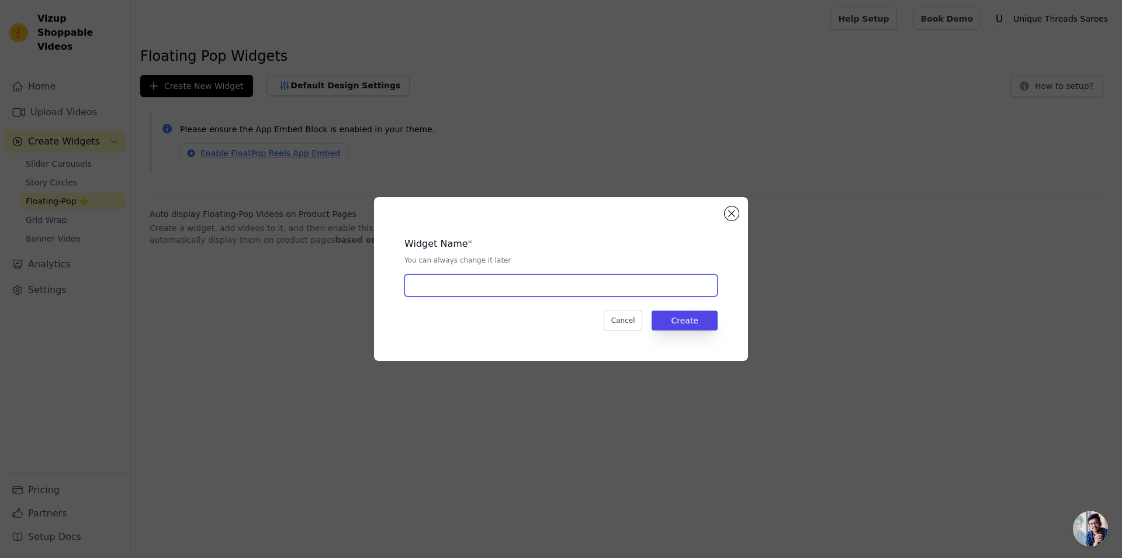
click at [617, 296] on input "text" at bounding box center [561, 285] width 313 height 22
type input "Tissue Silk"
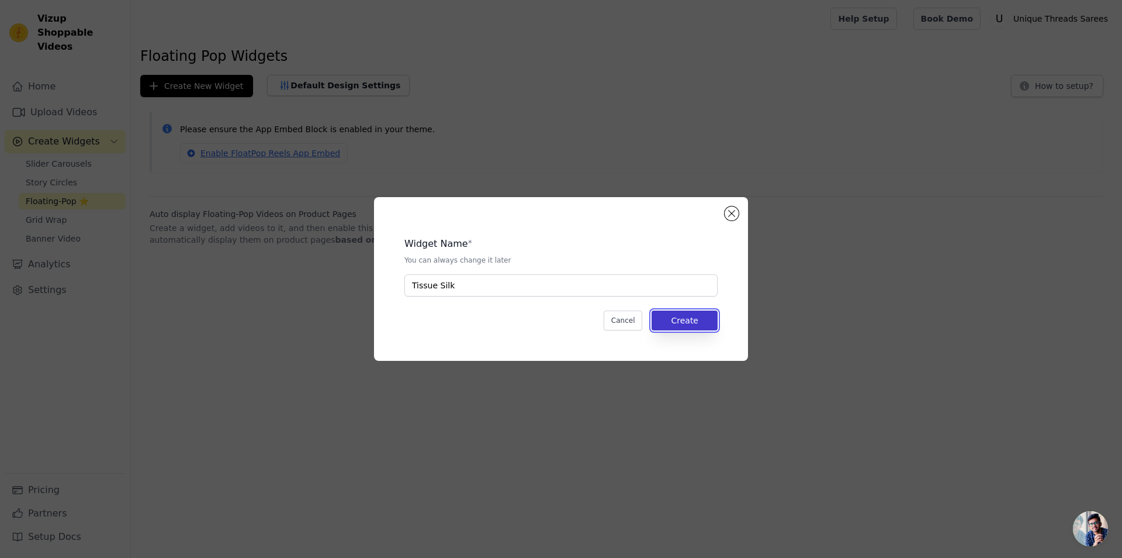
click at [697, 329] on button "Create" at bounding box center [685, 320] width 66 height 20
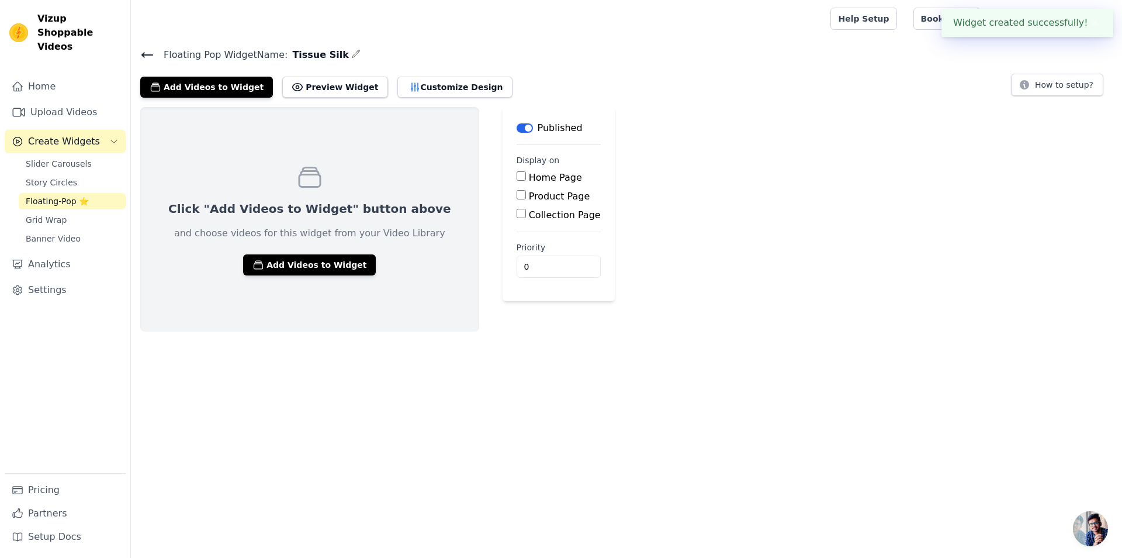
click at [517, 195] on input "Product Page" at bounding box center [521, 194] width 9 height 9
checkbox input "true"
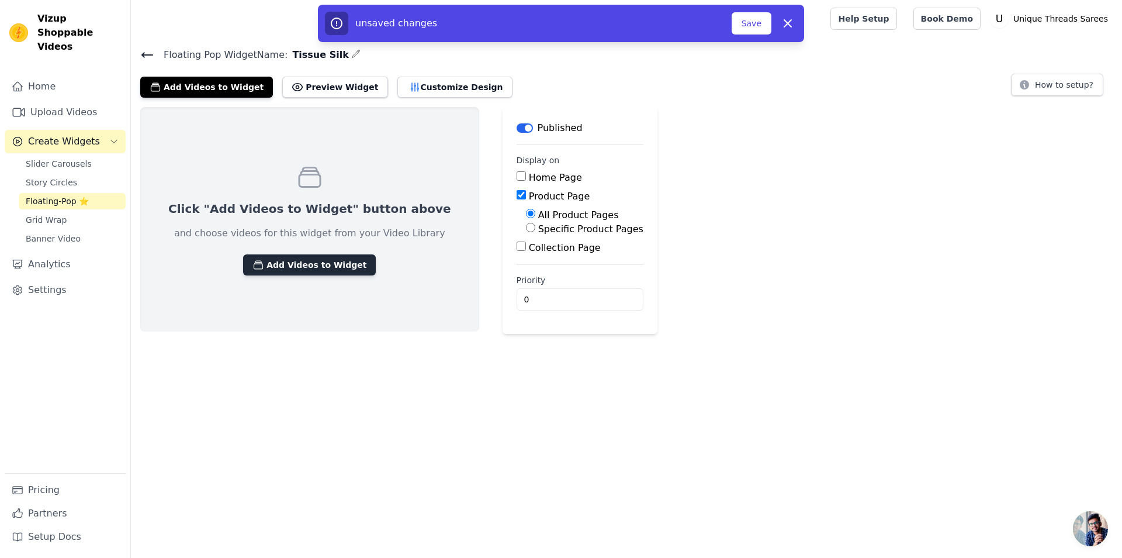
click at [293, 259] on button "Add Videos to Widget" at bounding box center [309, 264] width 133 height 21
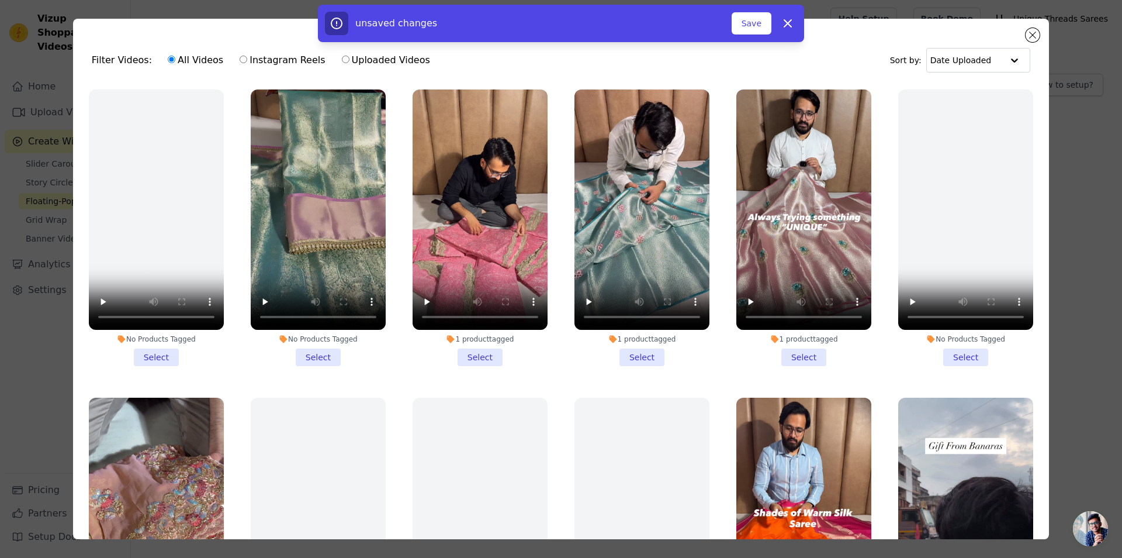
click at [634, 348] on li "1 product tagged Select" at bounding box center [642, 227] width 135 height 276
click at [0, 0] on input "1 product tagged Select" at bounding box center [0, 0] width 0 height 0
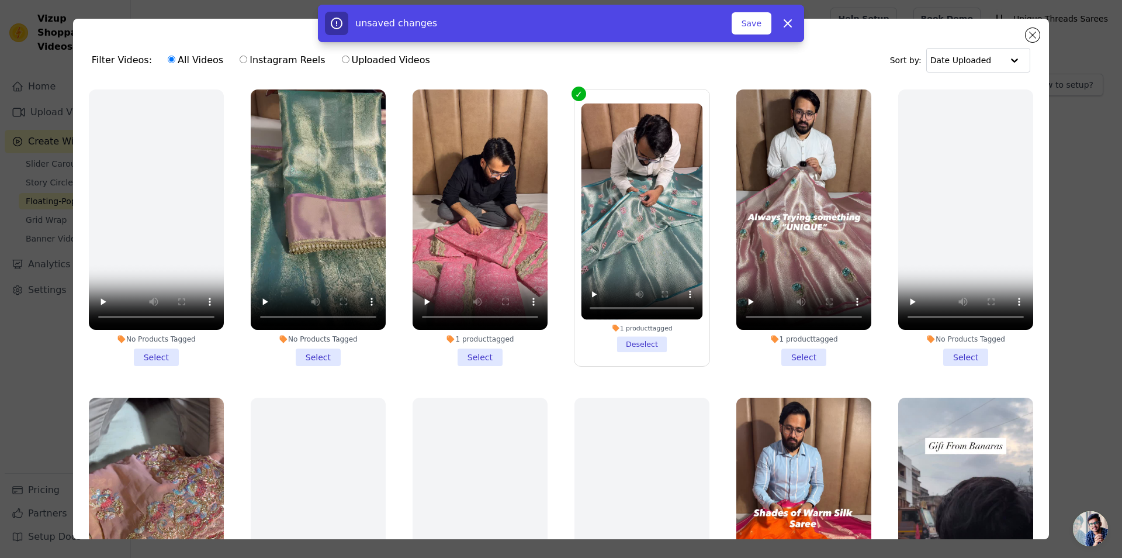
click at [805, 356] on li "1 product tagged Select" at bounding box center [804, 227] width 135 height 276
click at [0, 0] on input "1 product tagged Select" at bounding box center [0, 0] width 0 height 0
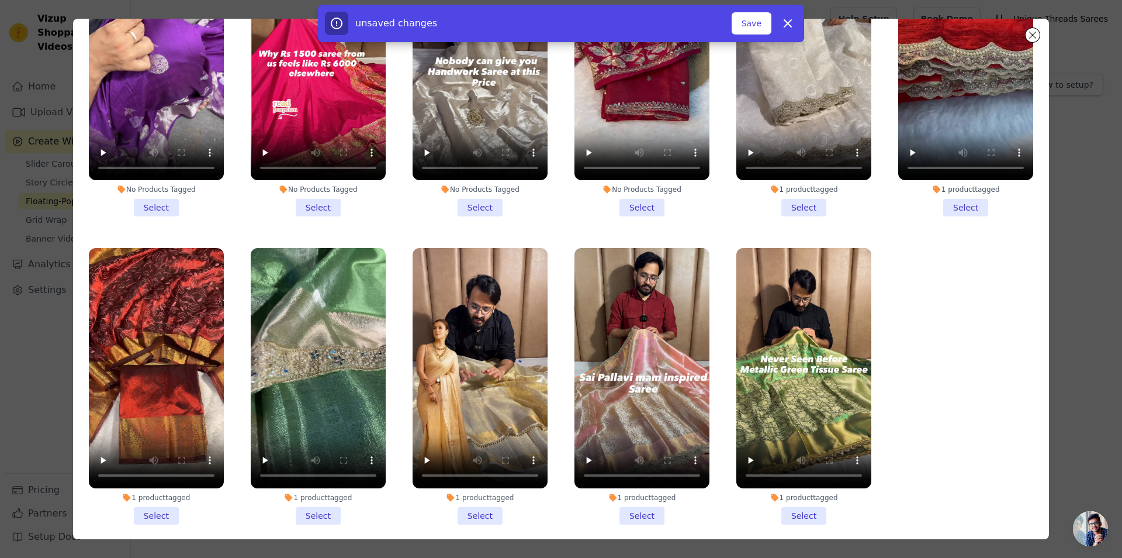
scroll to position [102, 0]
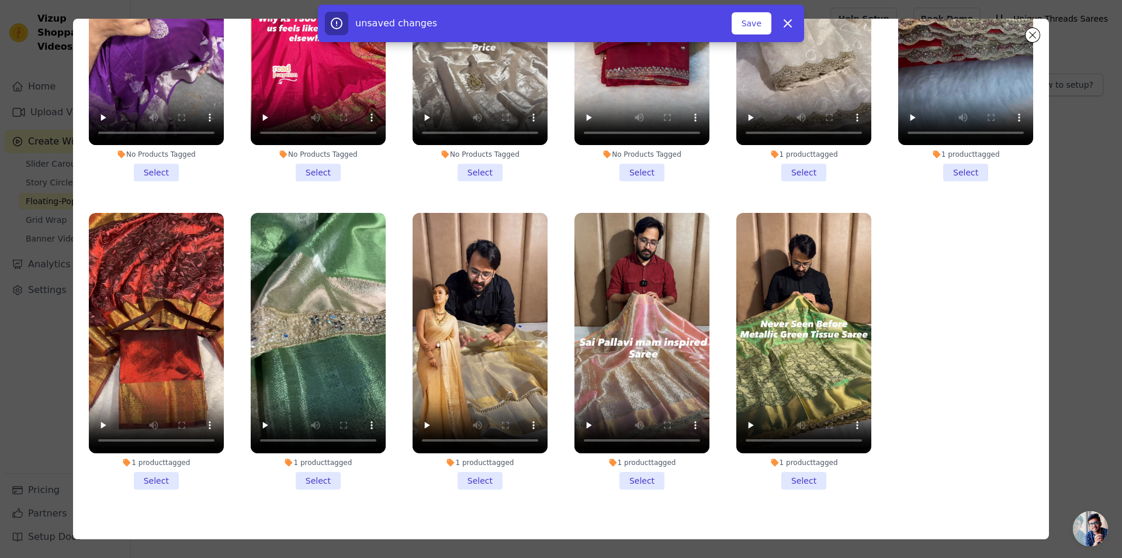
click at [295, 457] on li "1 product tagged Select" at bounding box center [318, 351] width 135 height 276
click at [0, 0] on input "1 product tagged Select" at bounding box center [0, 0] width 0 height 0
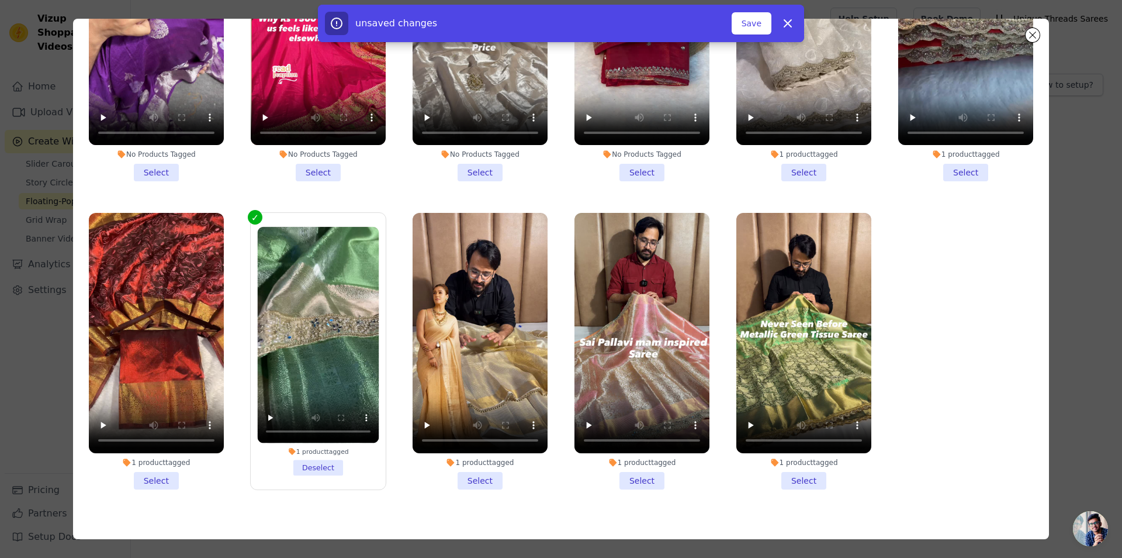
click at [163, 465] on li "1 product tagged Select" at bounding box center [156, 351] width 135 height 276
click at [0, 0] on input "1 product tagged Select" at bounding box center [0, 0] width 0 height 0
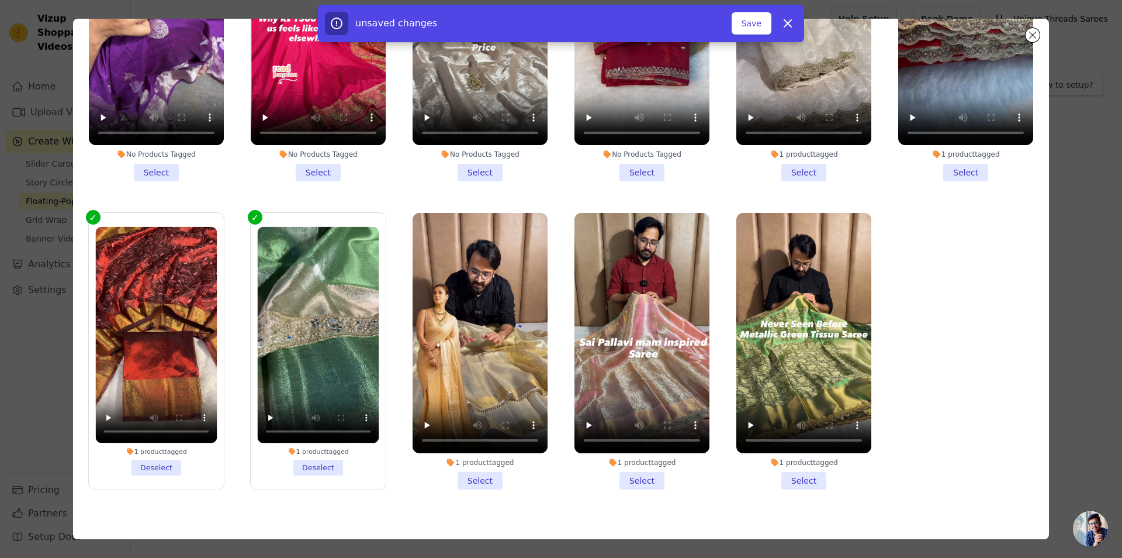
click at [473, 473] on div "1 product tagged Select" at bounding box center [480, 350] width 148 height 289
click at [482, 459] on li "1 product tagged Select" at bounding box center [480, 351] width 135 height 276
click at [0, 0] on input "1 product tagged Select" at bounding box center [0, 0] width 0 height 0
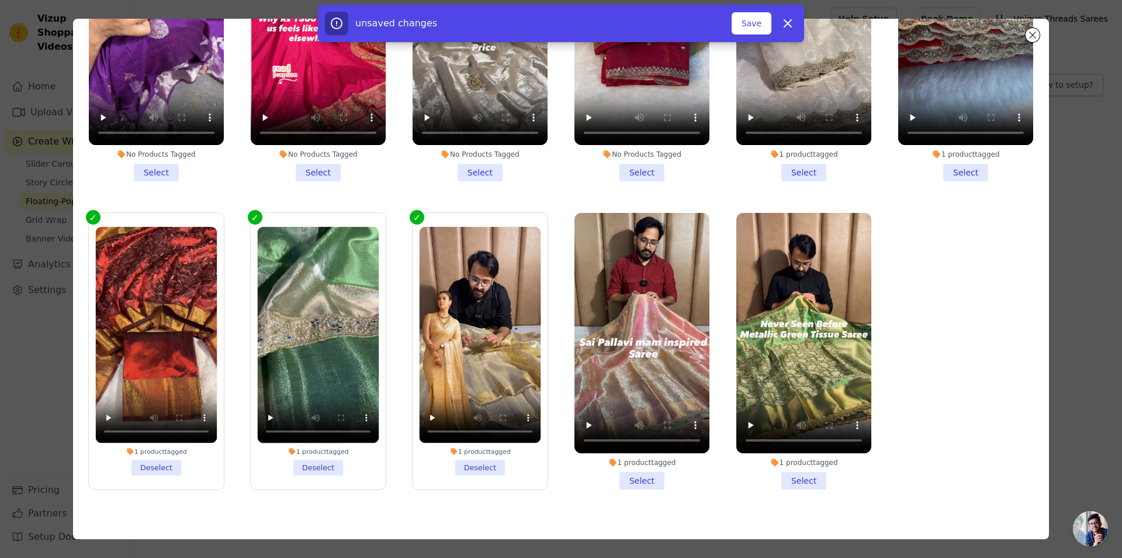
click at [644, 463] on li "1 product tagged Select" at bounding box center [642, 351] width 135 height 276
click at [0, 0] on input "1 product tagged Select" at bounding box center [0, 0] width 0 height 0
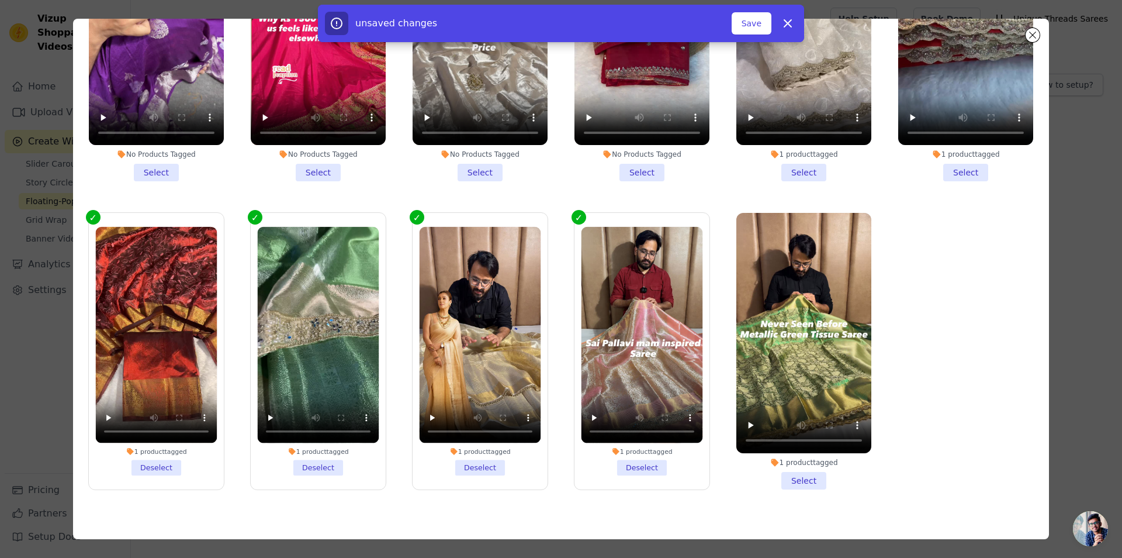
click at [783, 468] on li "1 product tagged Select" at bounding box center [804, 351] width 135 height 276
click at [0, 0] on input "1 product tagged Select" at bounding box center [0, 0] width 0 height 0
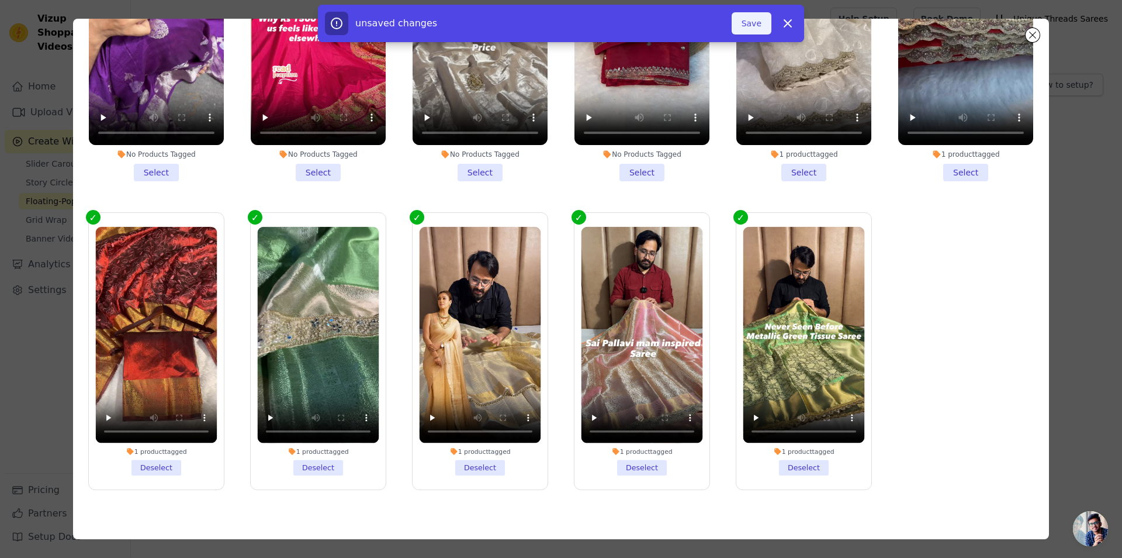
click at [744, 23] on button "Save" at bounding box center [752, 23] width 40 height 22
click at [735, 24] on button "Add To Widget" at bounding box center [732, 23] width 78 height 22
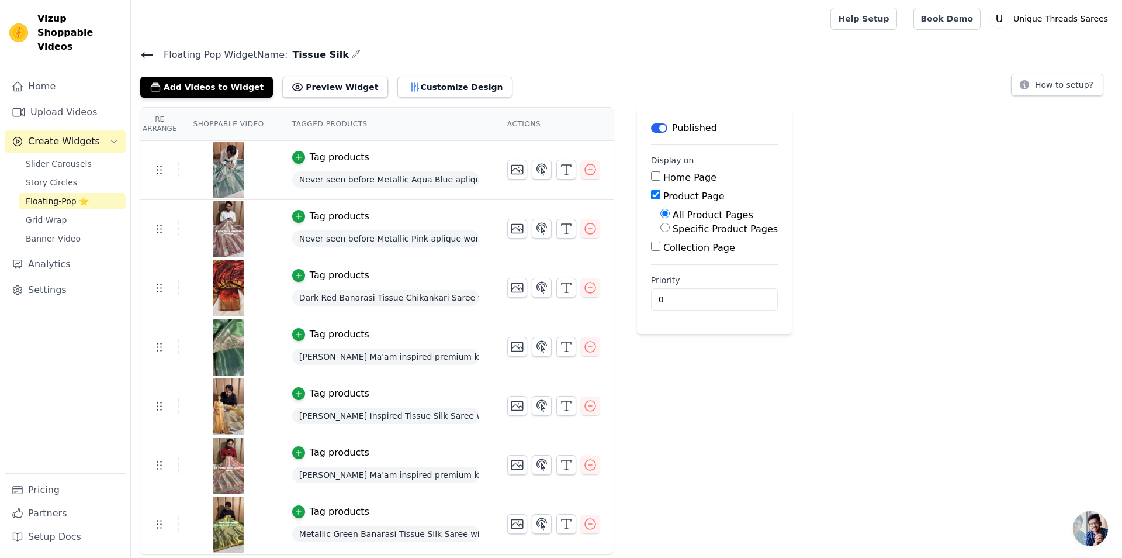
click at [151, 54] on icon at bounding box center [147, 55] width 11 height 5
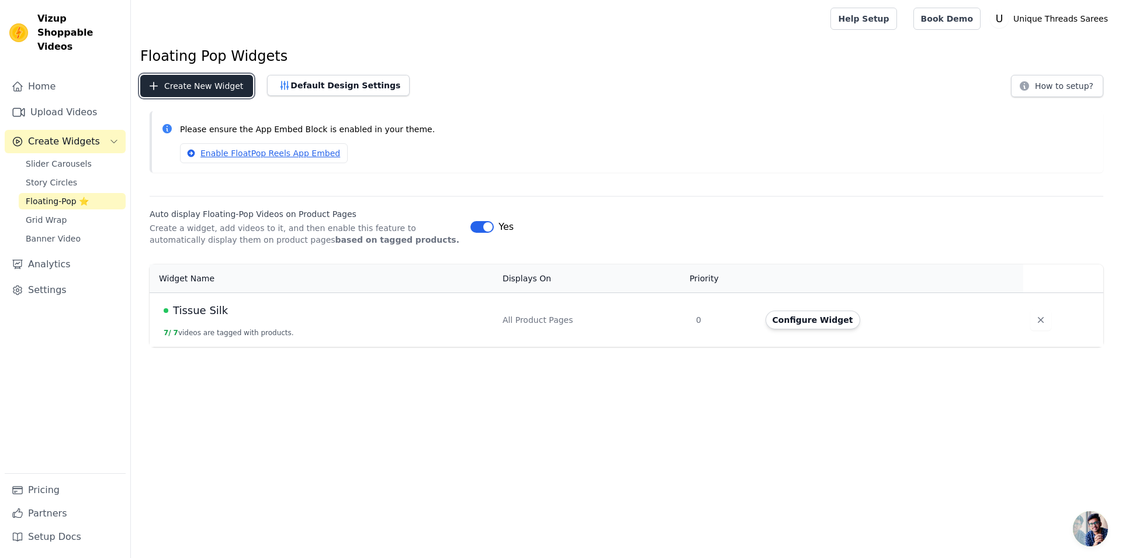
click at [199, 89] on button "Create New Widget" at bounding box center [196, 86] width 113 height 22
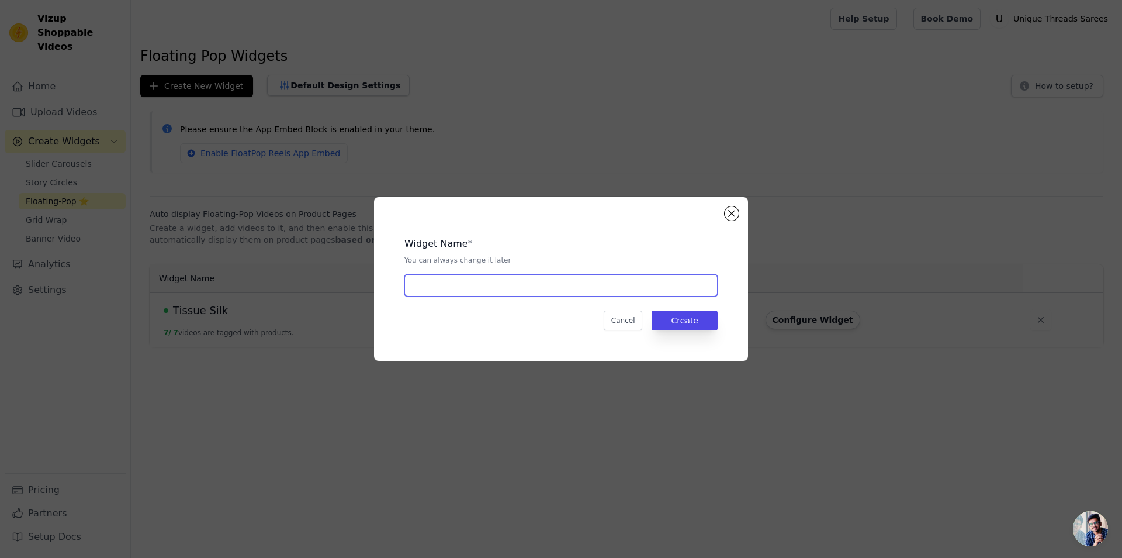
click at [571, 284] on input "text" at bounding box center [561, 285] width 313 height 22
type input "N"
type input "Mul Chanderi"
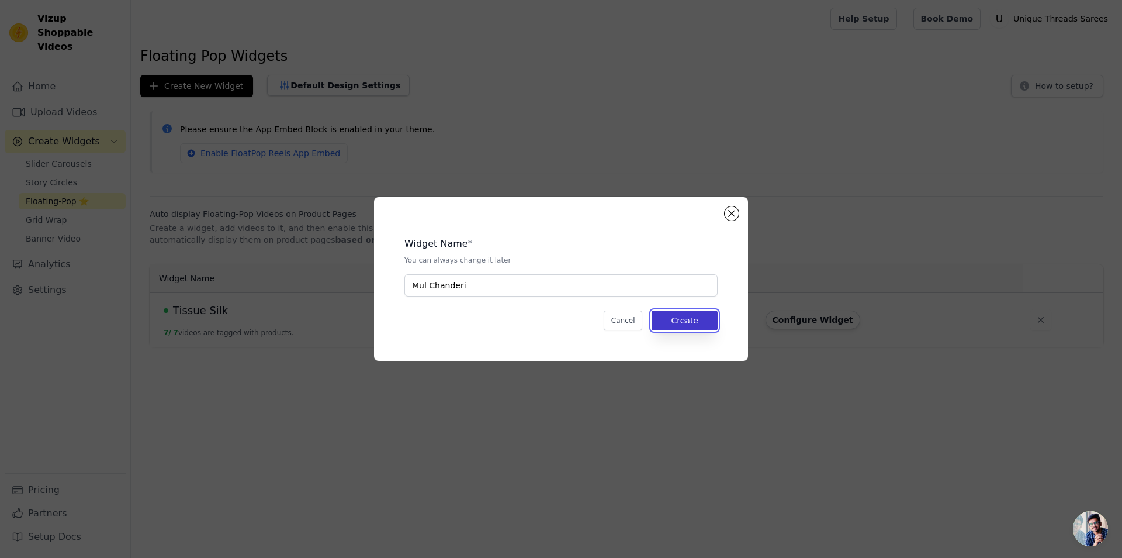
click at [700, 316] on button "Create" at bounding box center [685, 320] width 66 height 20
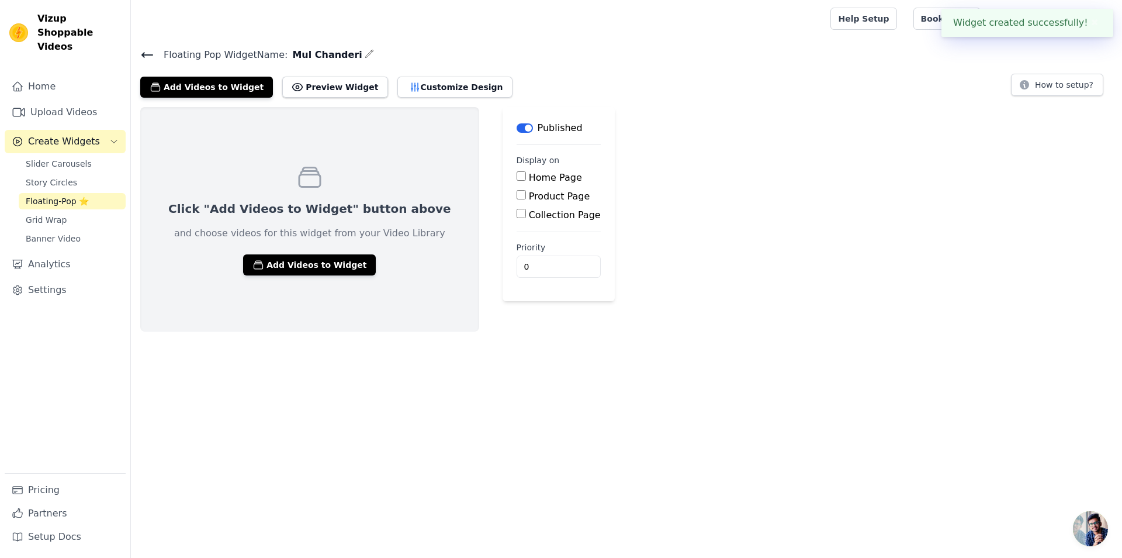
click at [517, 201] on div "Product Page" at bounding box center [559, 196] width 84 height 14
click at [517, 199] on input "Product Page" at bounding box center [521, 194] width 9 height 9
checkbox input "true"
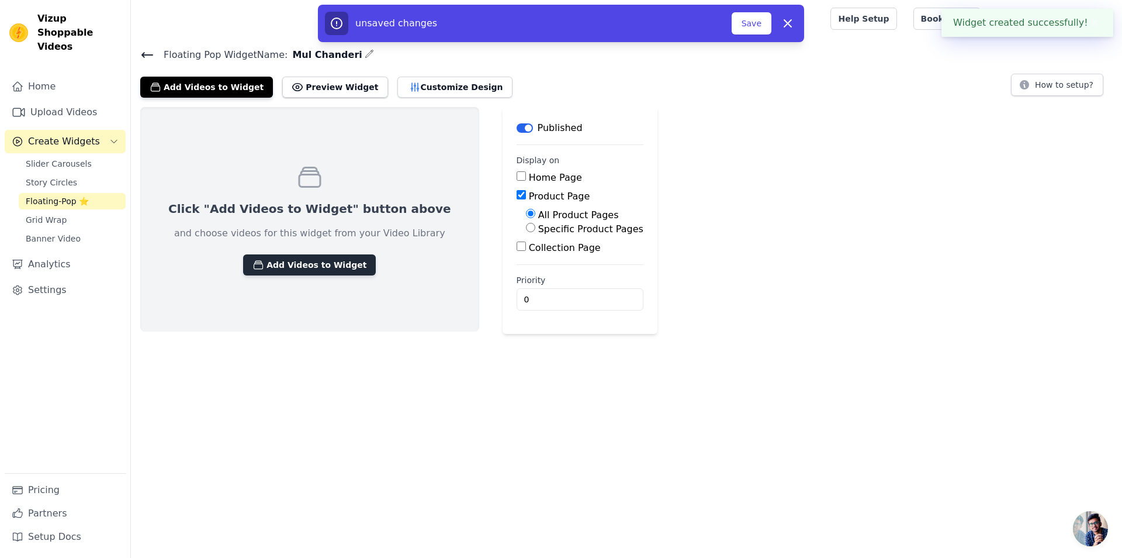
click at [316, 263] on button "Add Videos to Widget" at bounding box center [309, 264] width 133 height 21
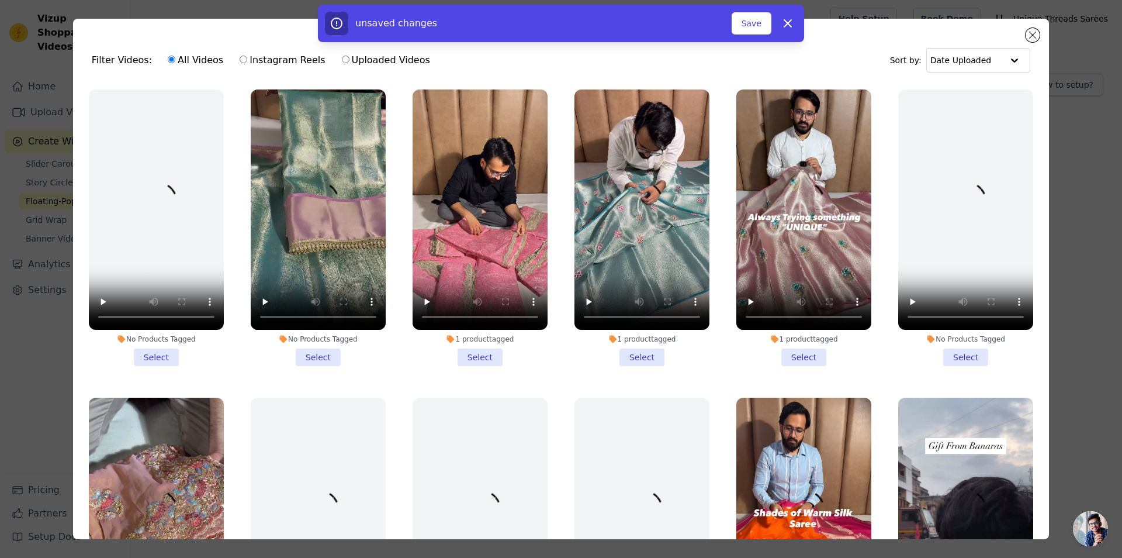
click at [494, 353] on li "1 product tagged Select" at bounding box center [480, 227] width 135 height 276
click at [0, 0] on input "1 product tagged Select" at bounding box center [0, 0] width 0 height 0
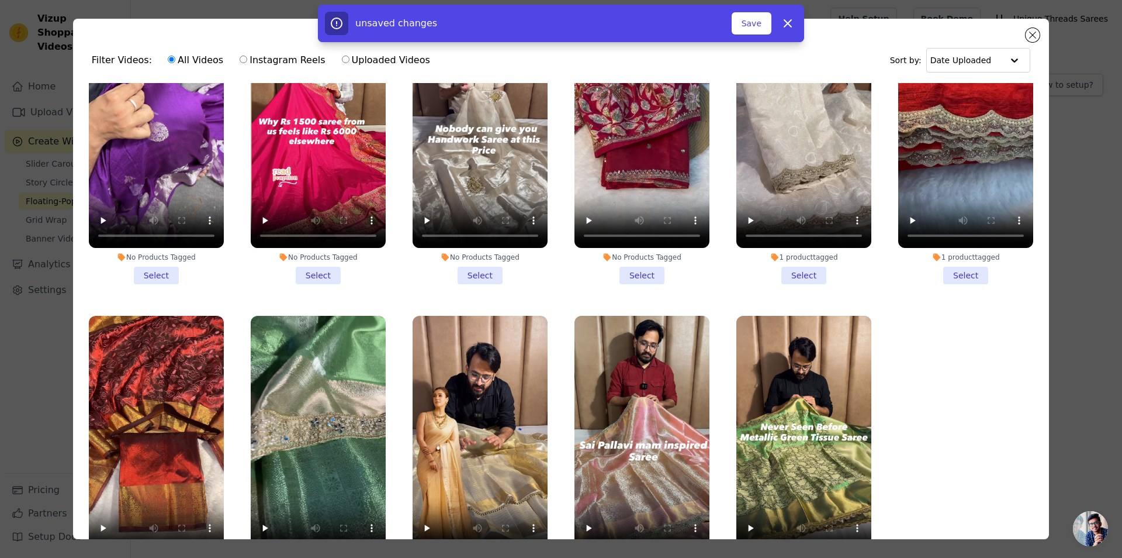
scroll to position [699, 0]
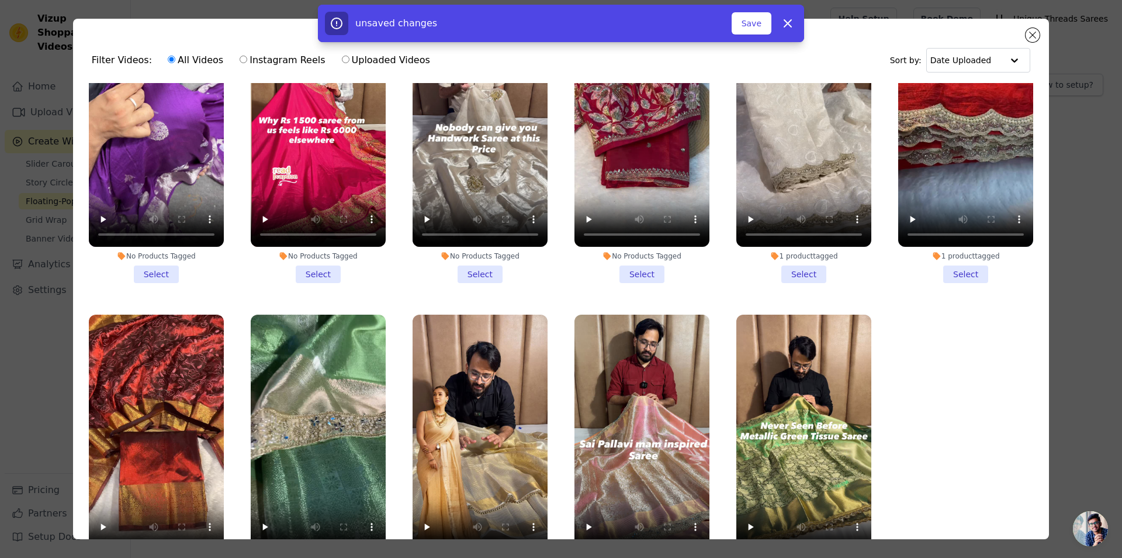
click at [788, 258] on li "1 product tagged Select" at bounding box center [804, 145] width 135 height 276
click at [0, 0] on input "1 product tagged Select" at bounding box center [0, 0] width 0 height 0
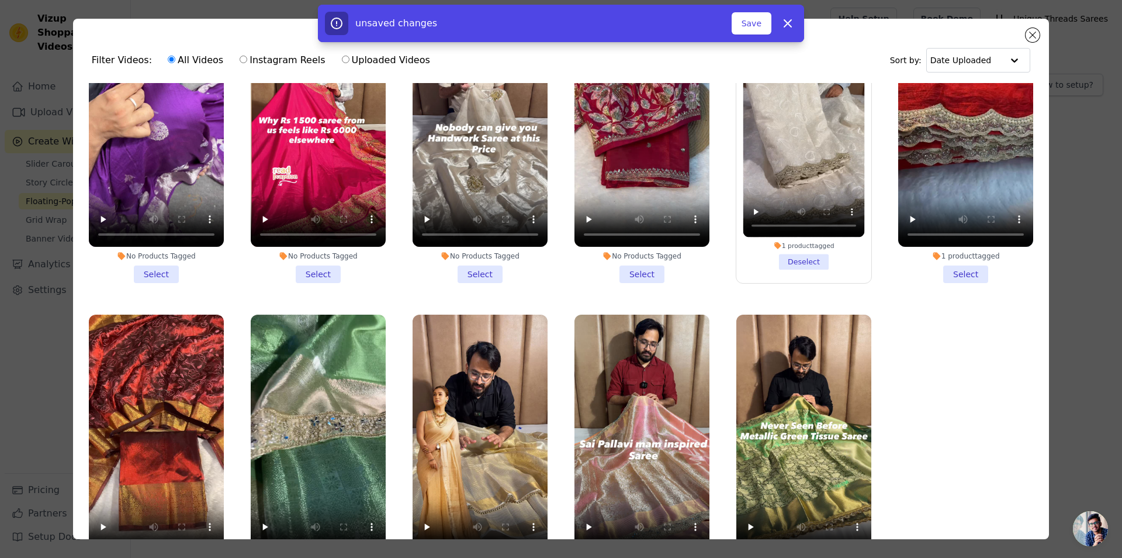
click at [948, 262] on li "1 product tagged Select" at bounding box center [965, 145] width 135 height 276
click at [0, 0] on input "1 product tagged Select" at bounding box center [0, 0] width 0 height 0
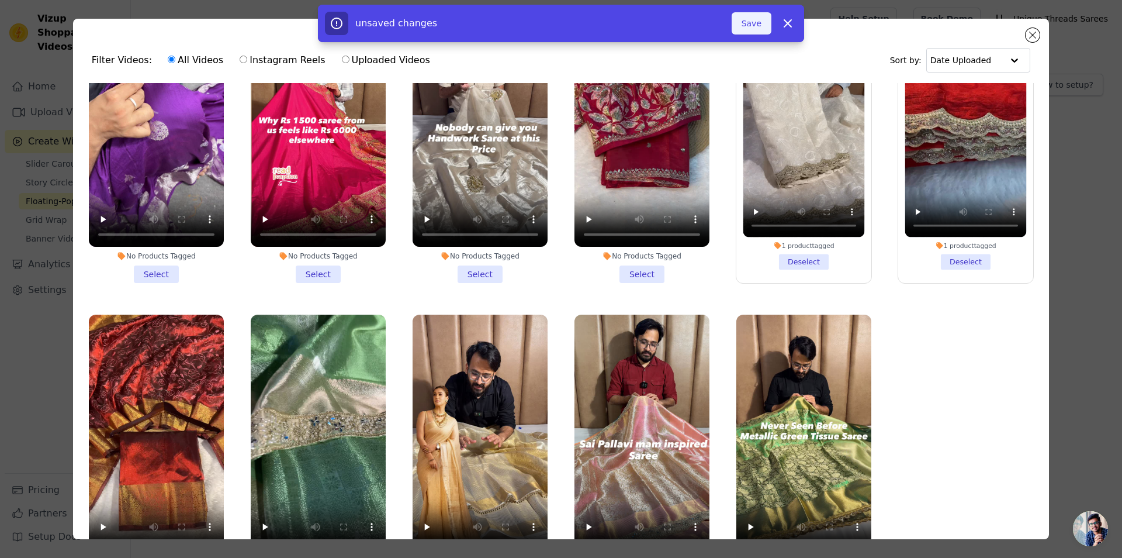
click at [741, 26] on button "Save" at bounding box center [752, 23] width 40 height 22
click at [759, 26] on button "Save" at bounding box center [752, 23] width 40 height 22
click at [753, 19] on button "Save" at bounding box center [752, 23] width 40 height 22
click at [746, 23] on button "Add To Widget" at bounding box center [732, 23] width 78 height 22
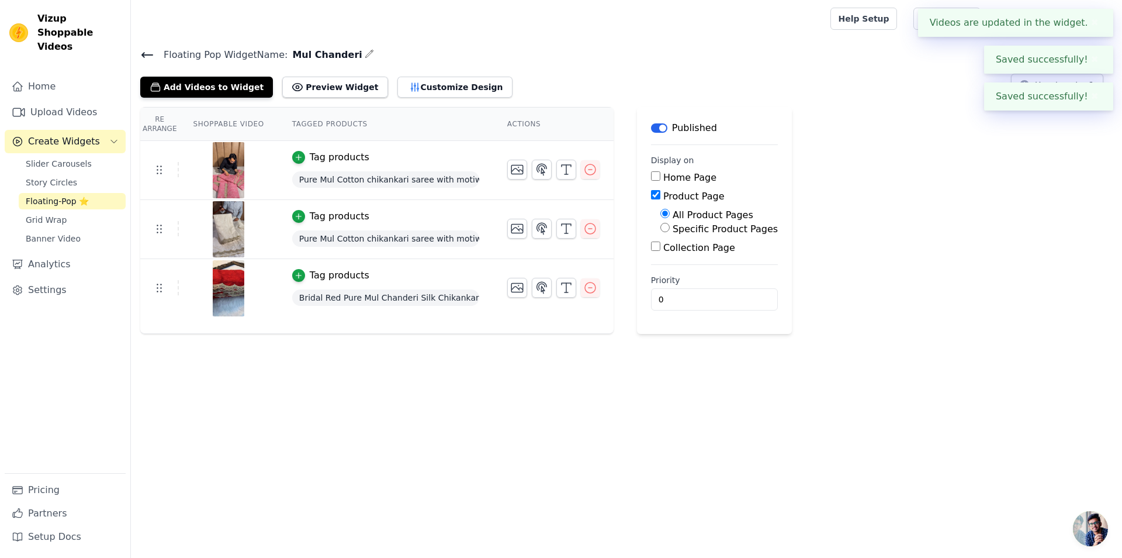
click at [148, 51] on icon at bounding box center [147, 55] width 14 height 14
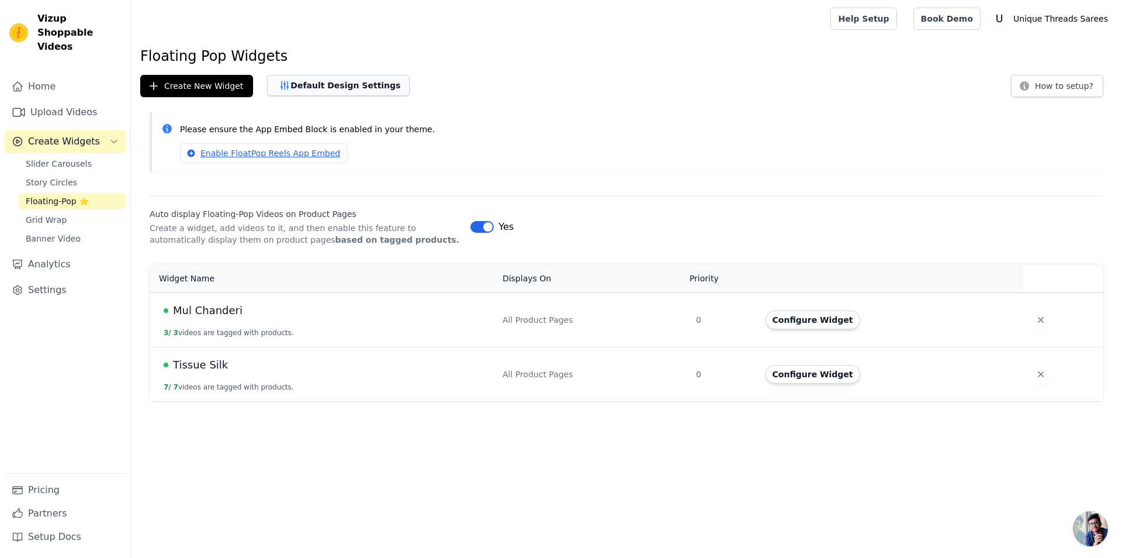
click at [309, 84] on button "Default Design Settings" at bounding box center [338, 85] width 143 height 21
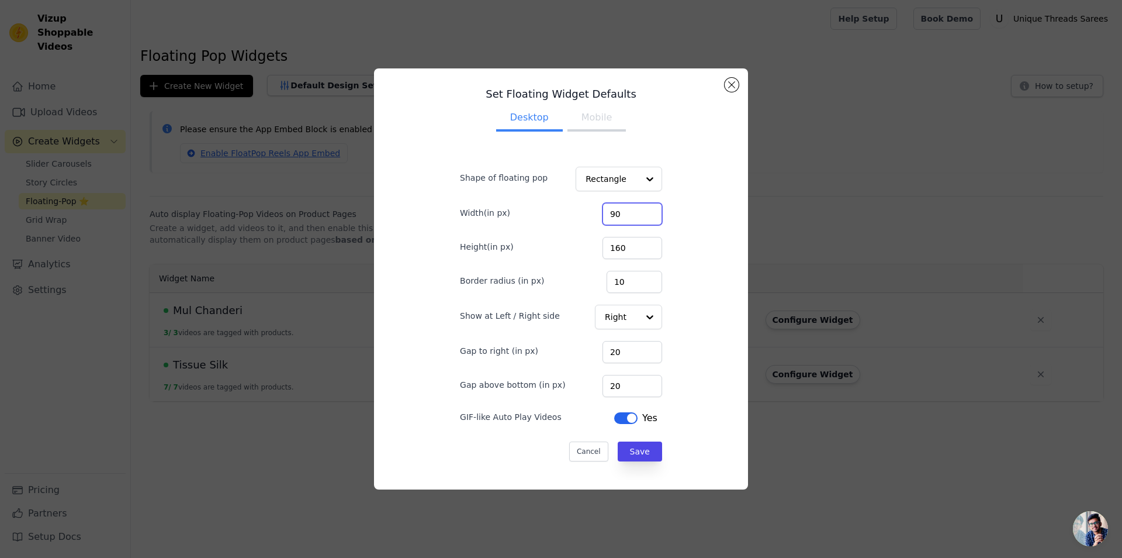
click at [614, 212] on input "90" at bounding box center [633, 214] width 60 height 22
type input "190"
click at [621, 254] on input "160" at bounding box center [633, 248] width 60 height 22
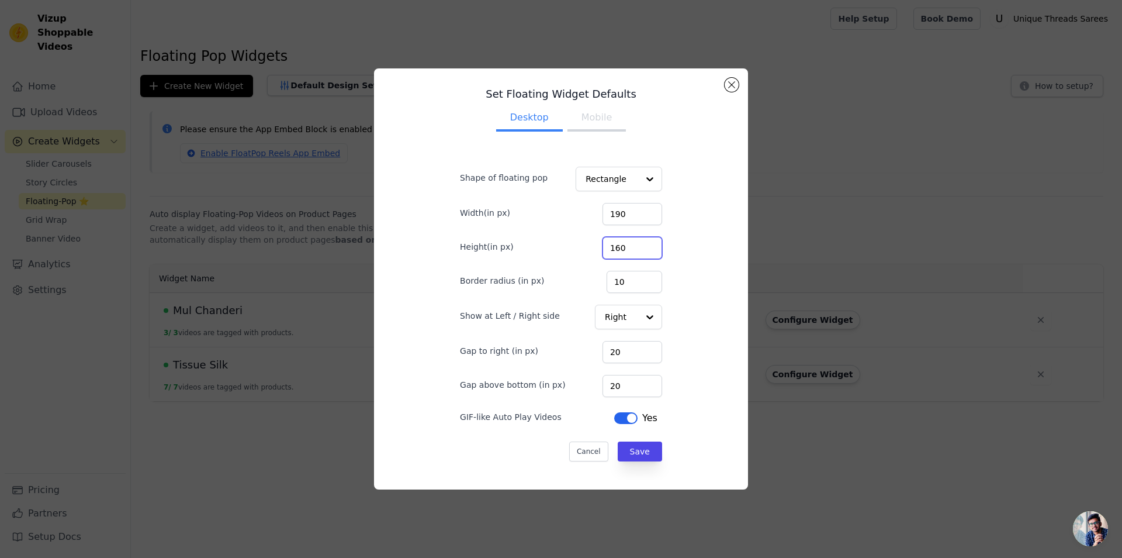
click at [621, 254] on input "160" at bounding box center [633, 248] width 60 height 22
type input "310"
click at [582, 284] on div "Border radius (in px) 10" at bounding box center [561, 280] width 202 height 25
click at [638, 327] on div at bounding box center [649, 316] width 23 height 23
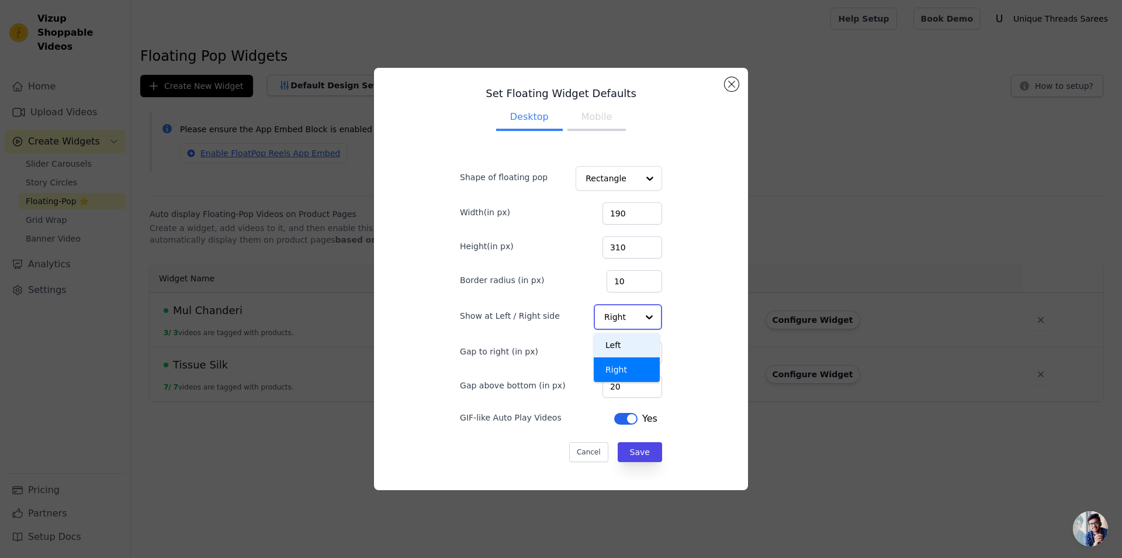
click at [623, 340] on div "Left" at bounding box center [627, 345] width 66 height 25
click at [591, 125] on button "Mobile" at bounding box center [597, 119] width 58 height 26
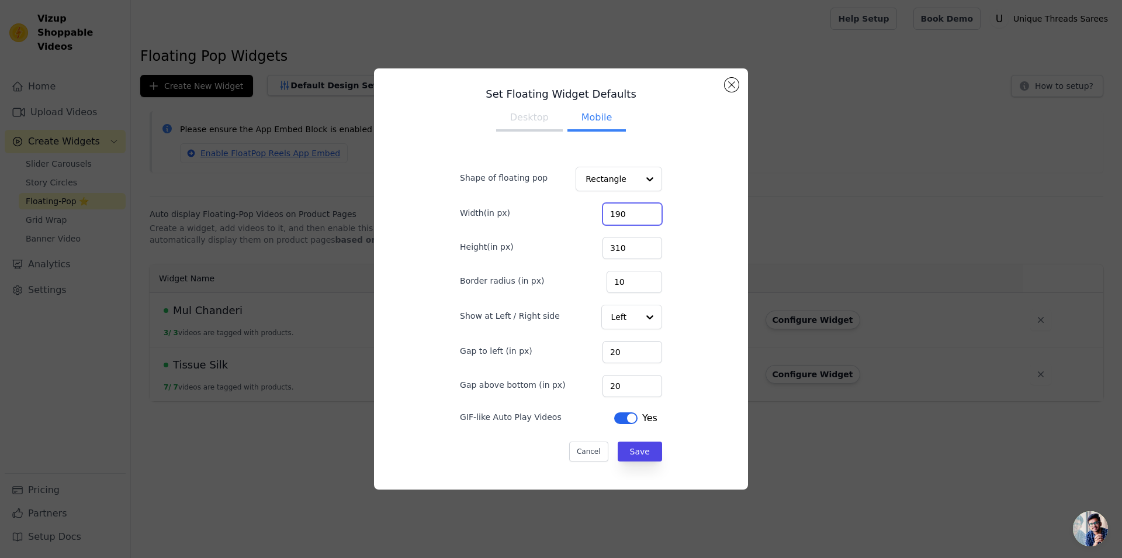
click at [613, 214] on input "190" at bounding box center [633, 214] width 60 height 22
type input "100"
click at [623, 250] on input "310" at bounding box center [633, 248] width 60 height 22
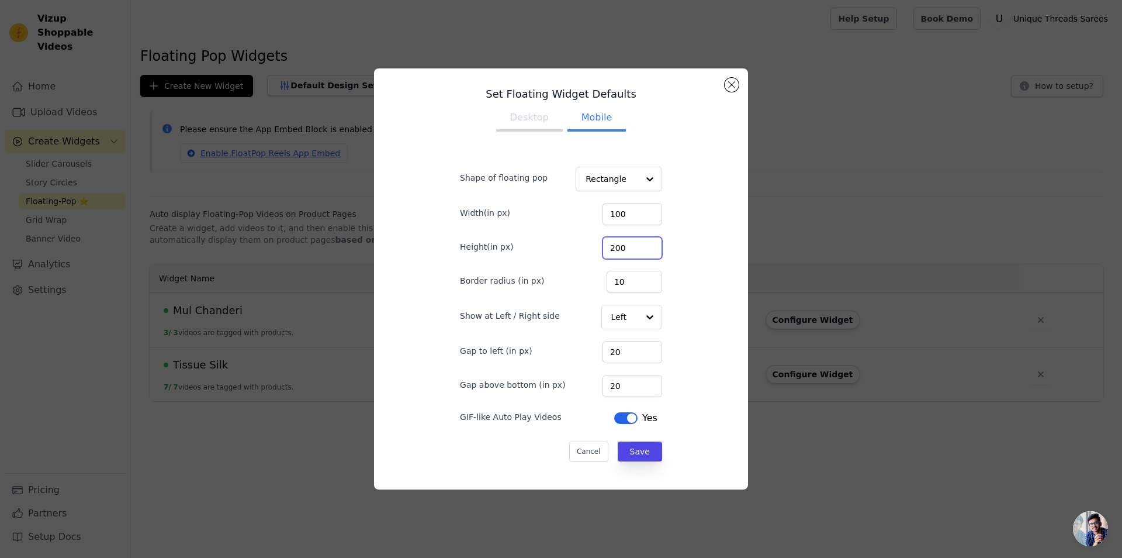
type input "200"
click at [530, 120] on button "Desktop" at bounding box center [529, 119] width 67 height 26
click at [638, 449] on button "Save" at bounding box center [640, 451] width 44 height 20
